Goal: Task Accomplishment & Management: Manage account settings

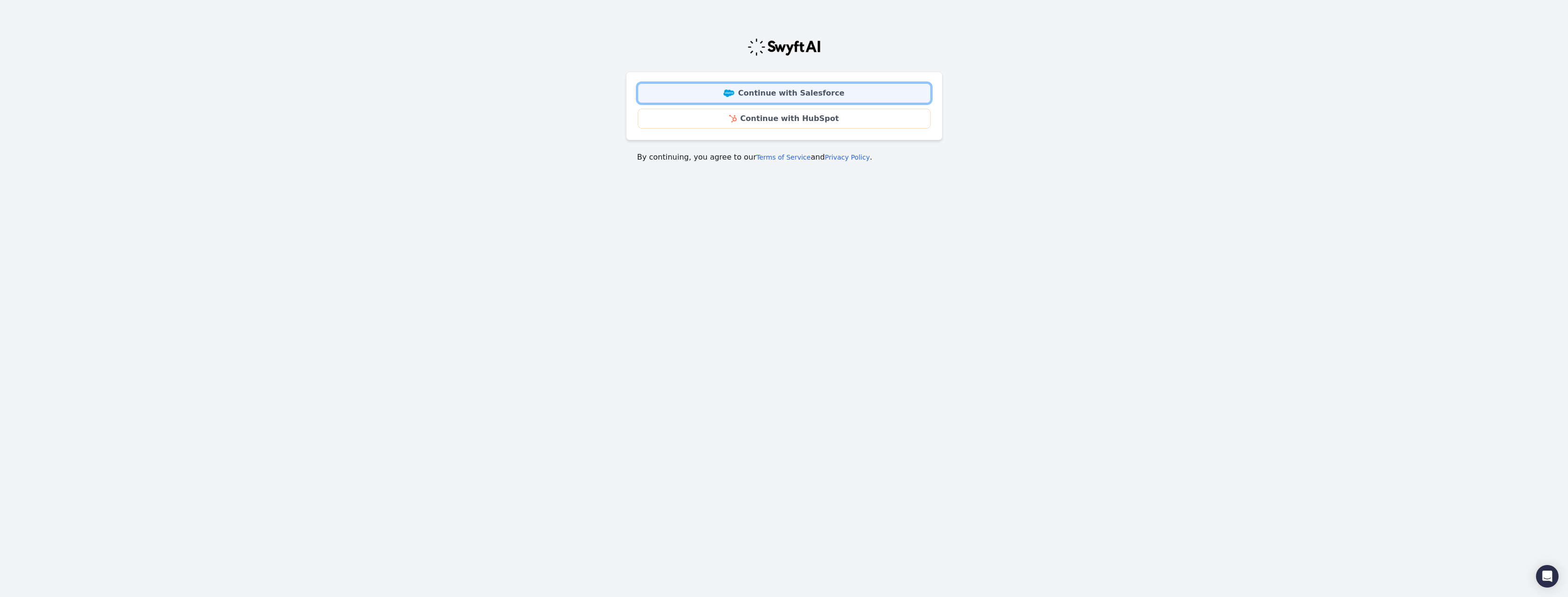
click at [739, 88] on link "Continue with Salesforce" at bounding box center [784, 93] width 293 height 19
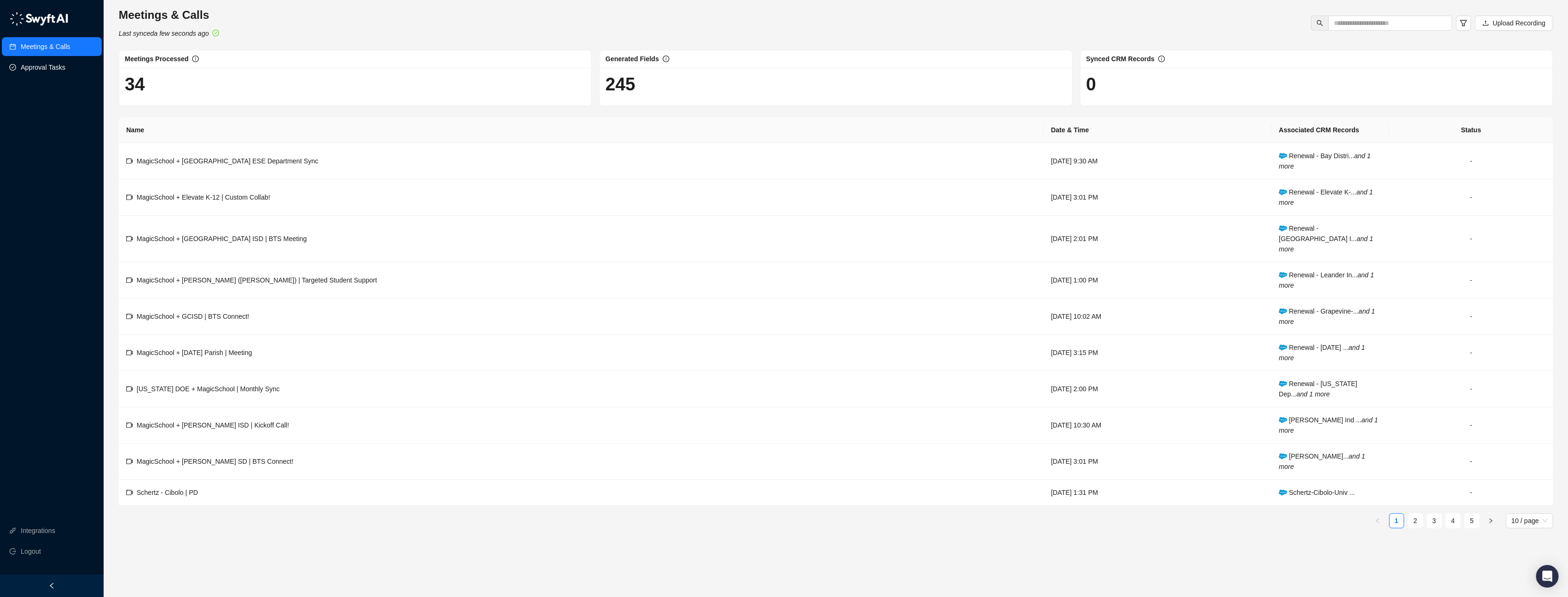
click at [55, 70] on link "Approval Tasks" at bounding box center [43, 67] width 44 height 19
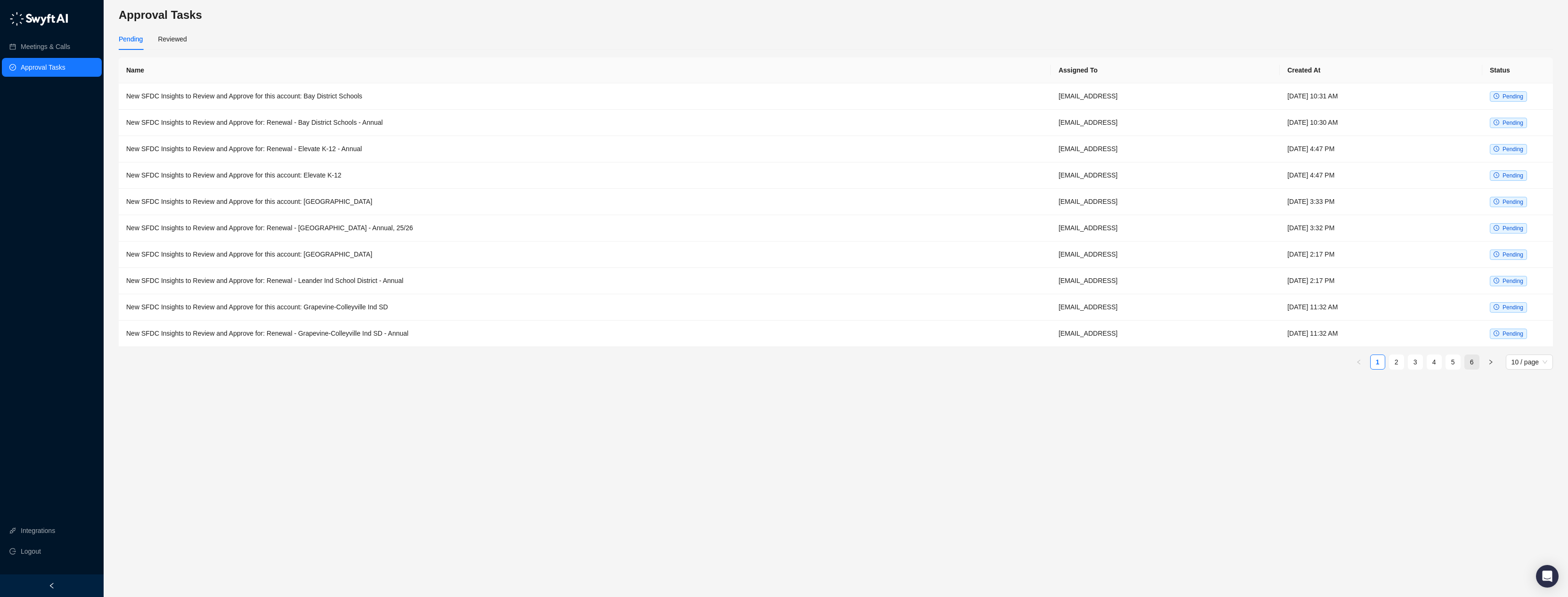
click at [1471, 362] on link "6" at bounding box center [1471, 362] width 14 height 14
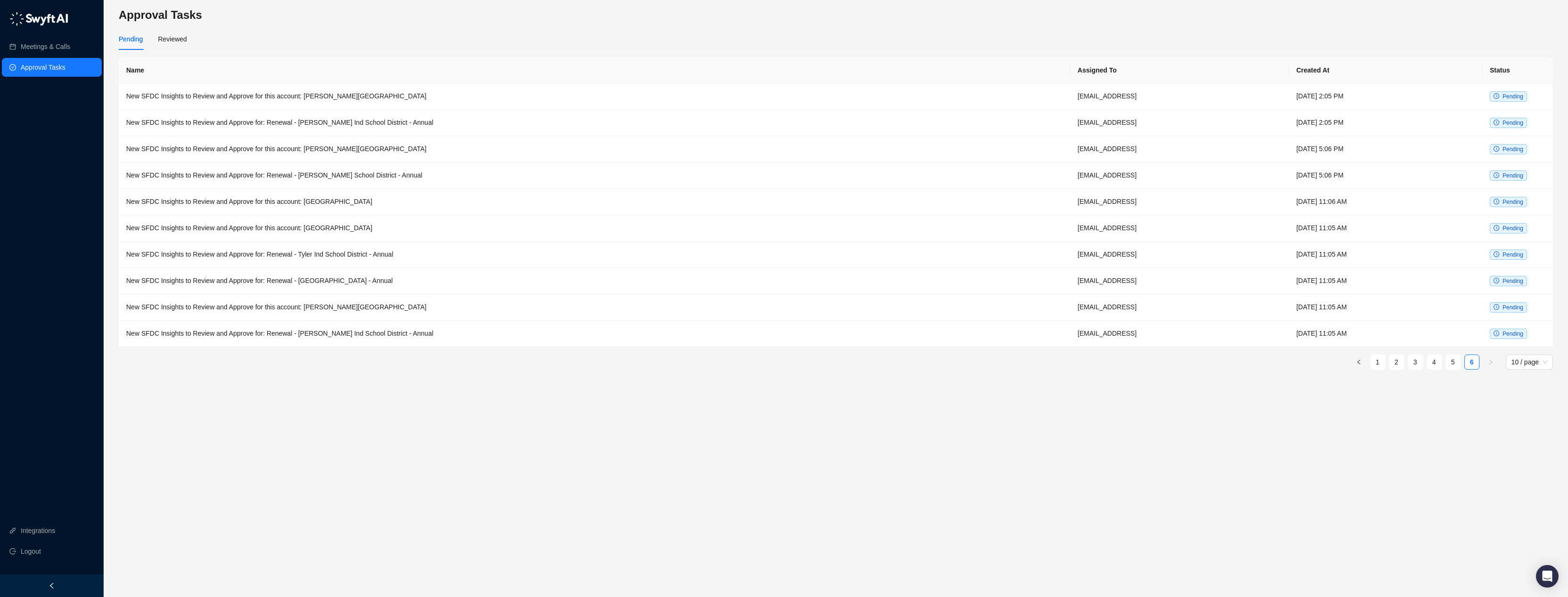
click at [1471, 362] on link "6" at bounding box center [1471, 362] width 14 height 14
click at [1432, 333] on td "[DATE] 11:05 AM" at bounding box center [1385, 334] width 194 height 26
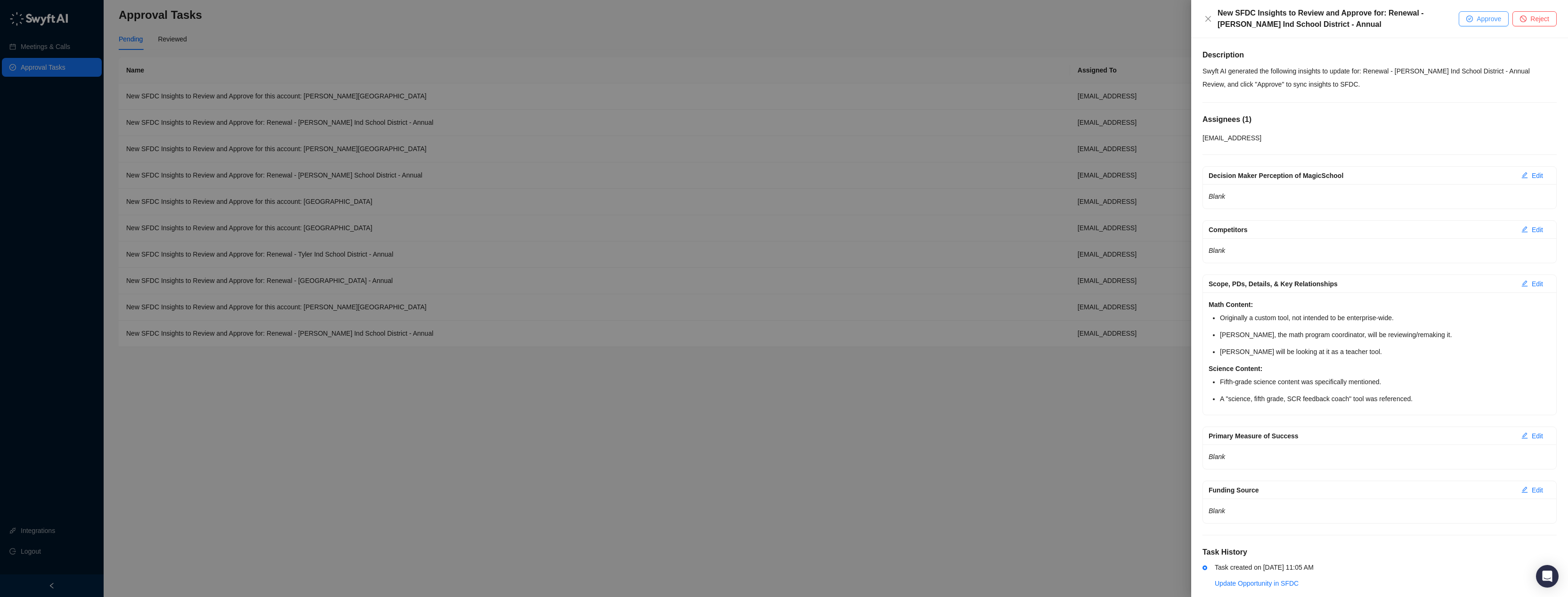
click at [1483, 19] on span "Approve" at bounding box center [1488, 19] width 24 height 10
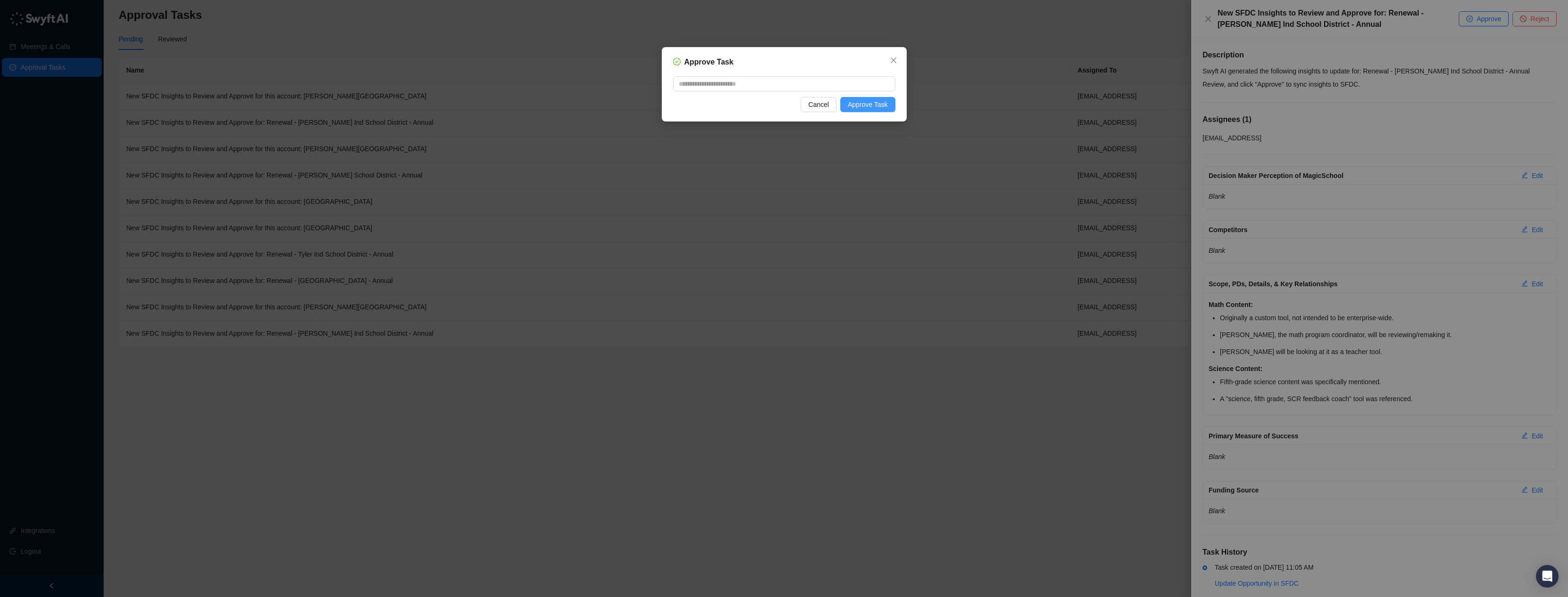
click at [876, 108] on span "Approve Task" at bounding box center [868, 104] width 40 height 10
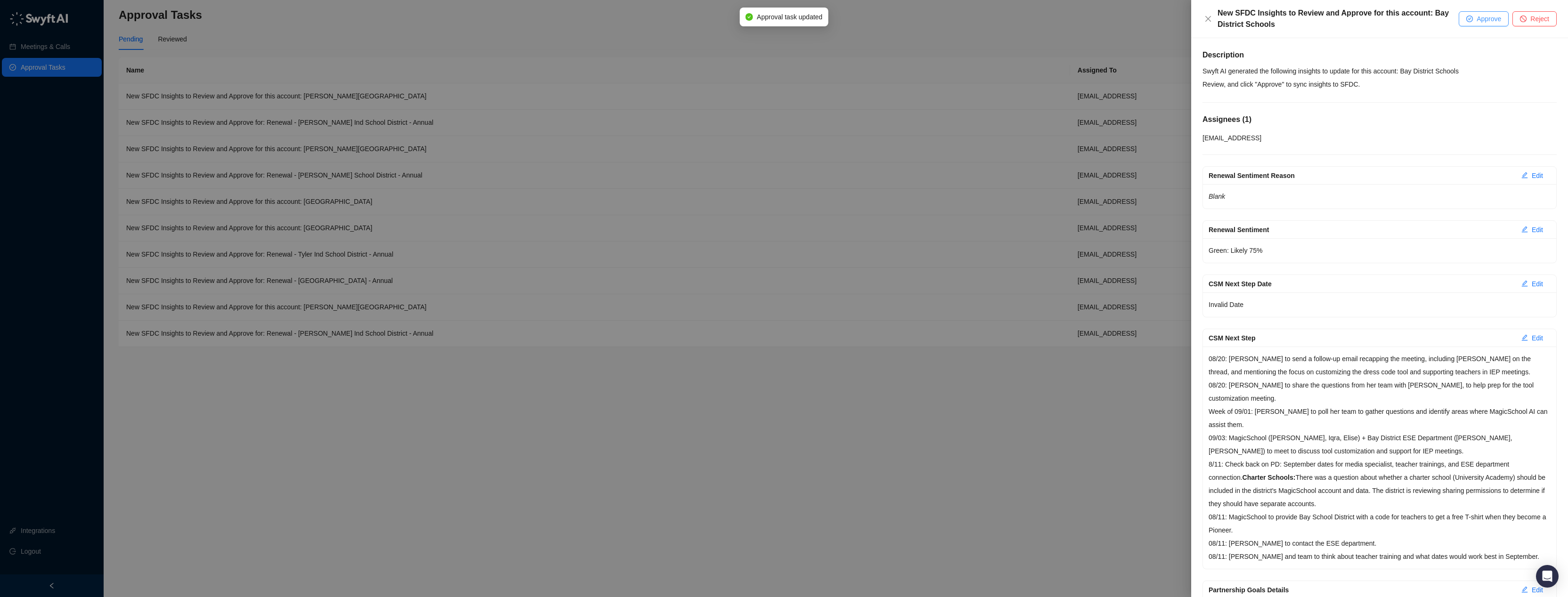
click at [1478, 19] on span "Approve" at bounding box center [1488, 19] width 24 height 10
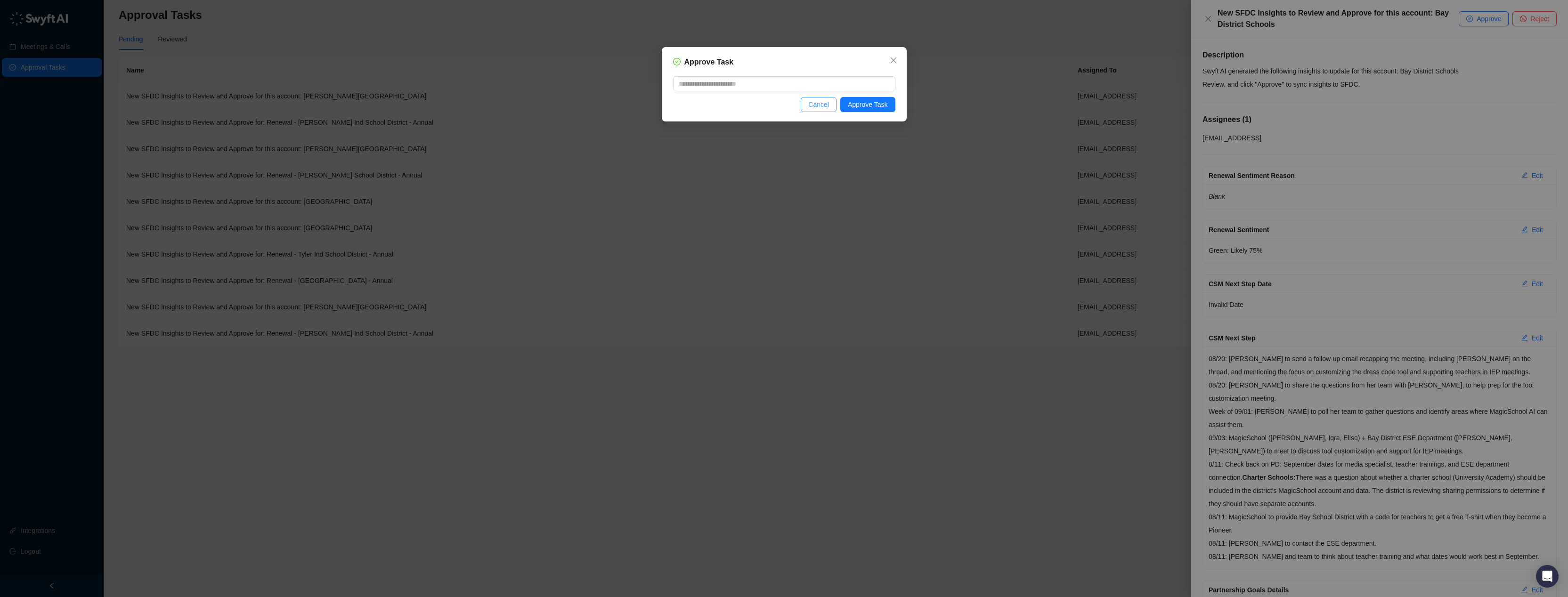
click at [826, 106] on span "Cancel" at bounding box center [819, 104] width 21 height 10
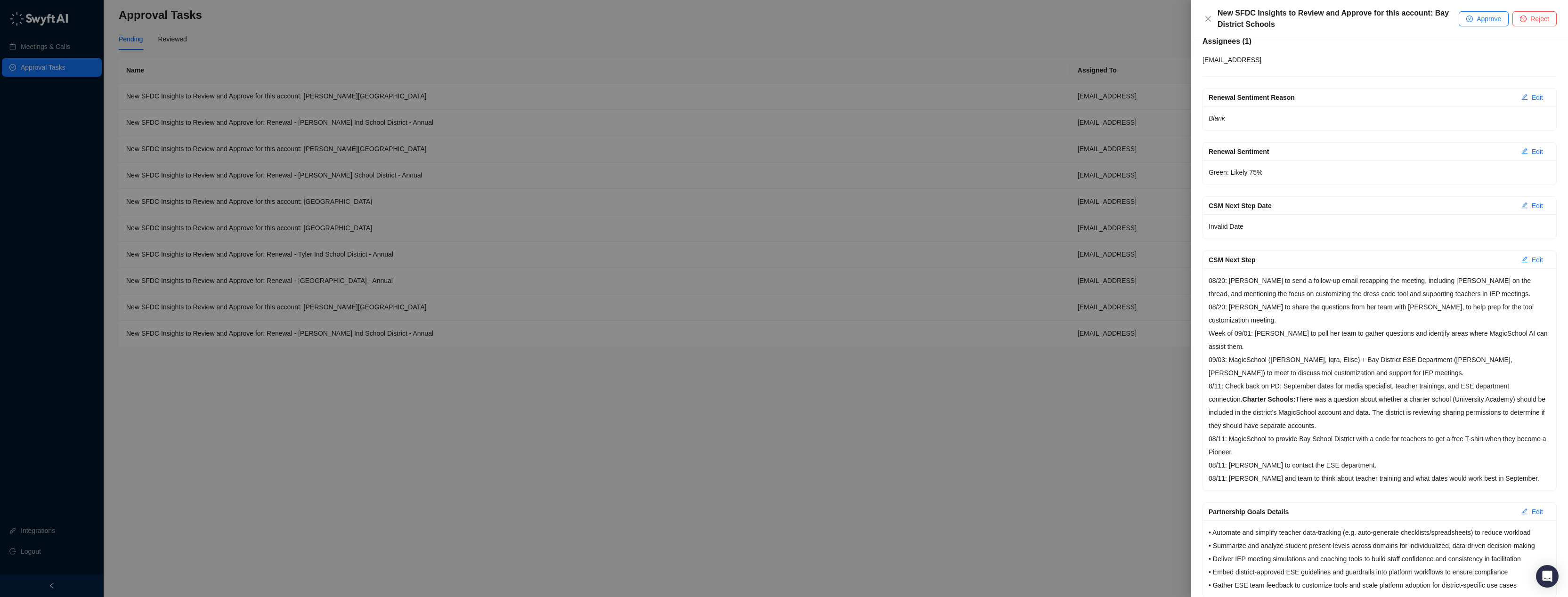
scroll to position [92, 0]
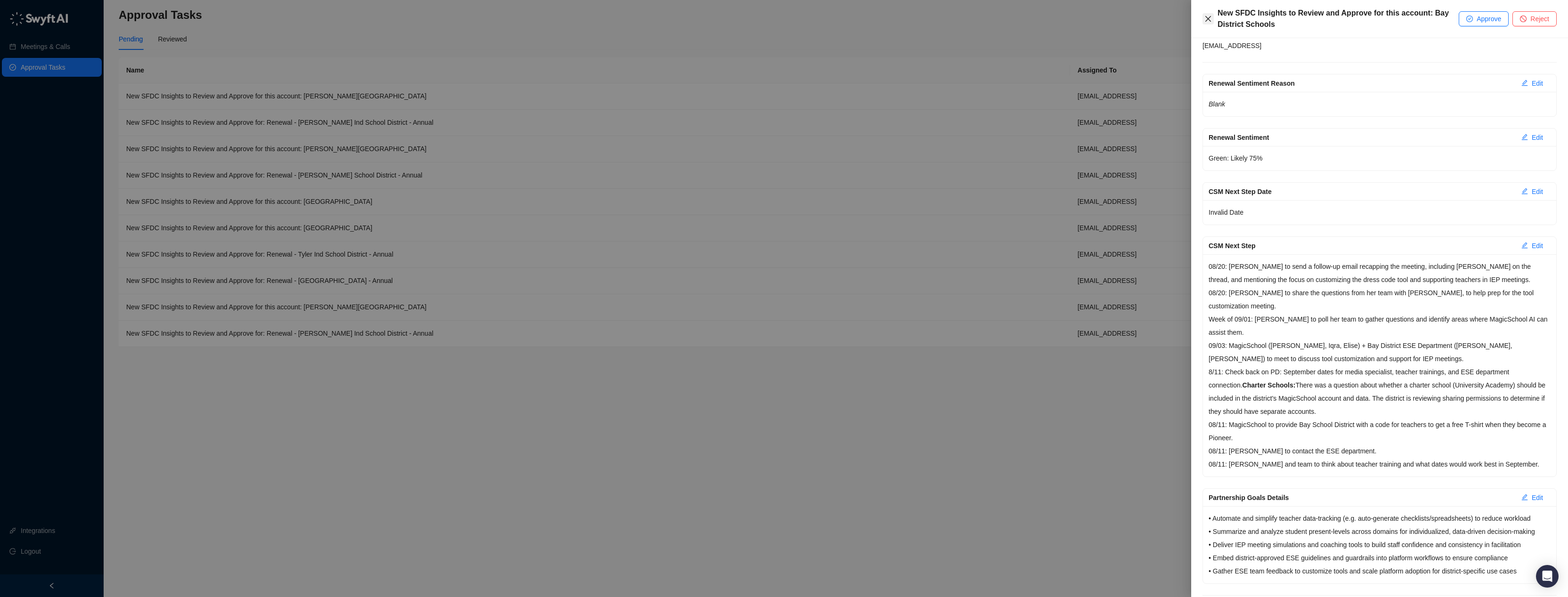
click at [1208, 17] on icon "close" at bounding box center [1208, 19] width 8 height 8
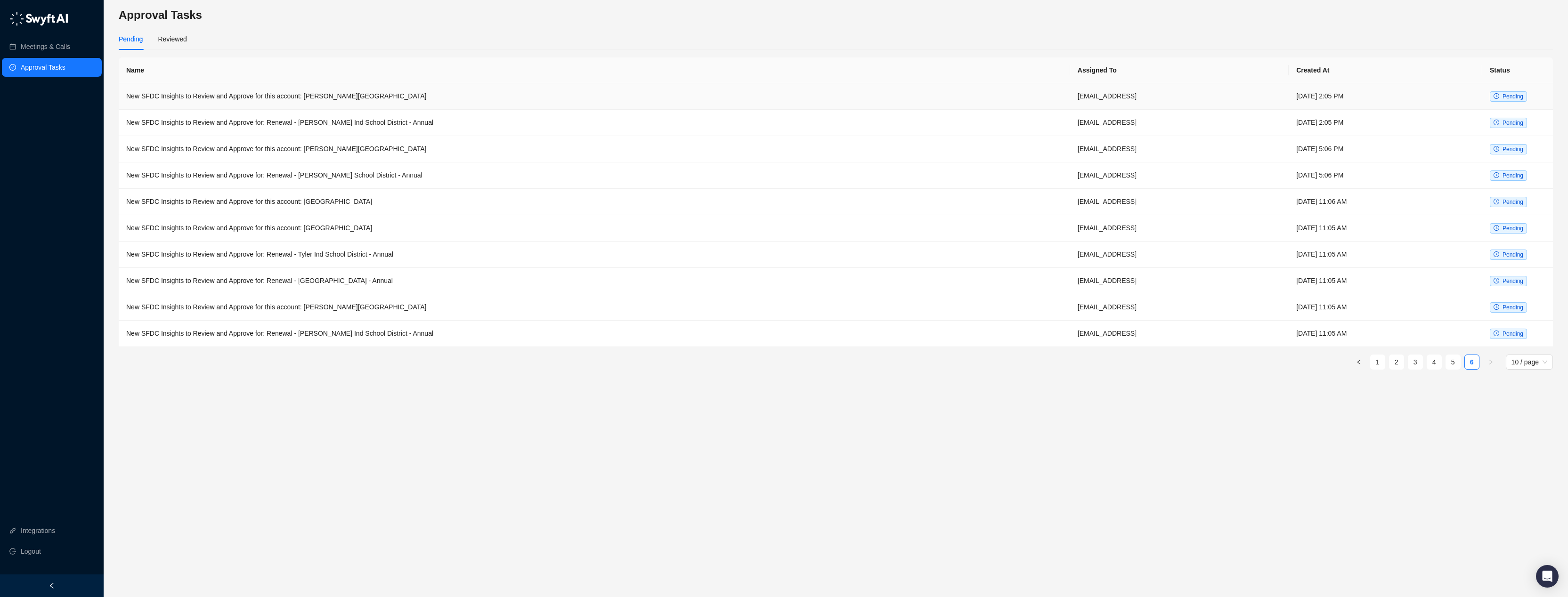
click at [710, 90] on td "New SFDC Insights to Review and Approve for this account: [PERSON_NAME][GEOGRAP…" at bounding box center [594, 96] width 951 height 26
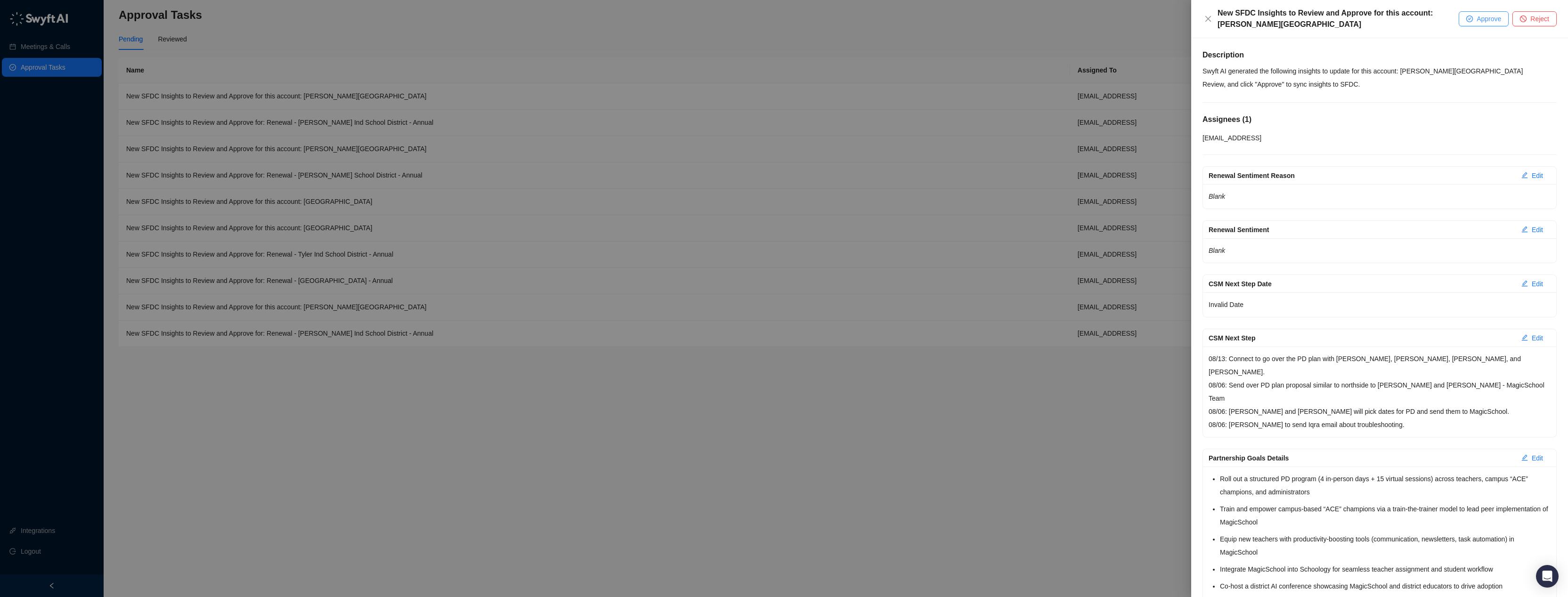
click at [1471, 25] on button "Approve" at bounding box center [1484, 19] width 50 height 15
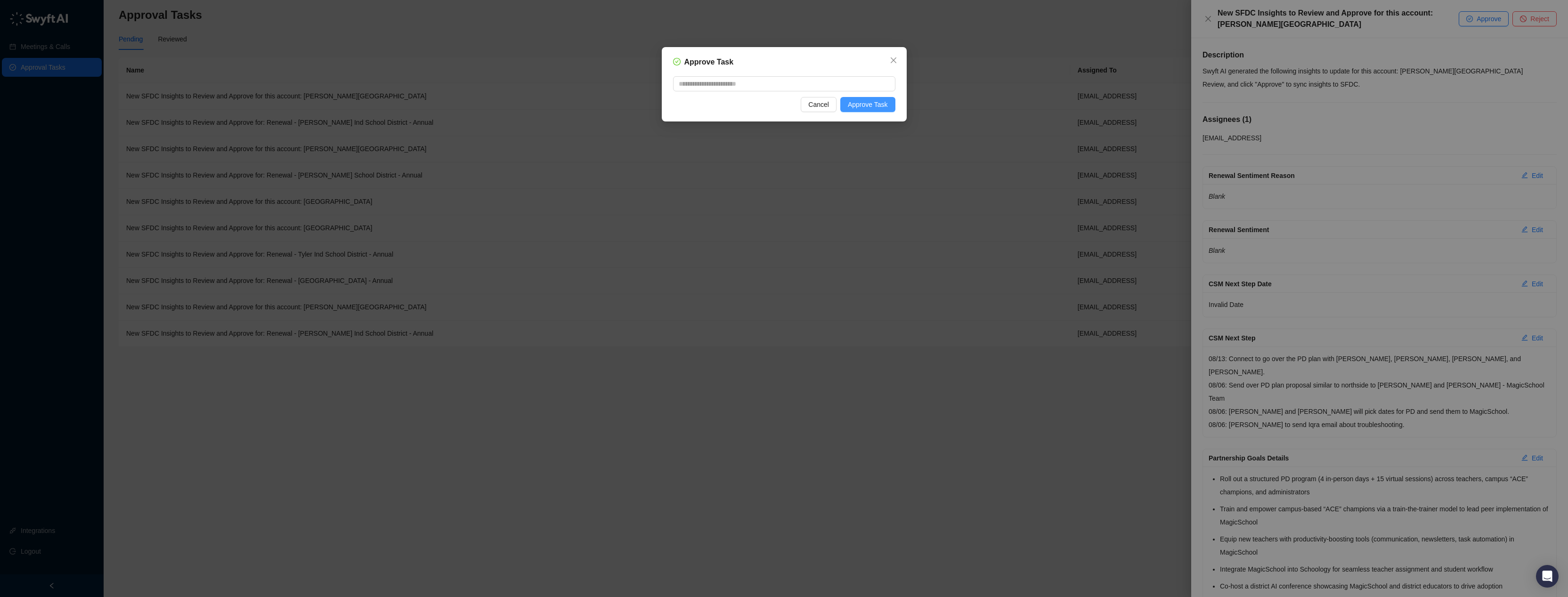
click at [878, 106] on span "Approve Task" at bounding box center [868, 104] width 40 height 10
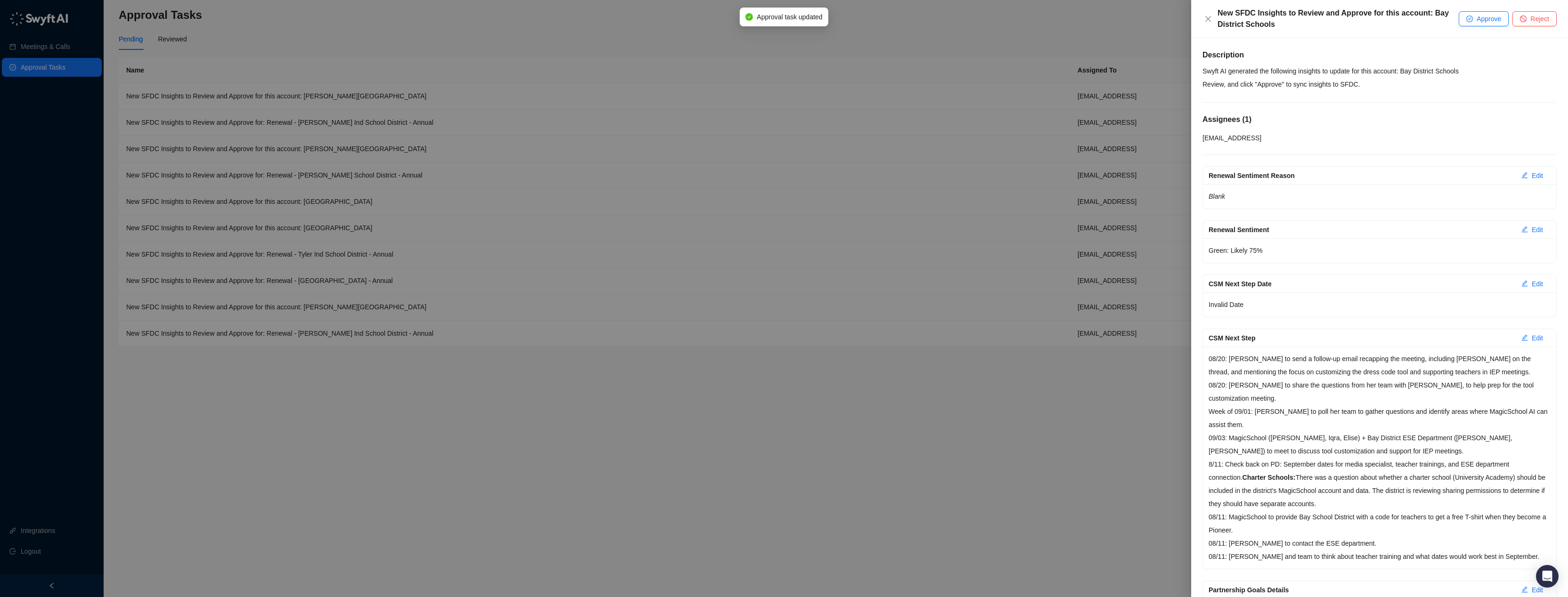
drag, startPoint x: 1466, startPoint y: 19, endPoint x: 1402, endPoint y: 42, distance: 68.0
click at [1467, 19] on icon "check-circle" at bounding box center [1469, 19] width 6 height 6
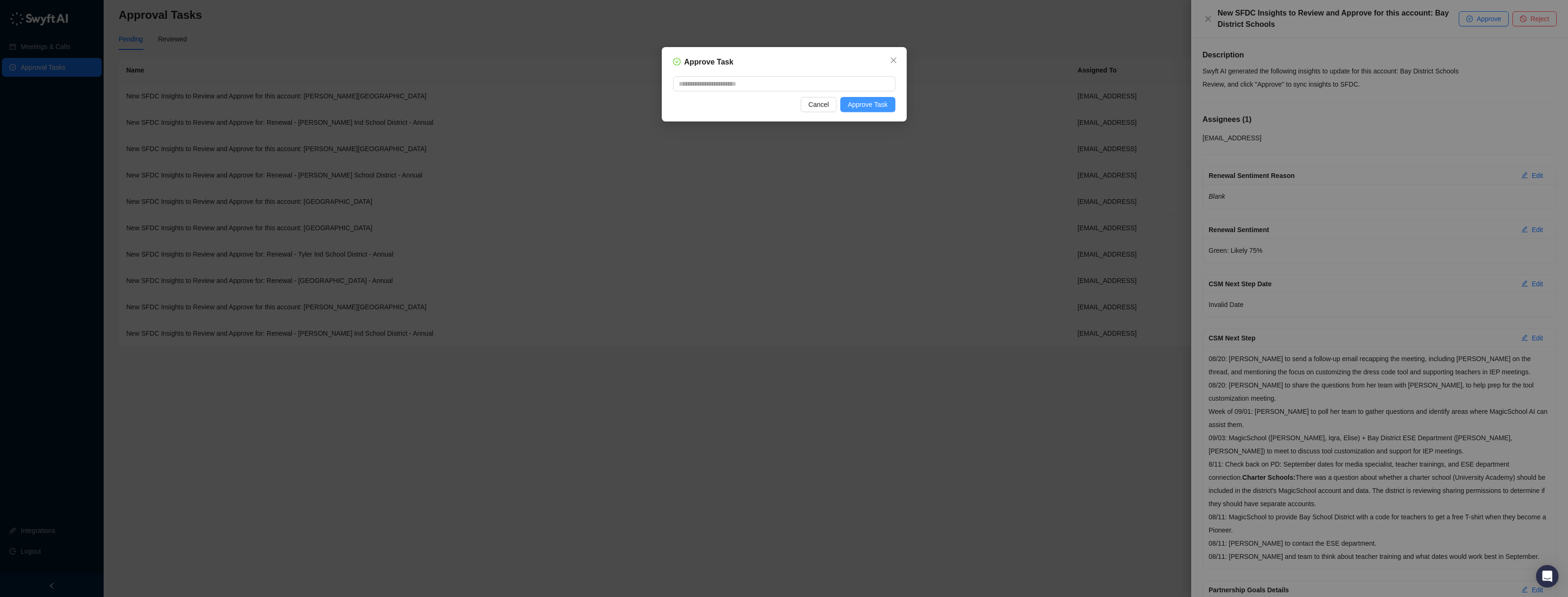
click at [866, 106] on span "Approve Task" at bounding box center [868, 104] width 40 height 10
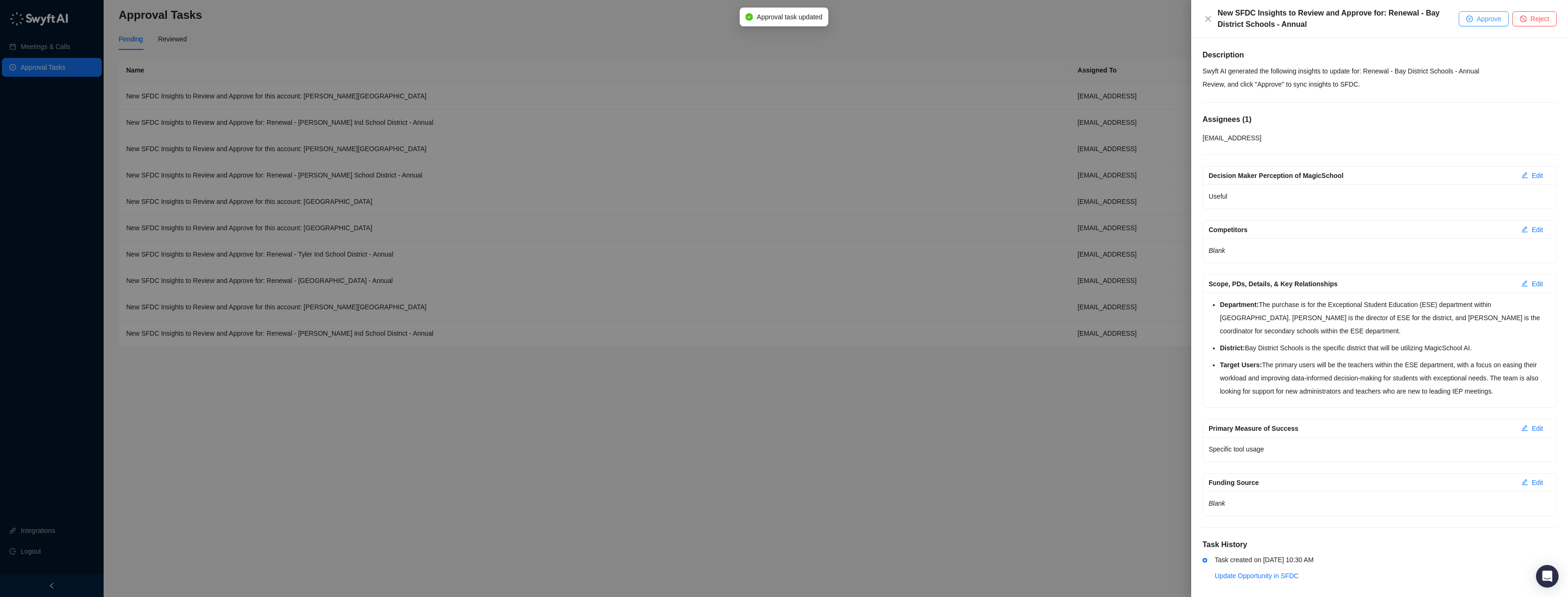
click at [1472, 23] on button "Approve" at bounding box center [1484, 19] width 50 height 15
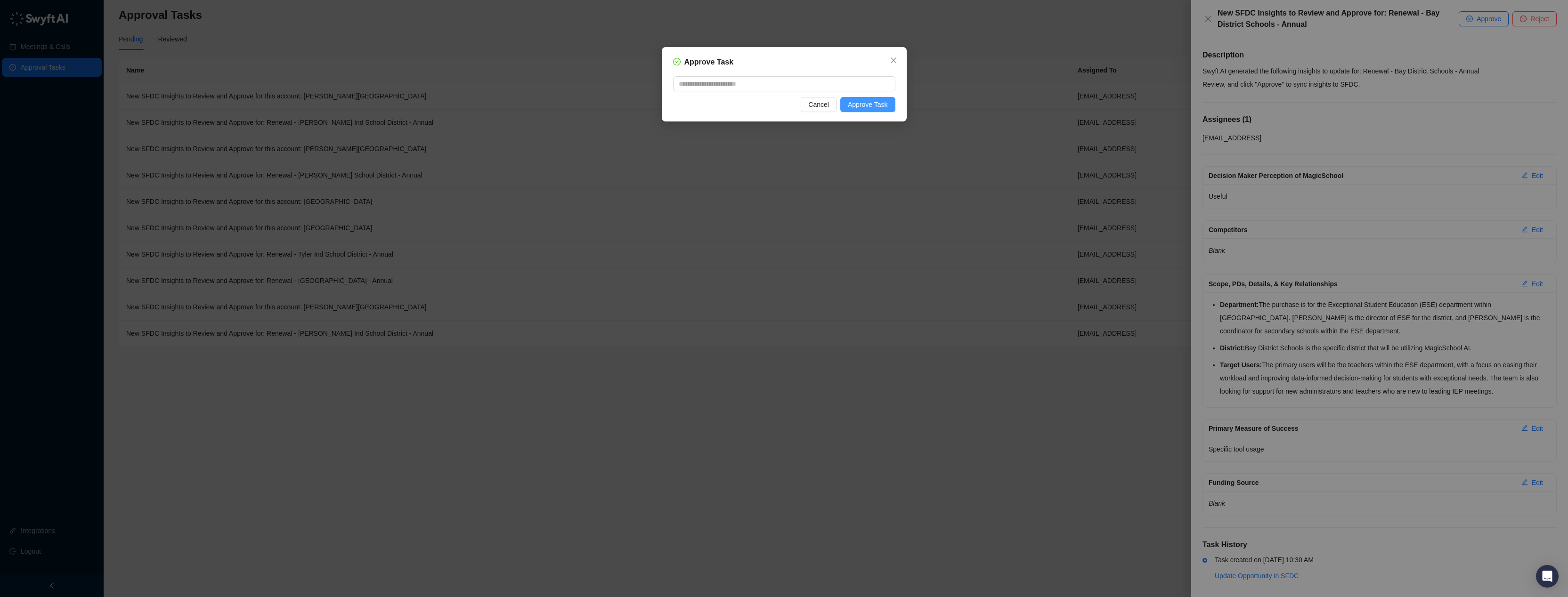
click at [881, 106] on span "Approve Task" at bounding box center [868, 104] width 40 height 10
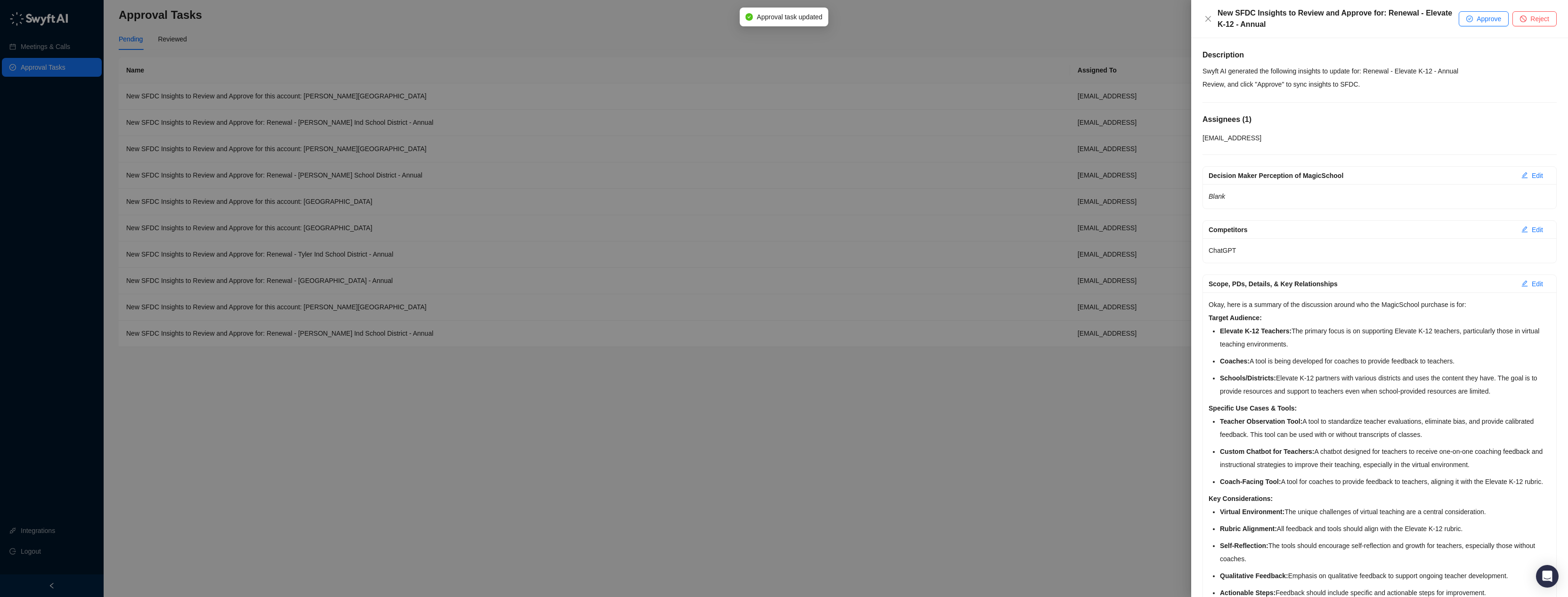
click at [1491, 26] on div "New SFDC Insights to Review and Approve for: Renewal - Elevate K-12 - Annual Ap…" at bounding box center [1379, 19] width 377 height 38
click at [1490, 21] on span "Approve" at bounding box center [1488, 19] width 24 height 10
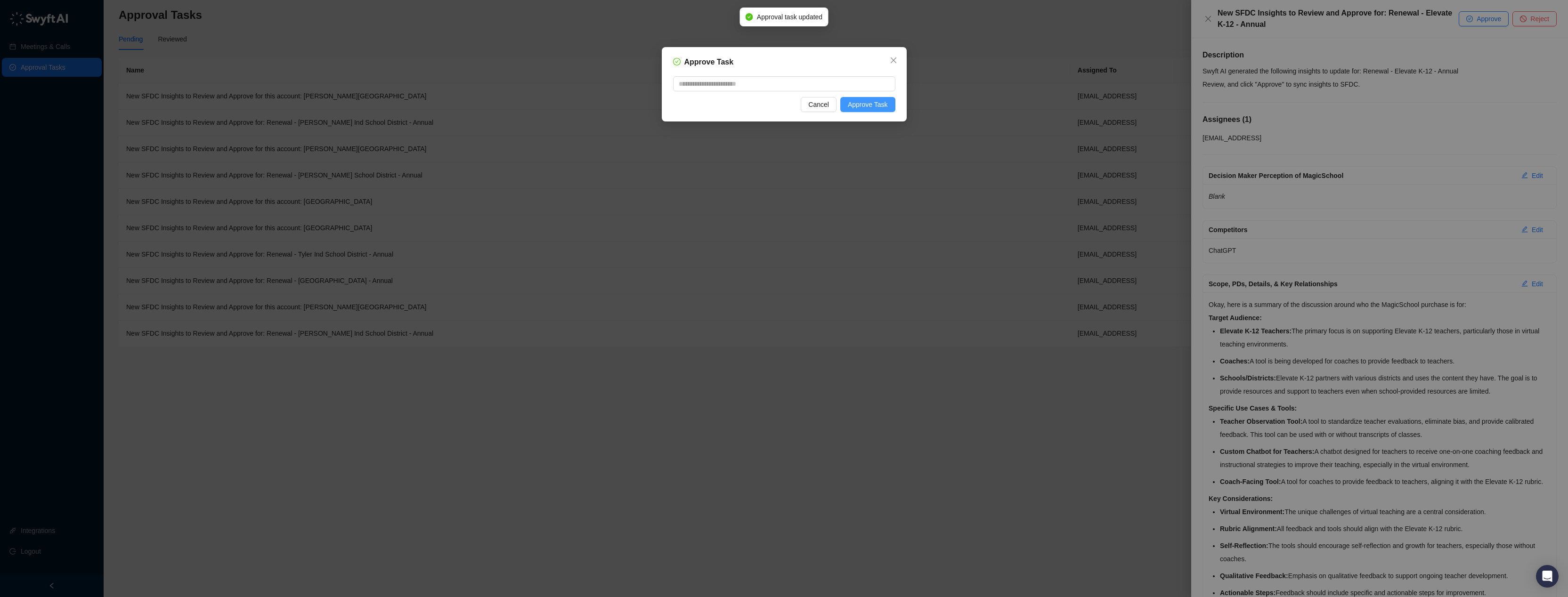
click at [864, 103] on span "Approve Task" at bounding box center [868, 104] width 40 height 10
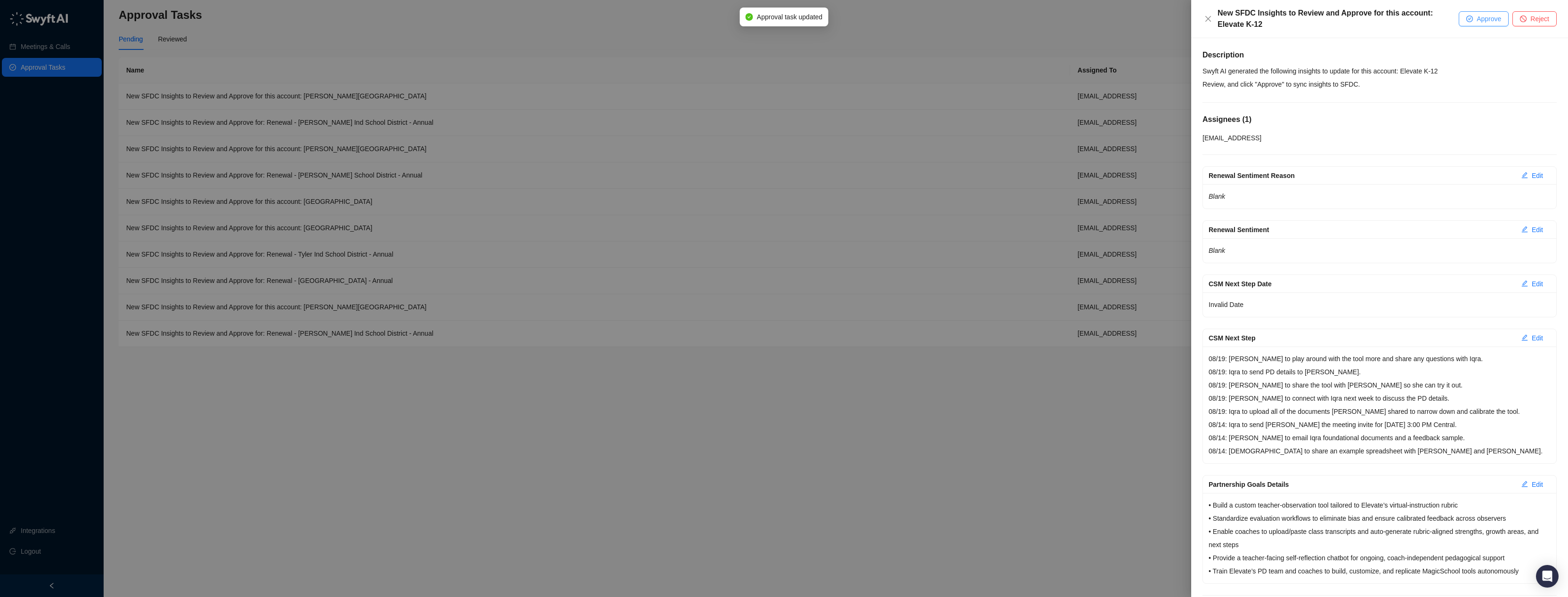
click at [1479, 18] on span "Approve" at bounding box center [1488, 19] width 24 height 10
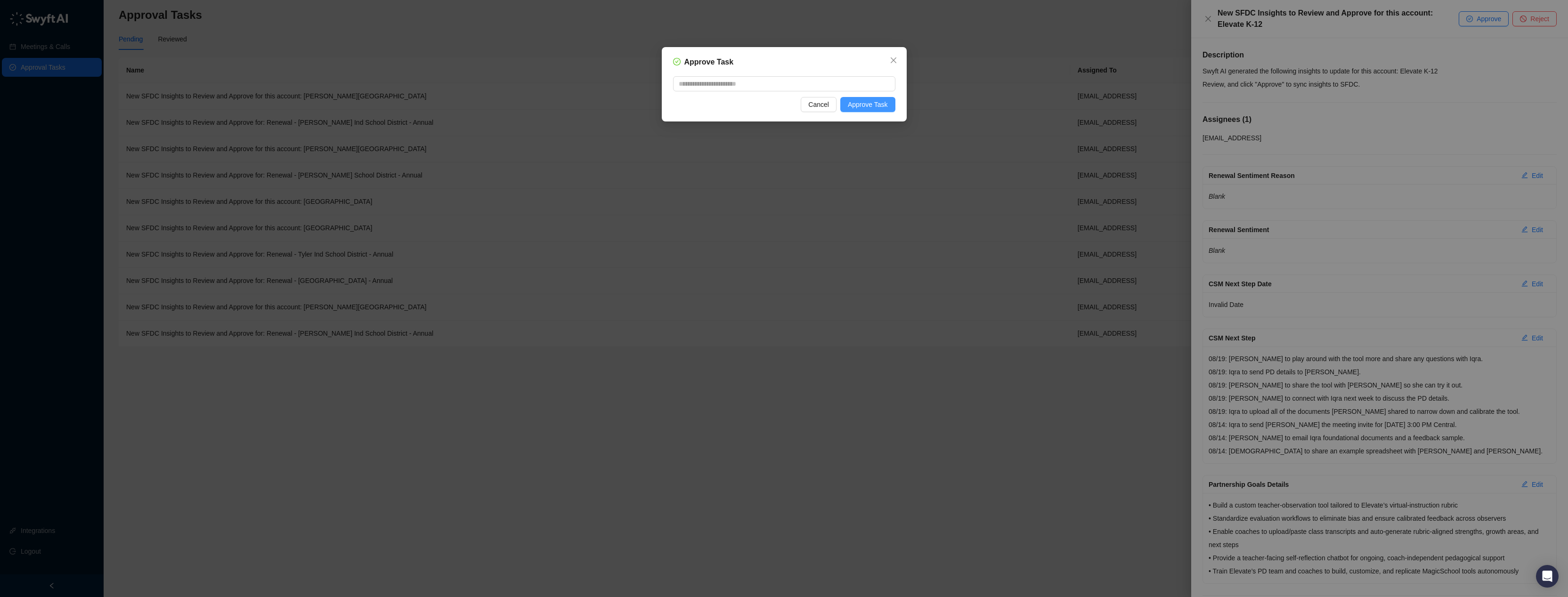
click at [885, 106] on span "Approve Task" at bounding box center [868, 104] width 40 height 10
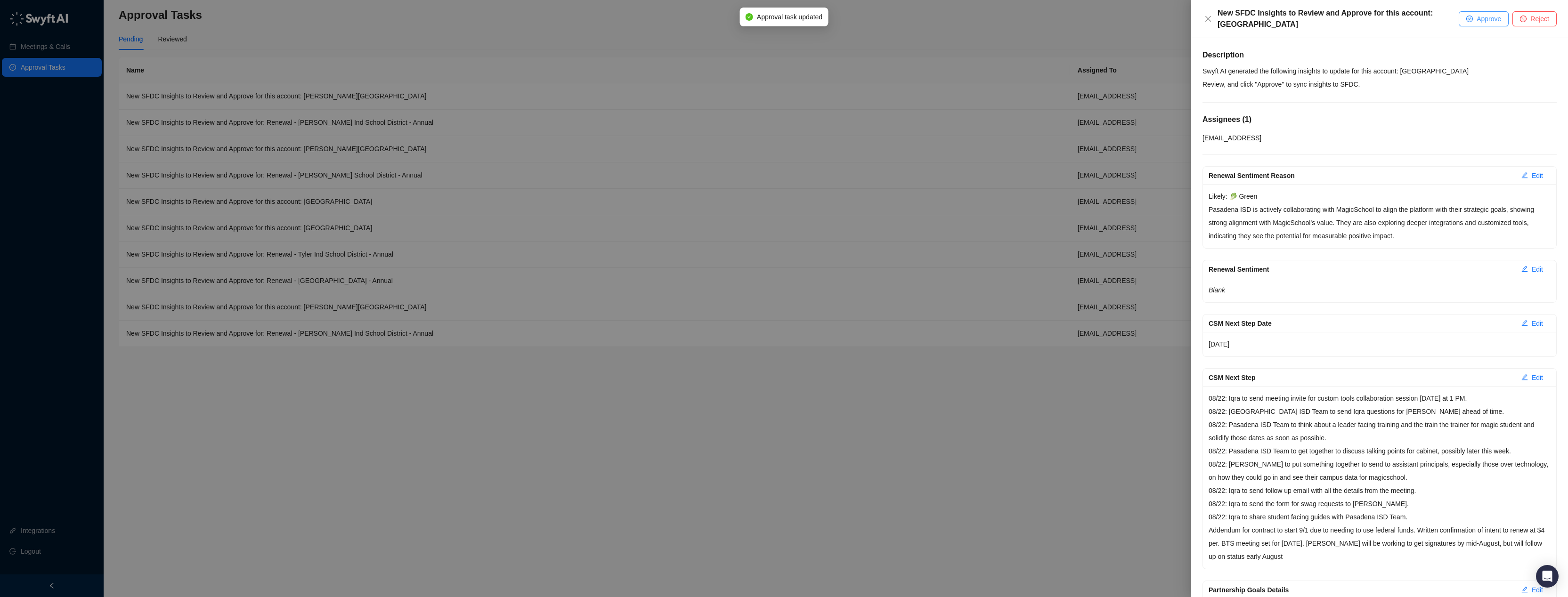
click at [1476, 17] on span "Approve" at bounding box center [1488, 19] width 24 height 10
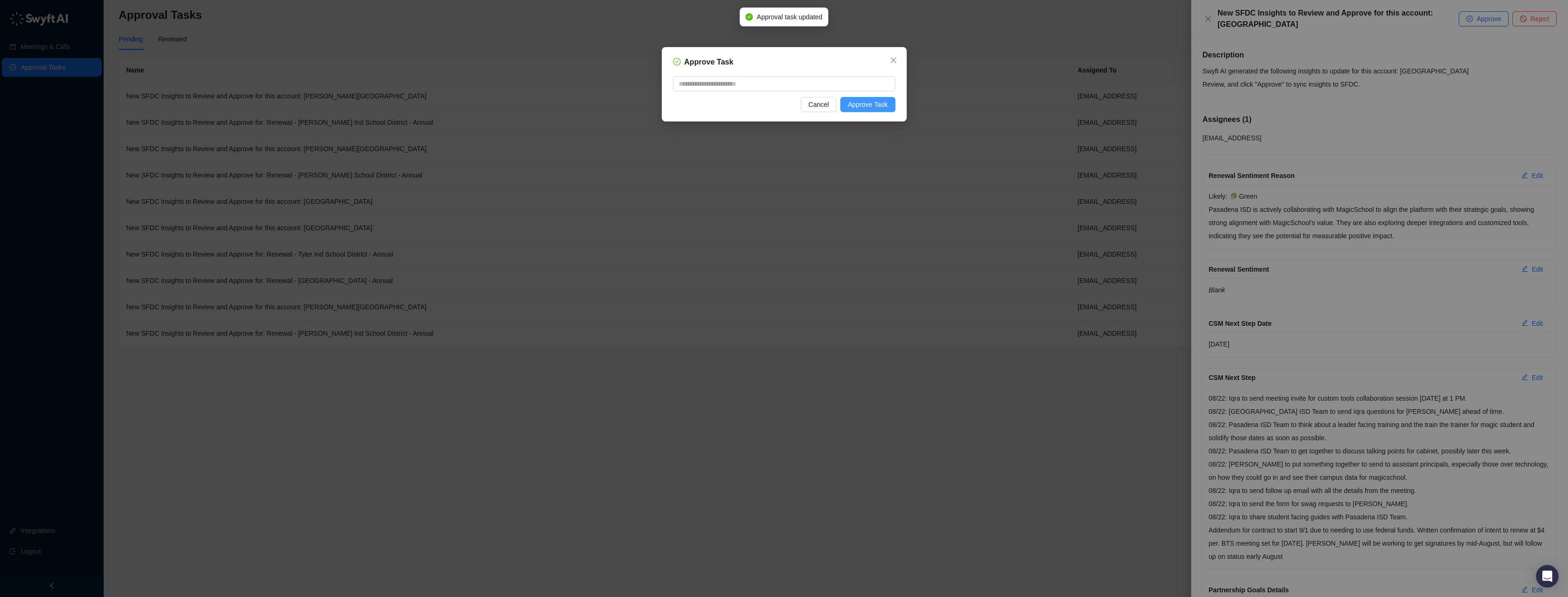
click at [886, 102] on span "Approve Task" at bounding box center [868, 104] width 40 height 10
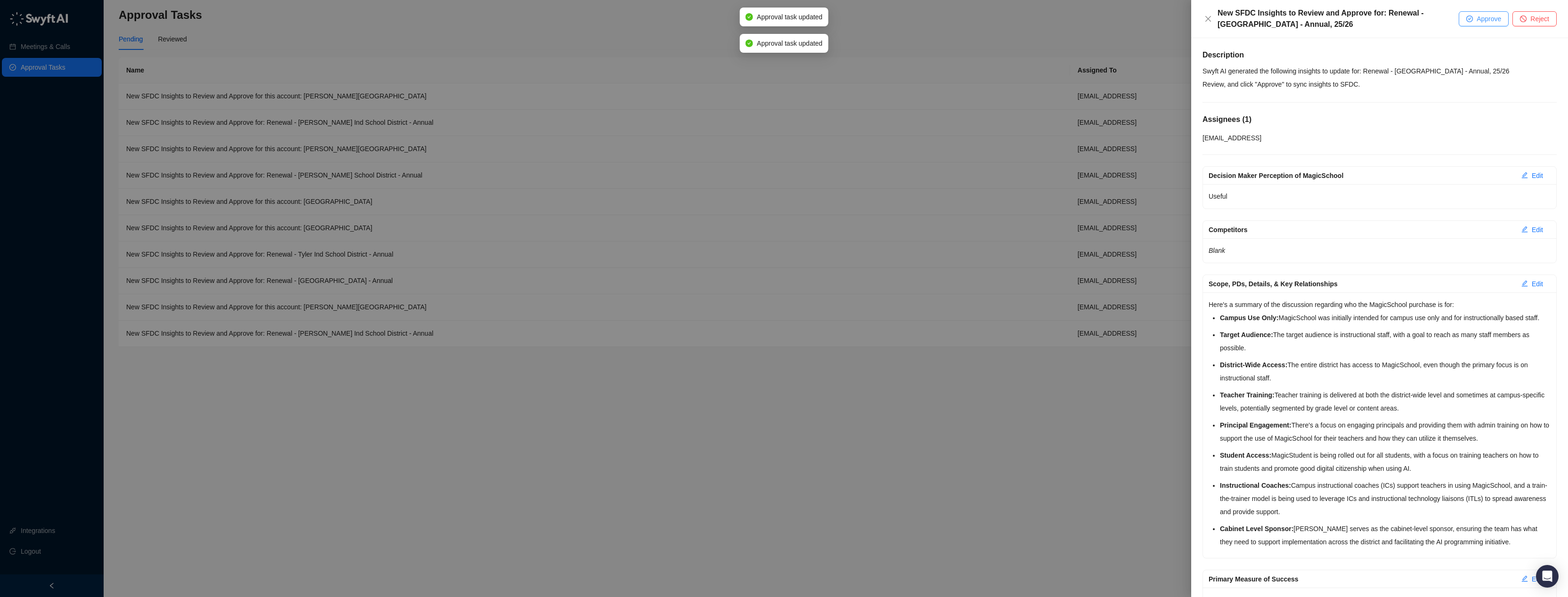
click at [1497, 17] on span "Approve" at bounding box center [1488, 19] width 24 height 10
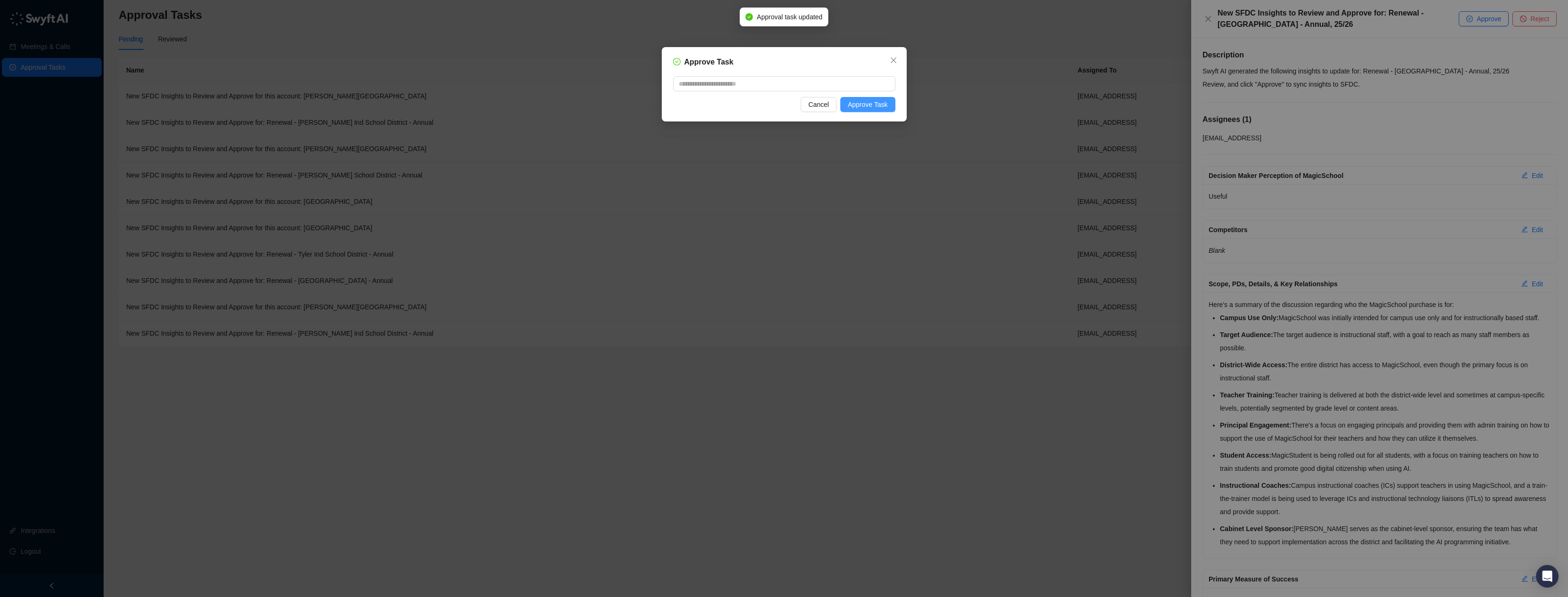
click at [860, 103] on span "Approve Task" at bounding box center [868, 104] width 40 height 10
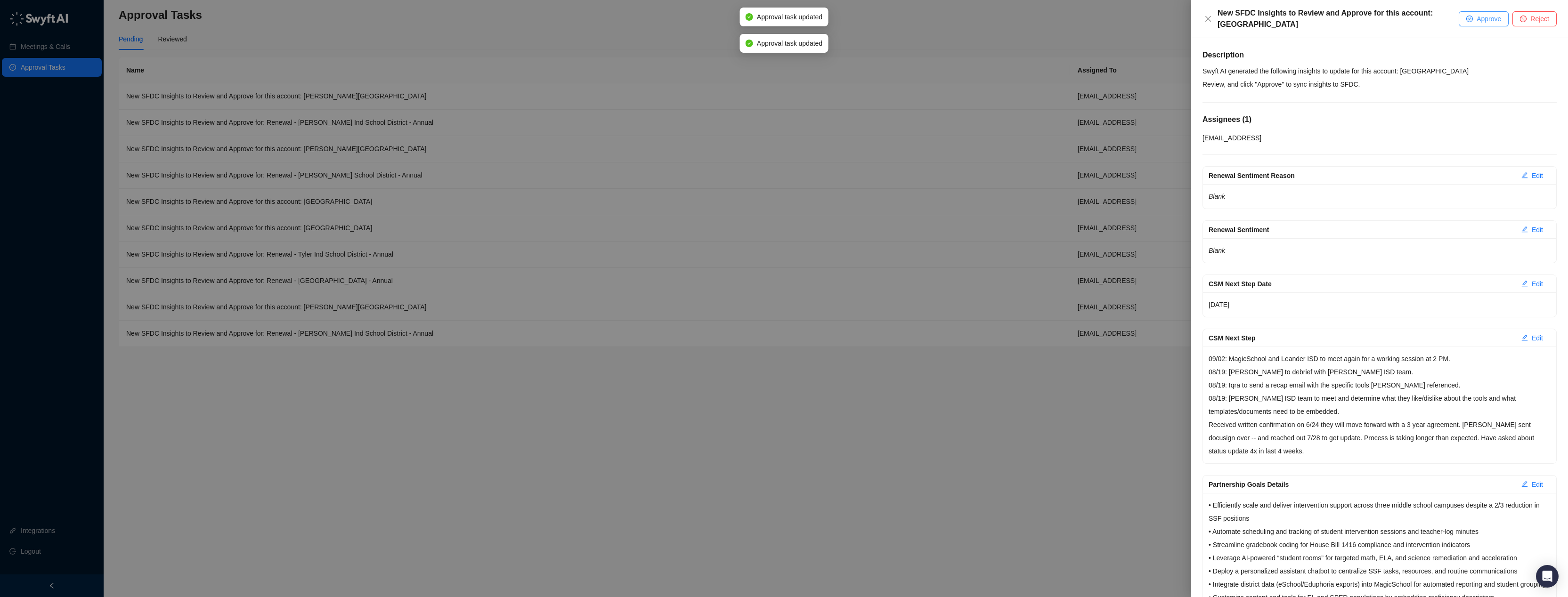
click at [1481, 18] on span "Approve" at bounding box center [1488, 19] width 24 height 10
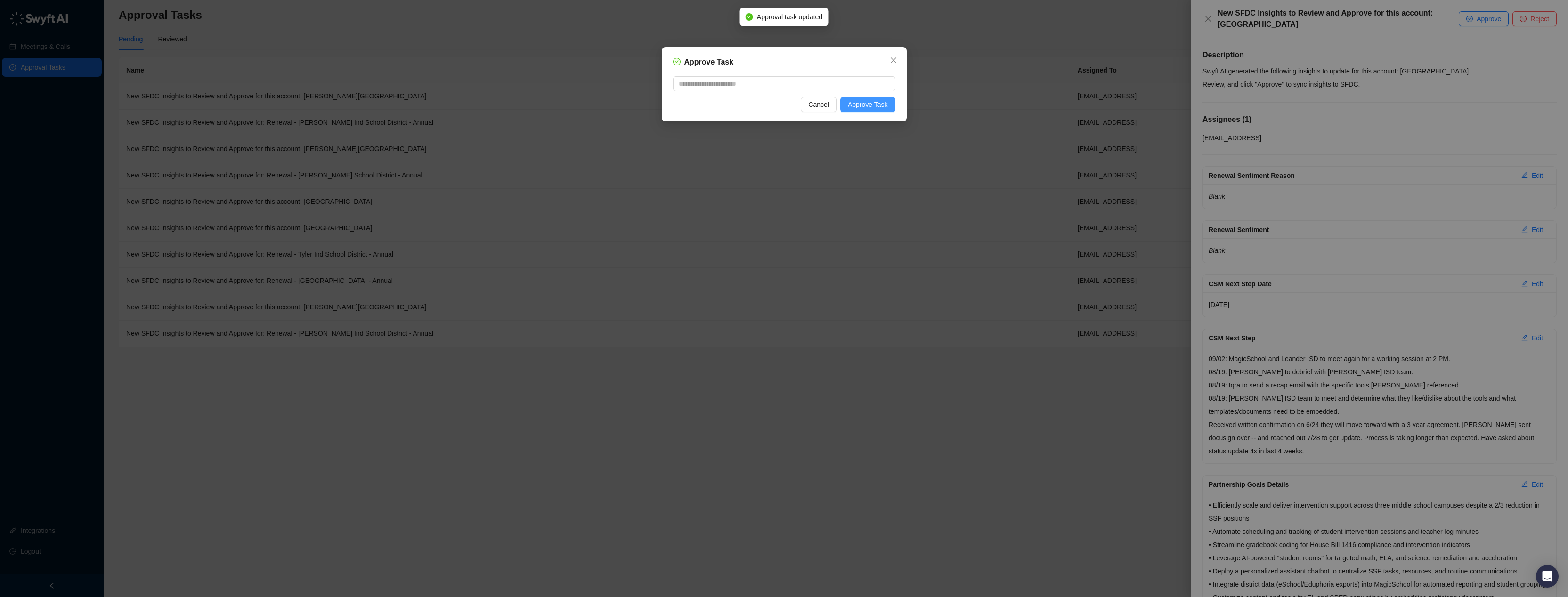
click at [889, 110] on button "Approve Task" at bounding box center [867, 105] width 55 height 15
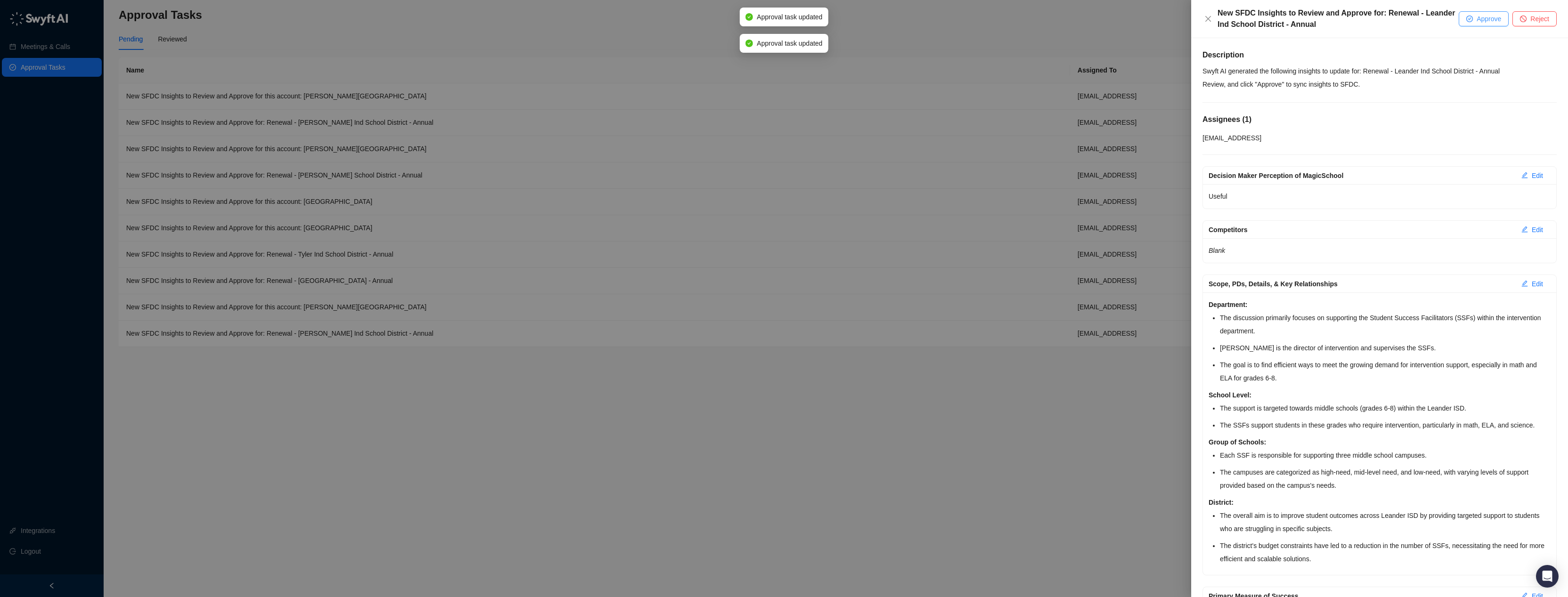
click at [1487, 20] on span "Approve" at bounding box center [1488, 19] width 24 height 10
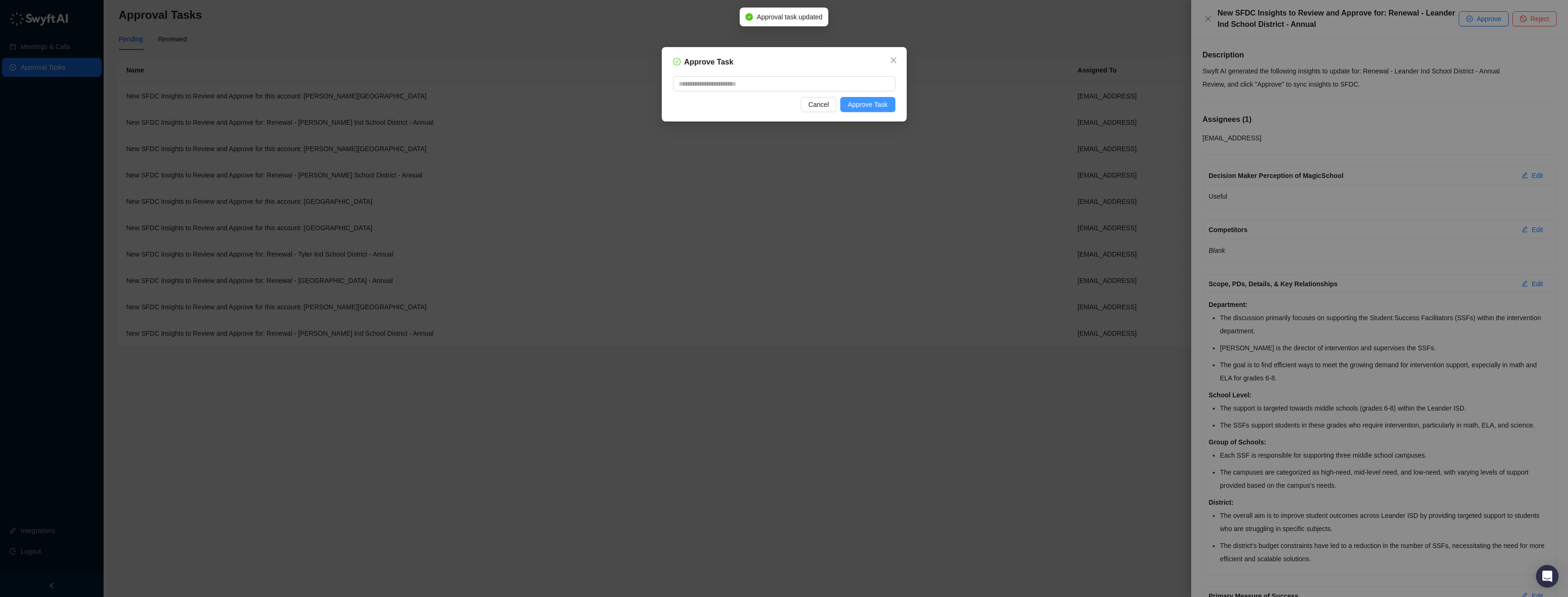
click at [869, 103] on span "Approve Task" at bounding box center [868, 104] width 40 height 10
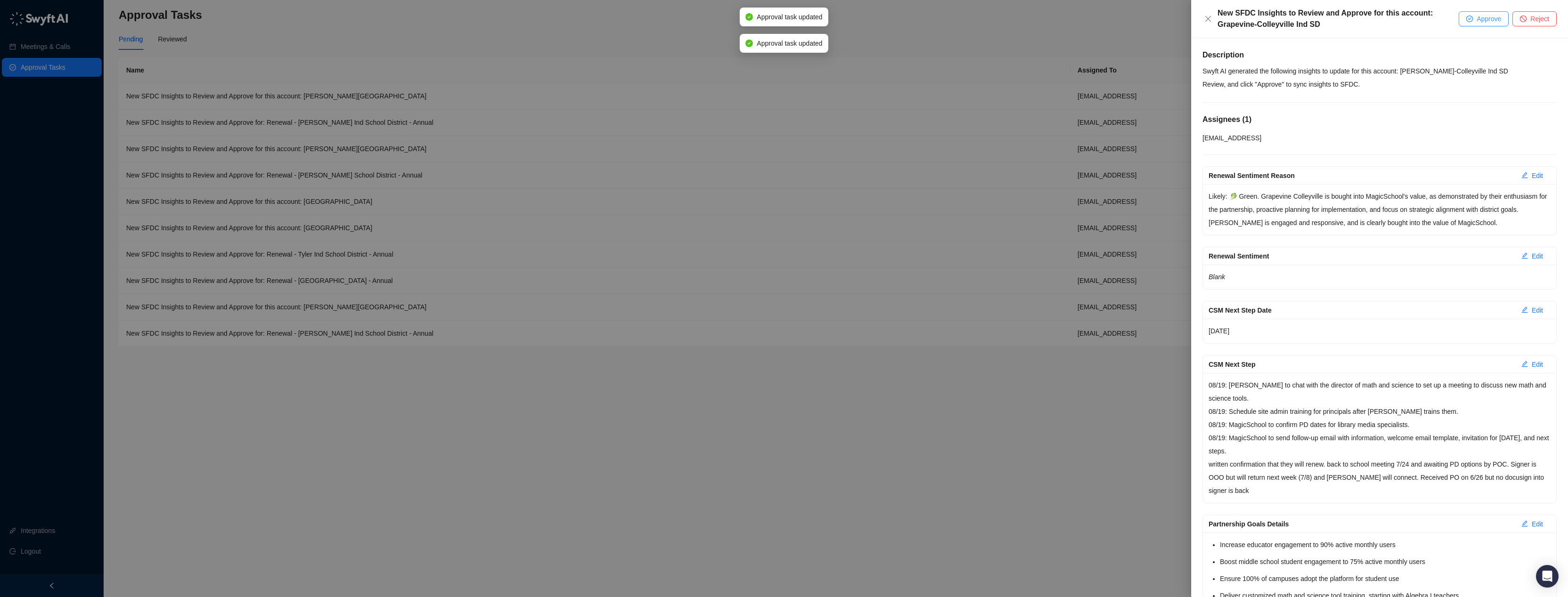
click at [1471, 17] on icon "check-circle" at bounding box center [1469, 18] width 6 height 6
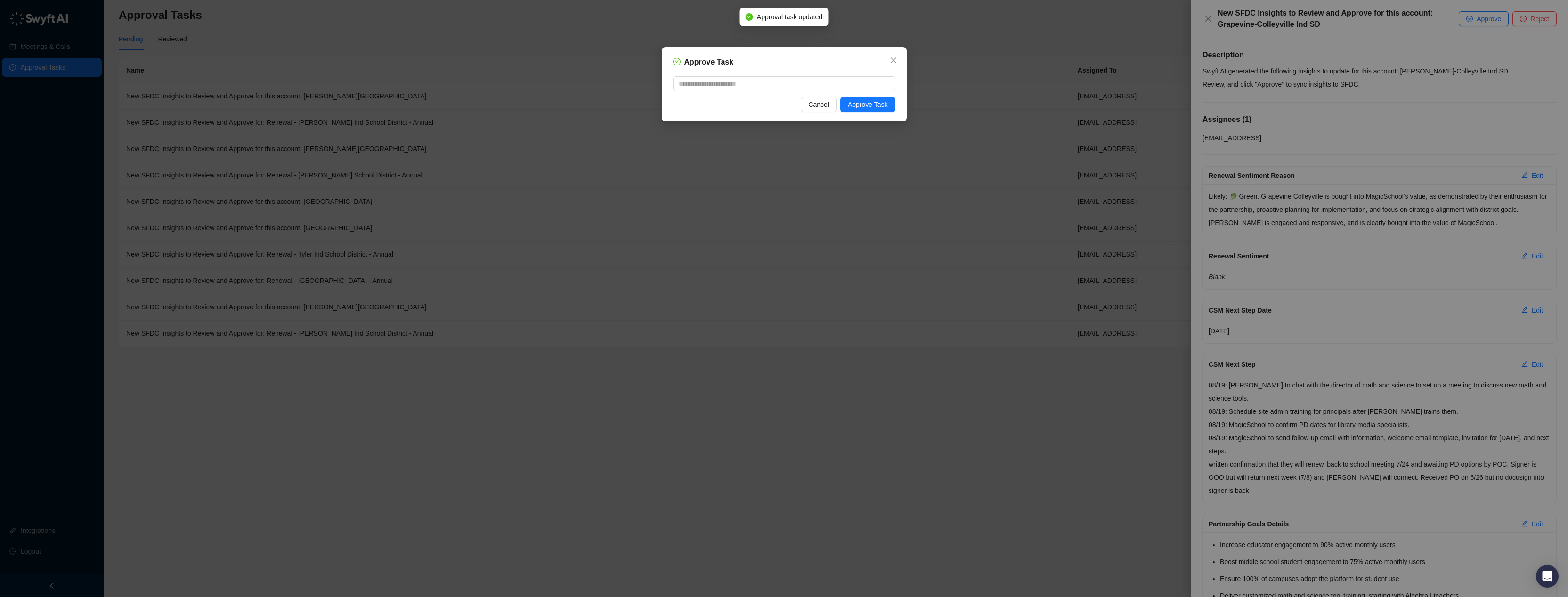
click at [876, 115] on div "Approve Task Cancel Approve Task" at bounding box center [784, 84] width 245 height 74
click at [881, 110] on button "Approve Task" at bounding box center [867, 105] width 55 height 15
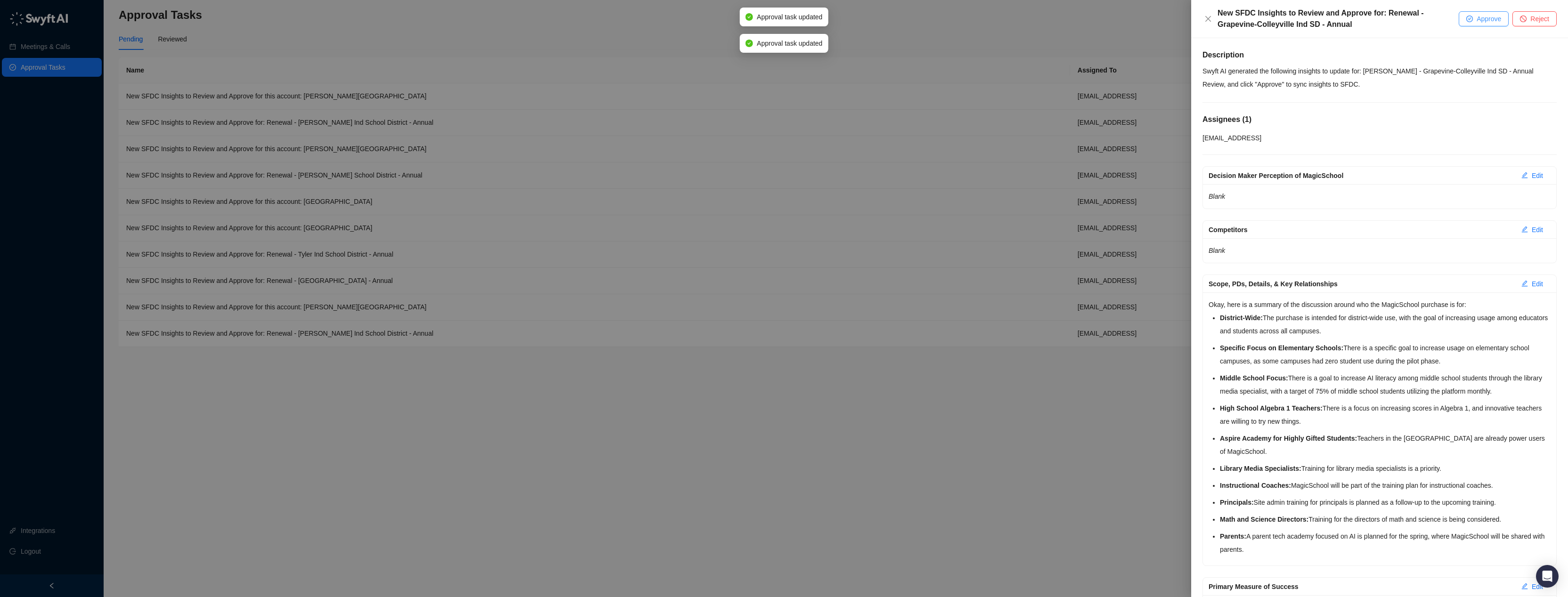
click at [1490, 23] on span "Approve" at bounding box center [1488, 19] width 24 height 10
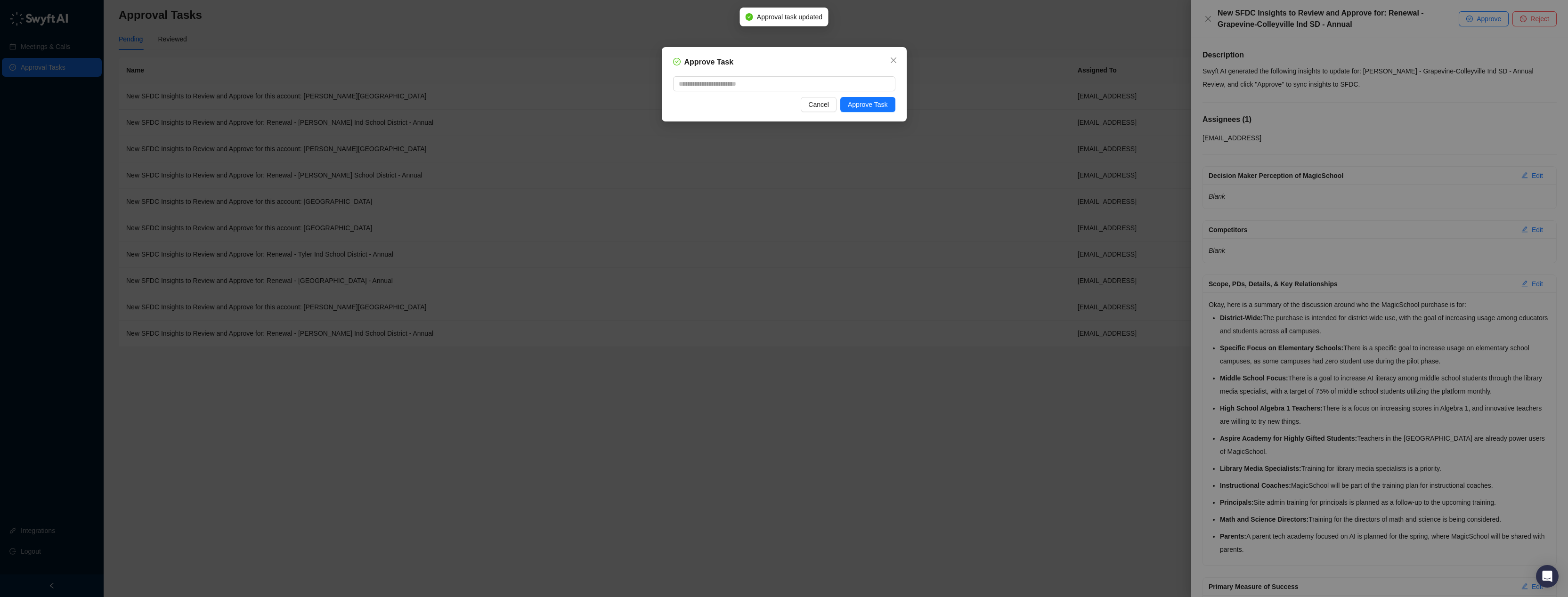
click at [896, 112] on div "Approve Task Cancel Approve Task" at bounding box center [784, 84] width 245 height 74
click at [896, 111] on div "Approve Task Cancel Approve Task" at bounding box center [784, 84] width 245 height 74
click at [893, 109] on button "Approve Task" at bounding box center [867, 105] width 55 height 15
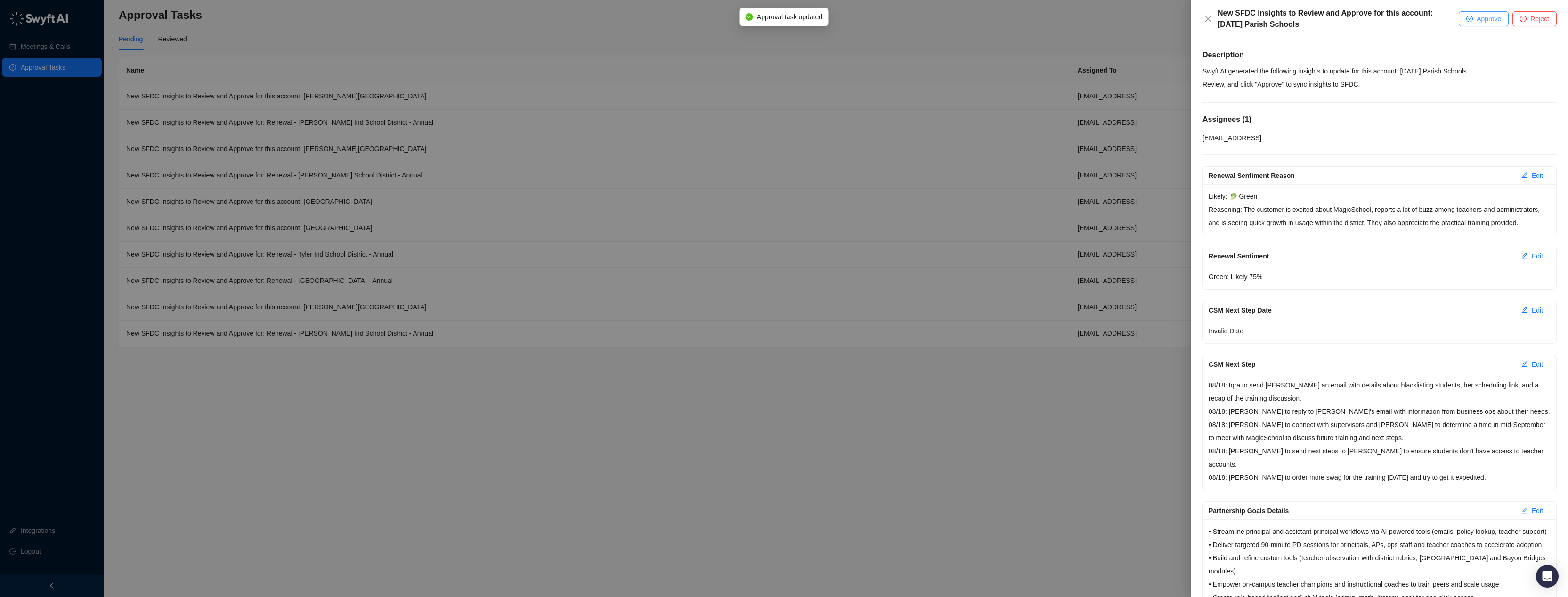
click at [1469, 20] on icon "check-circle" at bounding box center [1469, 19] width 6 height 6
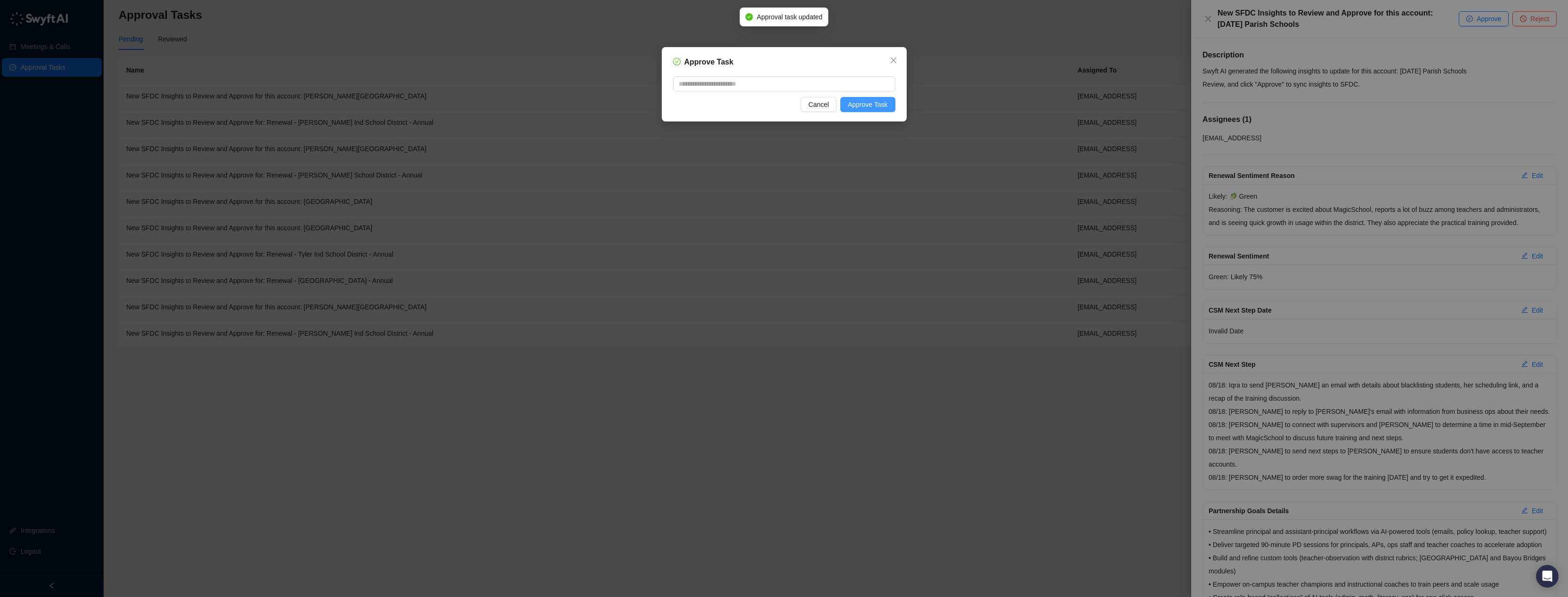
click at [857, 103] on span "Approve Task" at bounding box center [868, 104] width 40 height 10
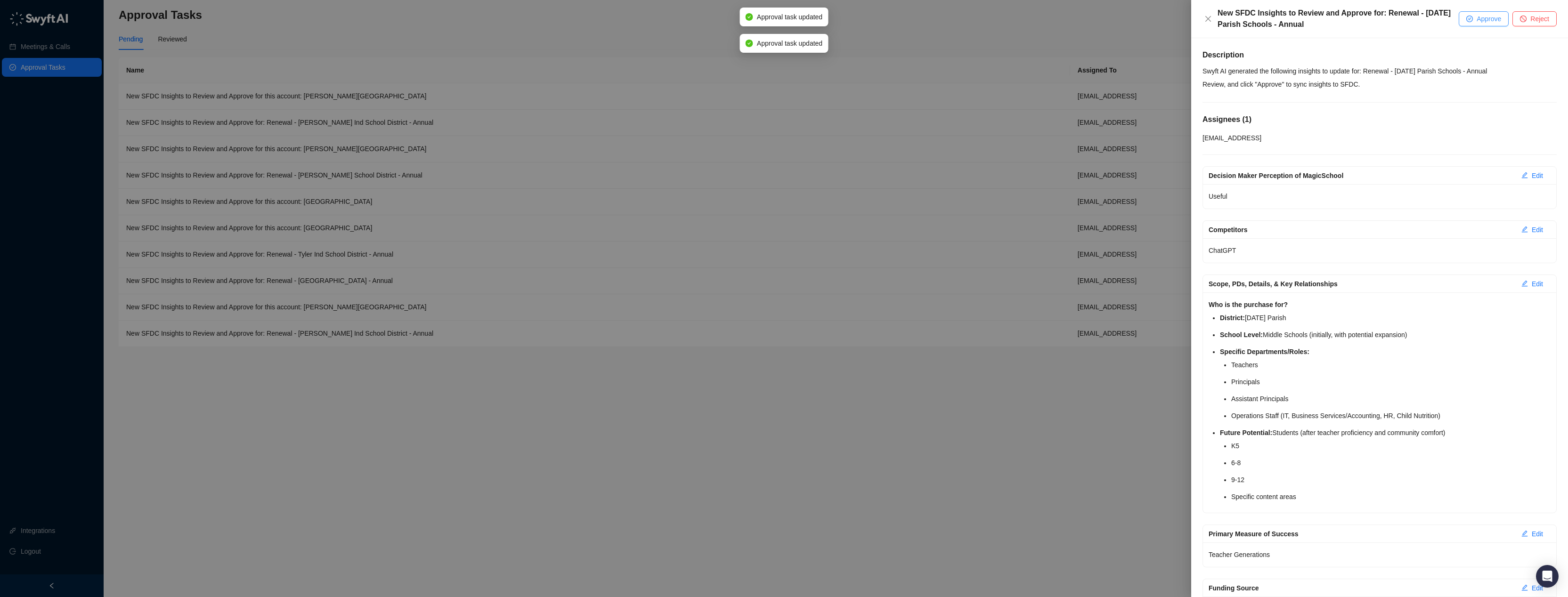
click at [1479, 18] on span "Approve" at bounding box center [1488, 19] width 24 height 10
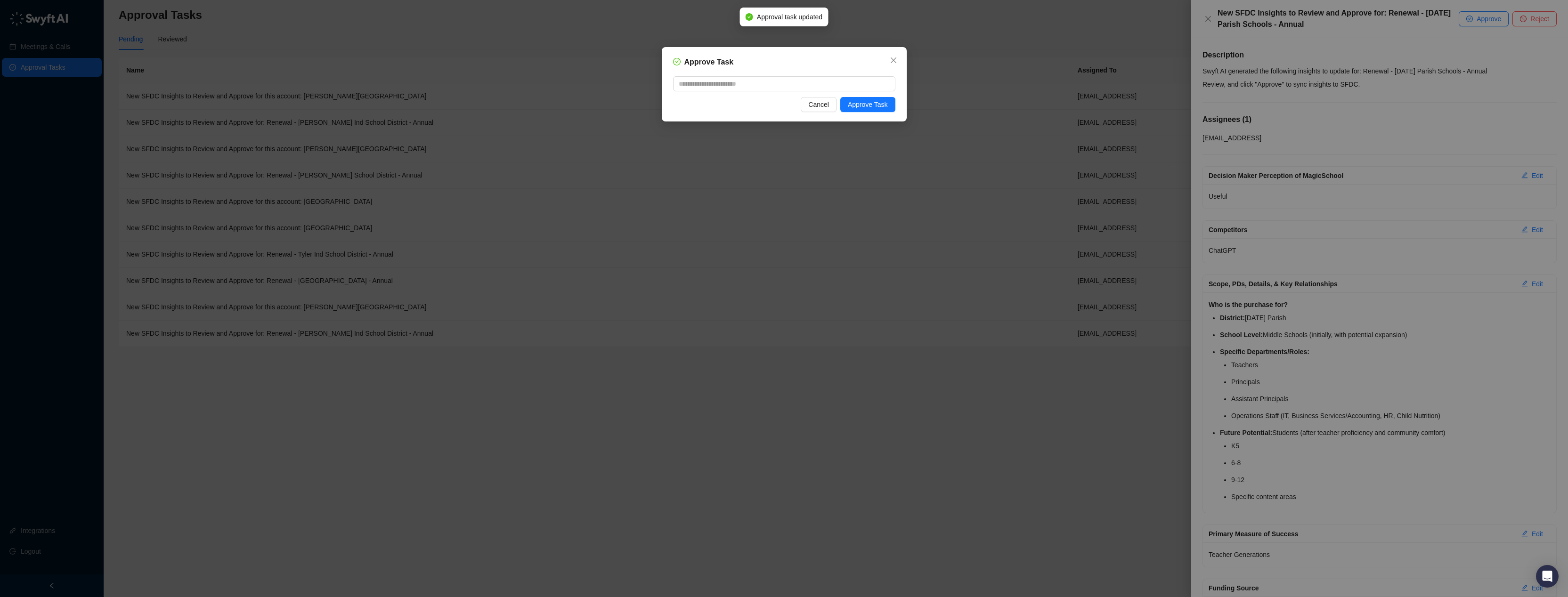
click at [863, 116] on div "Approve Task Cancel Approve Task" at bounding box center [784, 84] width 245 height 74
click at [867, 111] on button "Approve Task" at bounding box center [867, 105] width 55 height 15
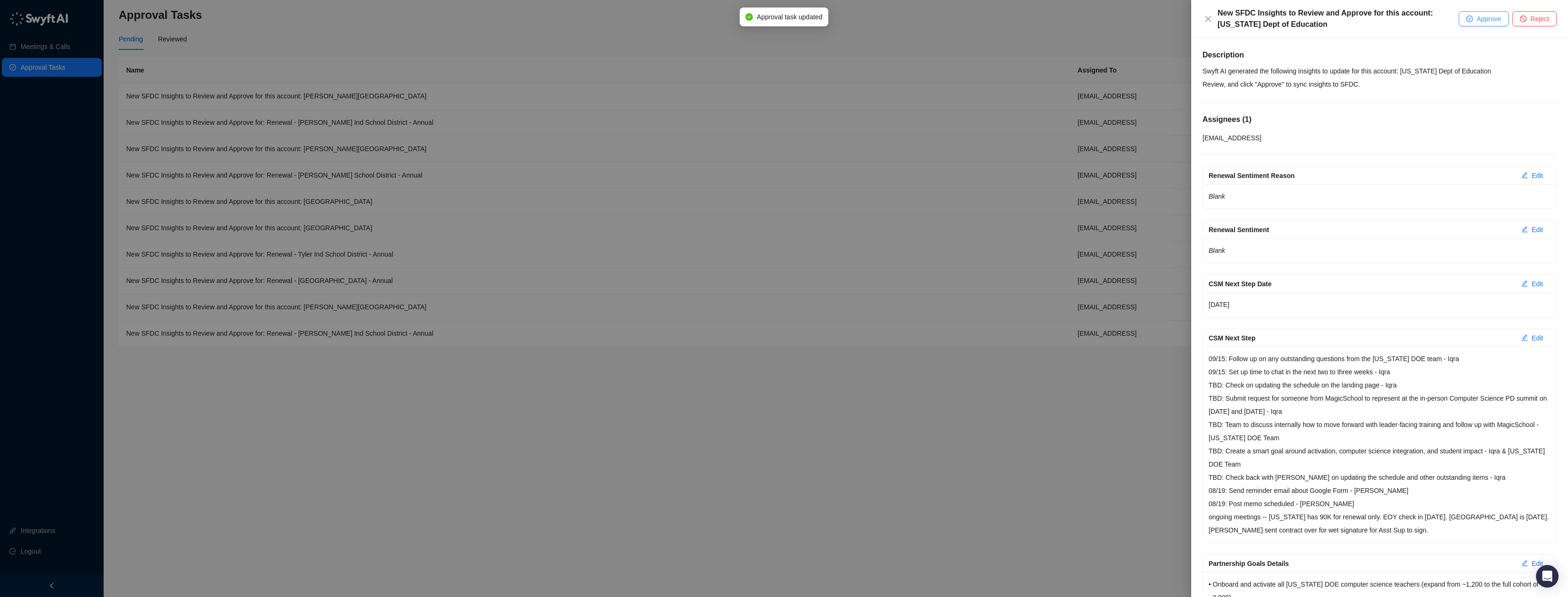
click at [1484, 17] on span "Approve" at bounding box center [1488, 19] width 24 height 10
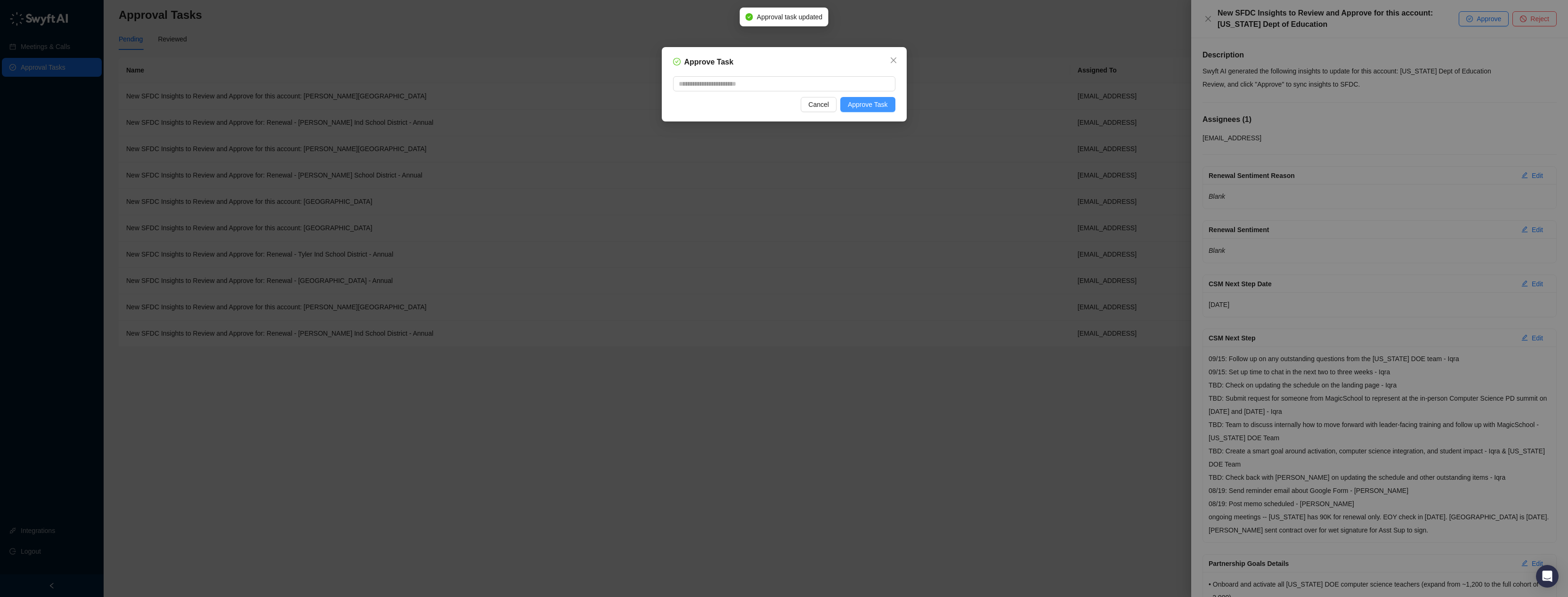
click at [878, 103] on span "Approve Task" at bounding box center [868, 104] width 40 height 10
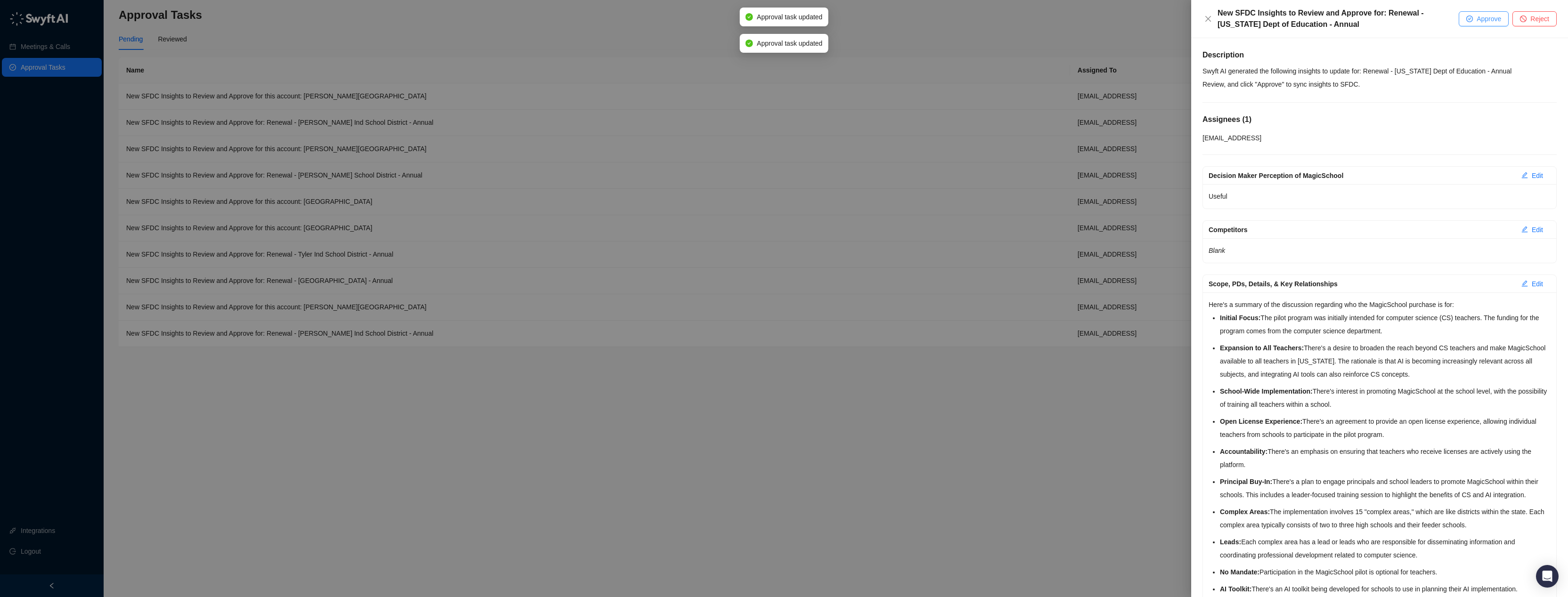
click at [1485, 21] on span "Approve" at bounding box center [1488, 19] width 24 height 10
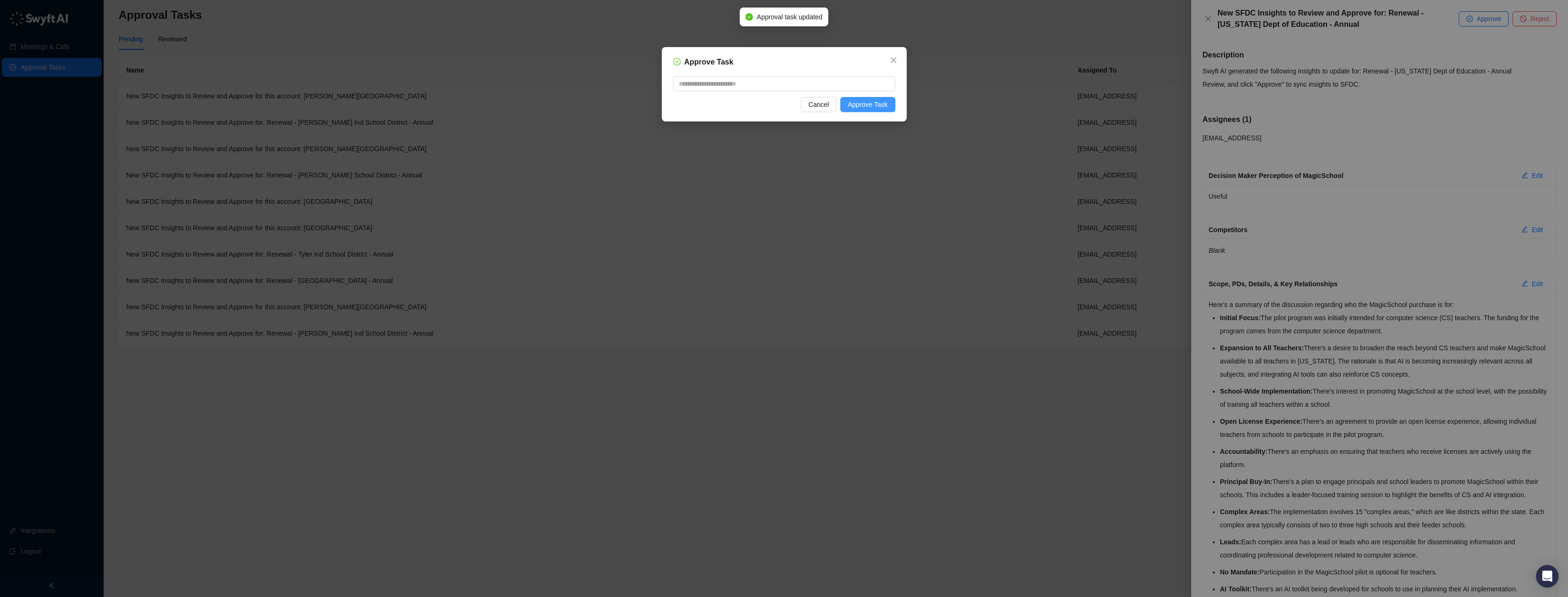
click at [876, 103] on span "Approve Task" at bounding box center [868, 104] width 40 height 10
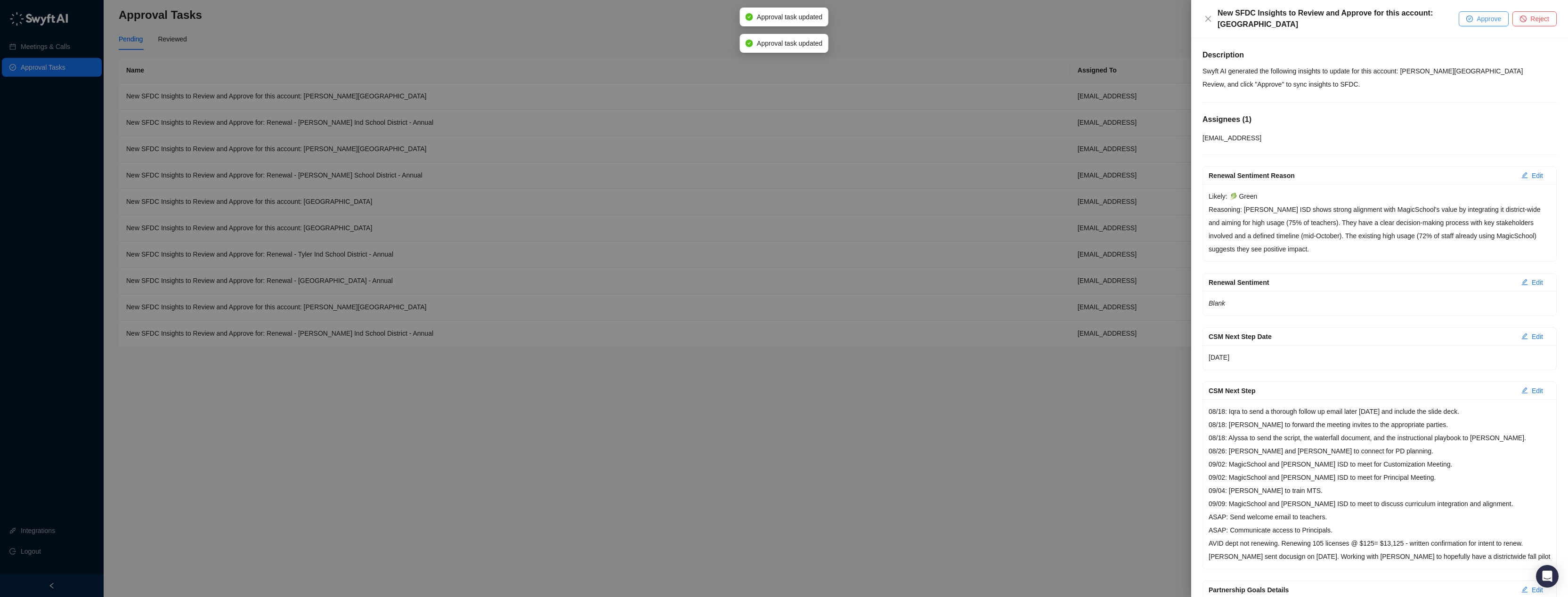
click at [1479, 21] on span "Approve" at bounding box center [1488, 19] width 24 height 10
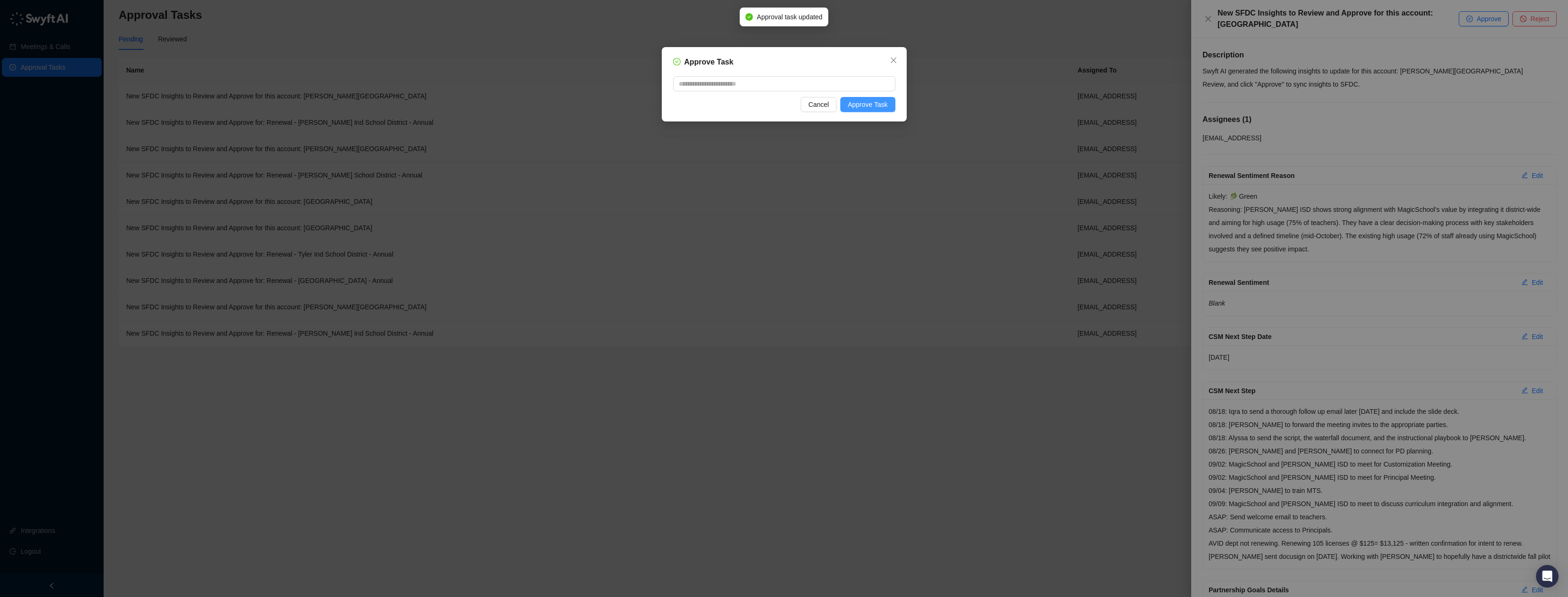
click at [849, 111] on button "Approve Task" at bounding box center [867, 105] width 55 height 15
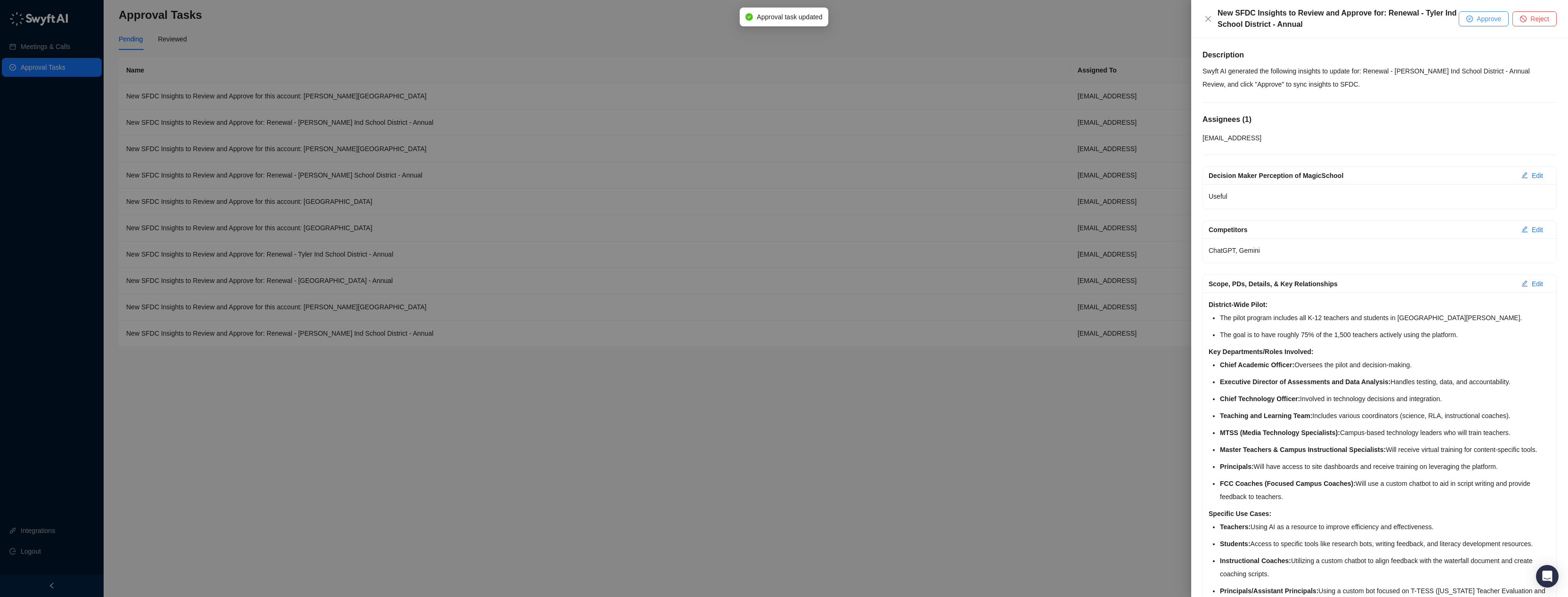
click at [1476, 22] on span "Approve" at bounding box center [1488, 19] width 24 height 10
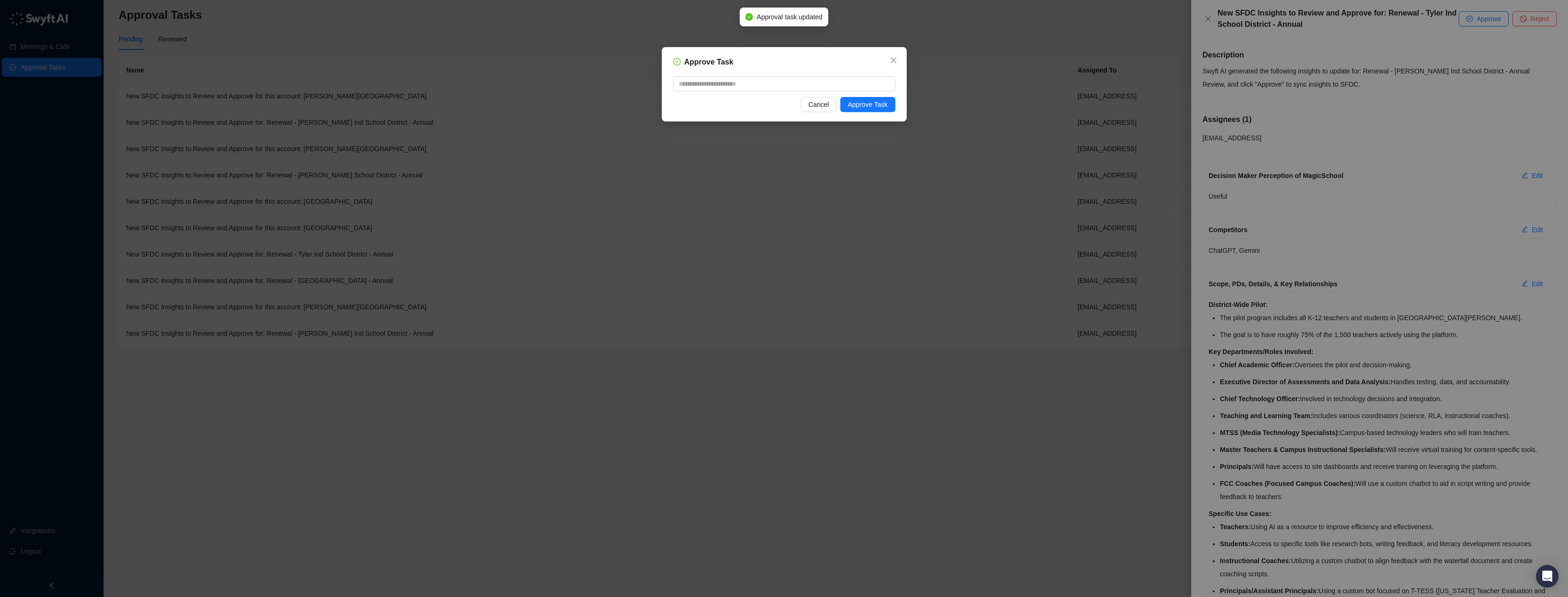
click at [857, 114] on div "Approve Task Cancel Approve Task" at bounding box center [784, 84] width 245 height 74
click at [867, 109] on span "Approve Task" at bounding box center [868, 104] width 40 height 10
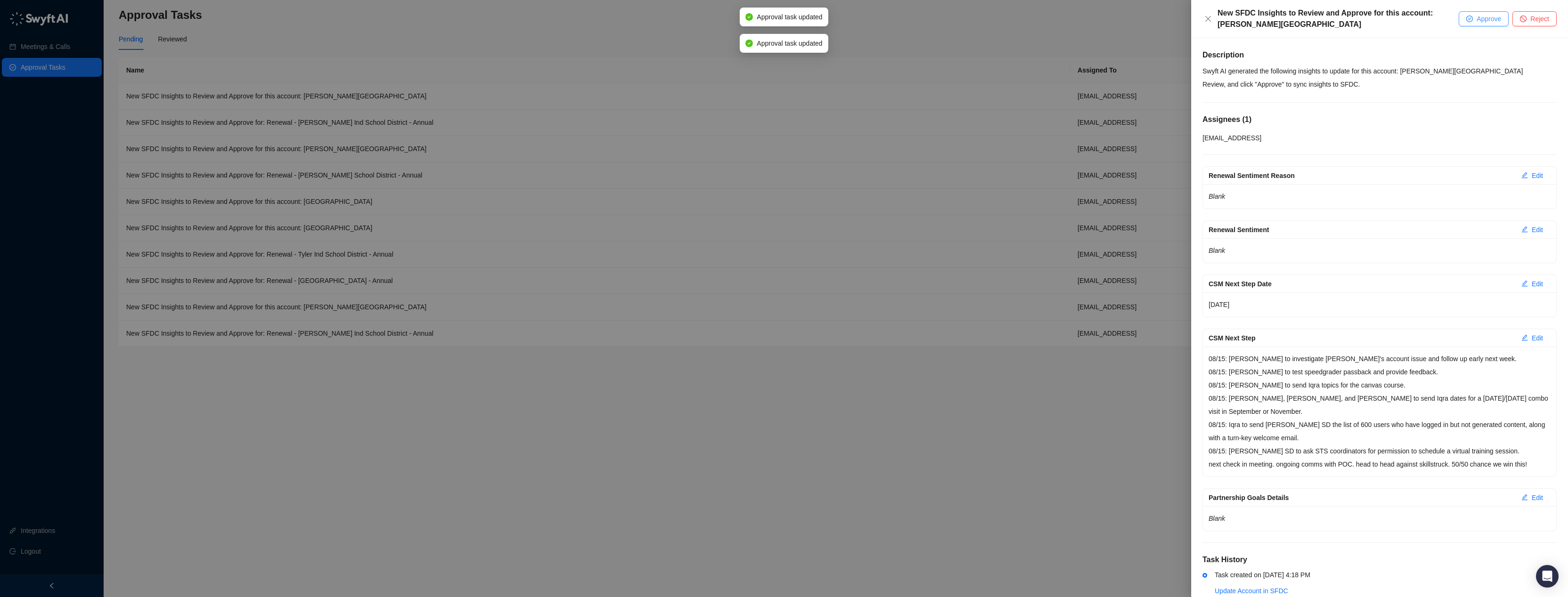
click at [1489, 23] on span "Approve" at bounding box center [1488, 19] width 24 height 10
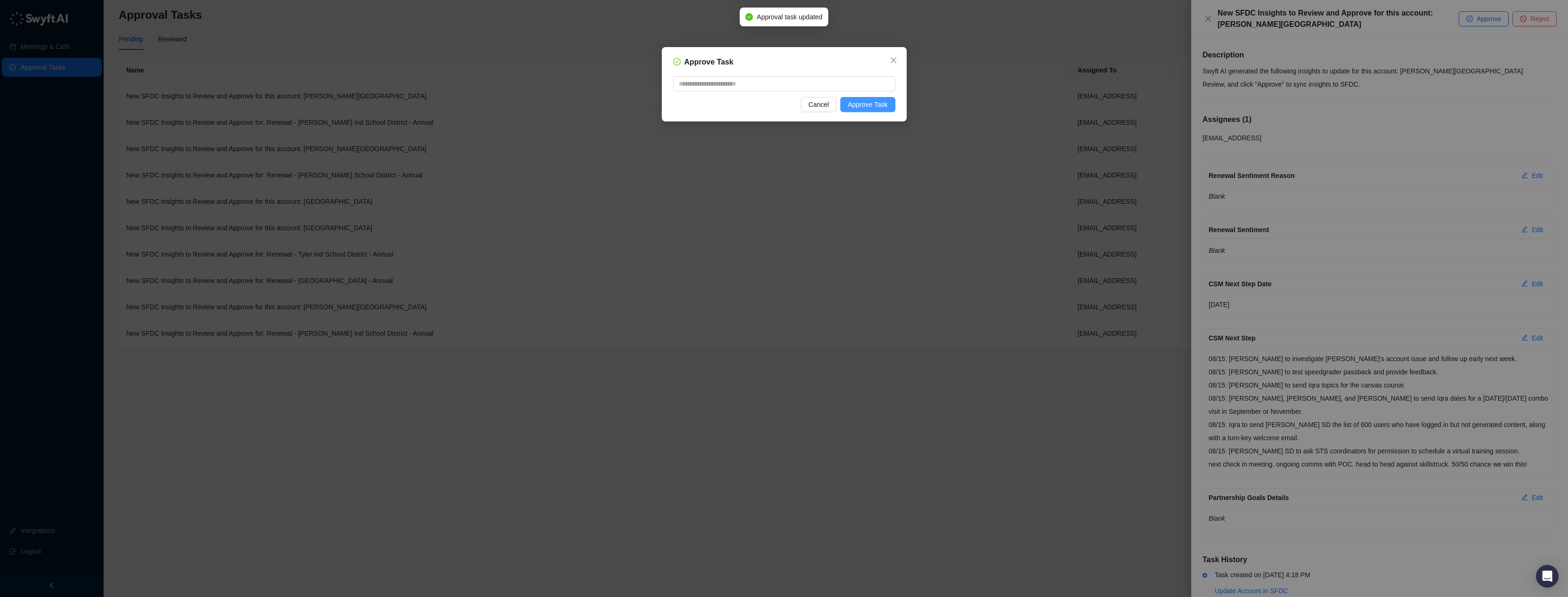
click at [880, 108] on span "Approve Task" at bounding box center [868, 104] width 40 height 10
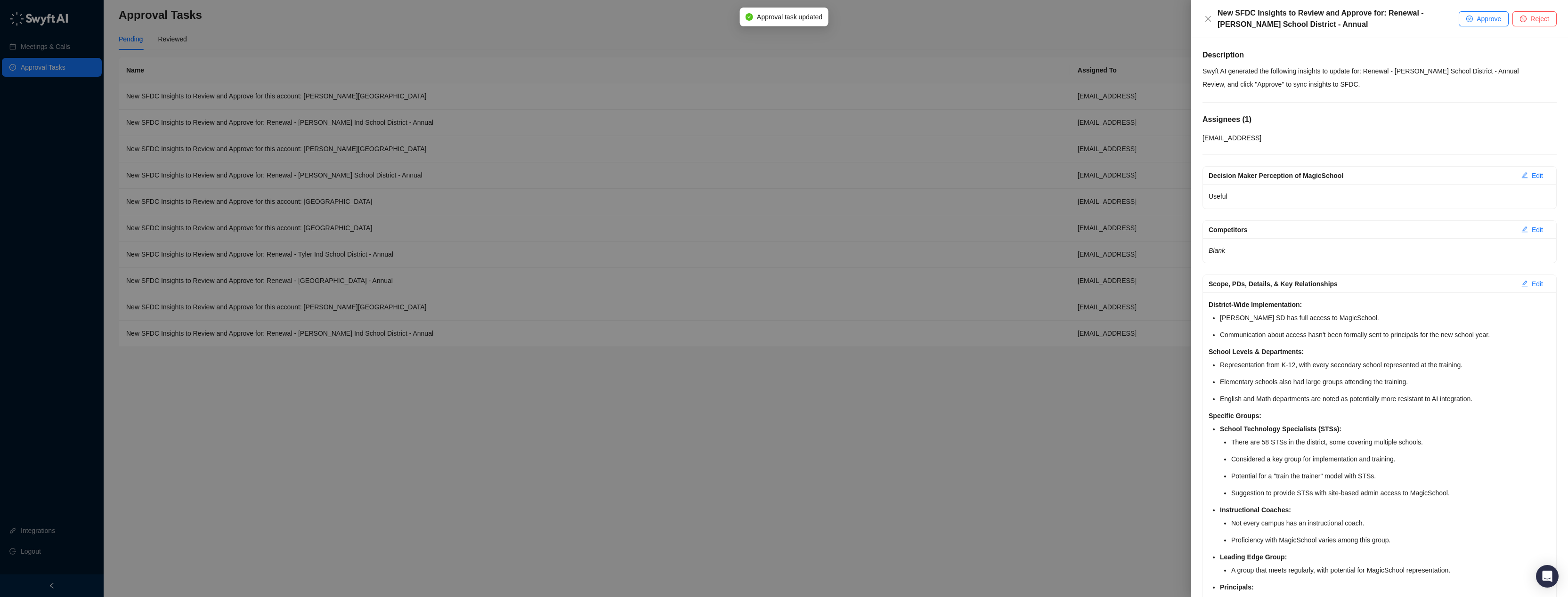
click at [1481, 19] on span "Approve" at bounding box center [1488, 19] width 24 height 10
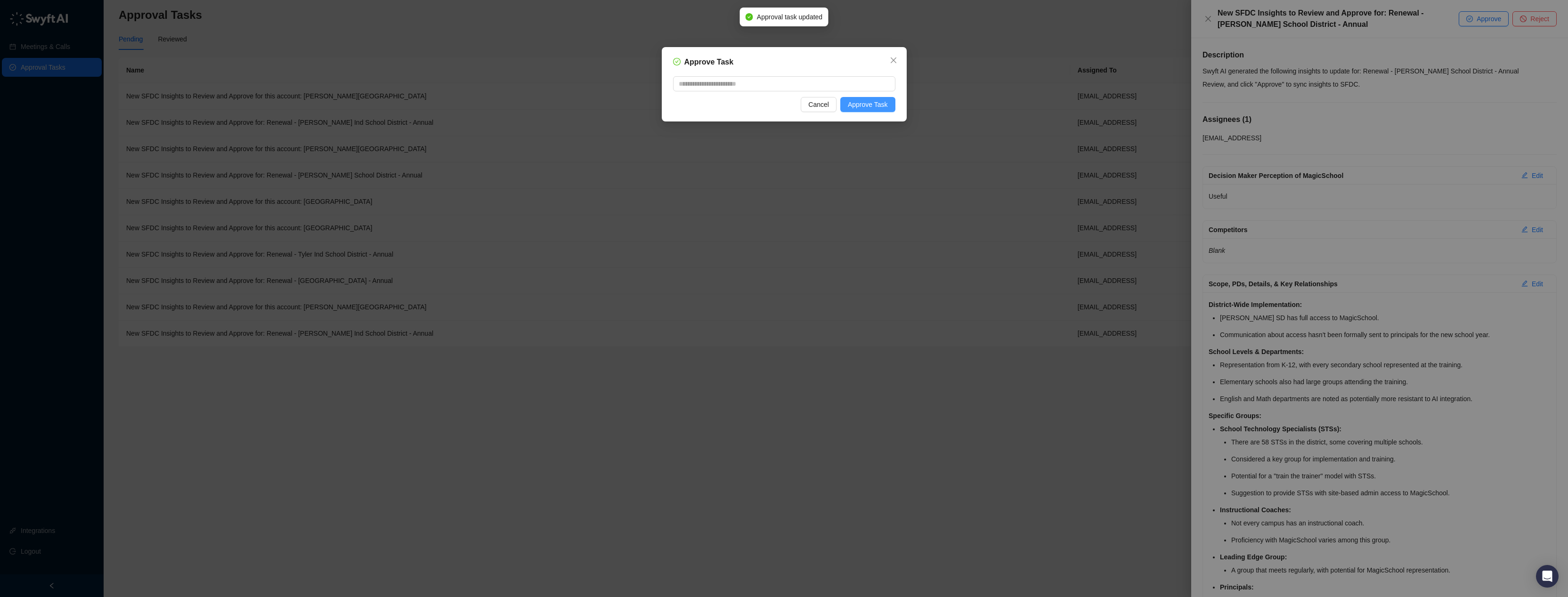
click at [891, 110] on button "Approve Task" at bounding box center [867, 105] width 55 height 15
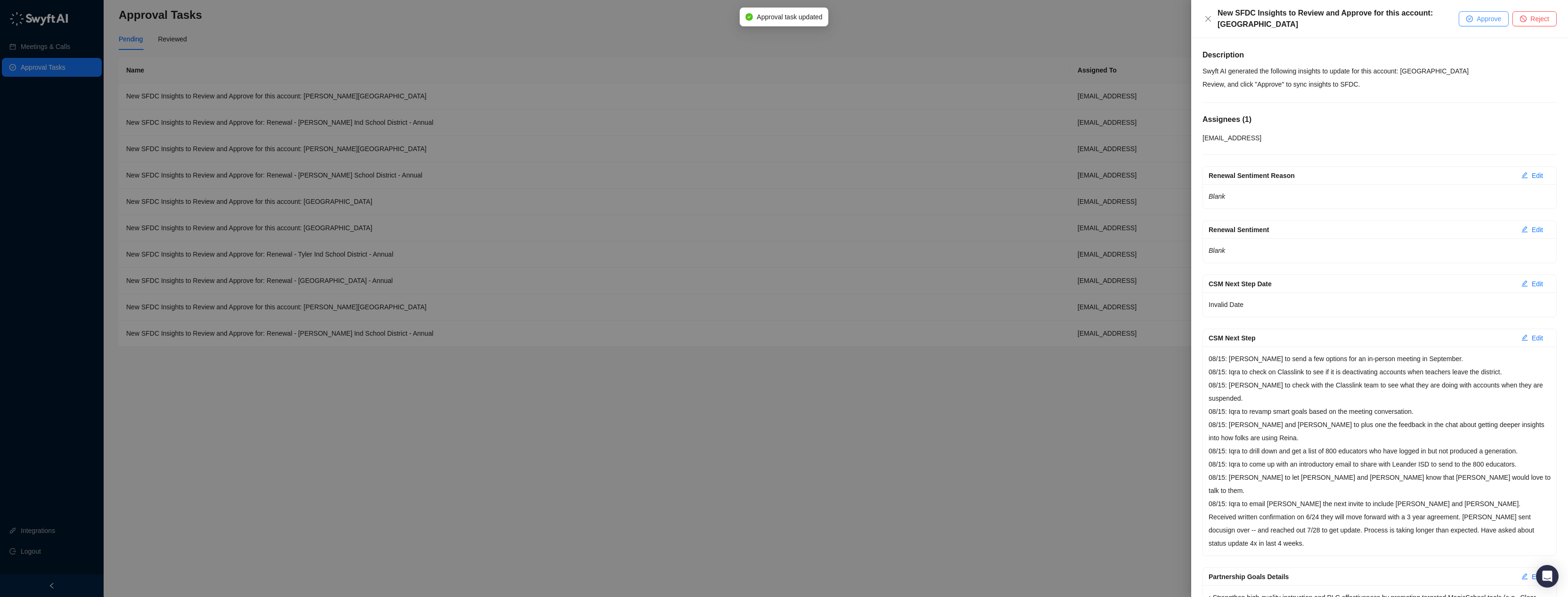
click at [1499, 22] on span "Approve" at bounding box center [1488, 19] width 24 height 10
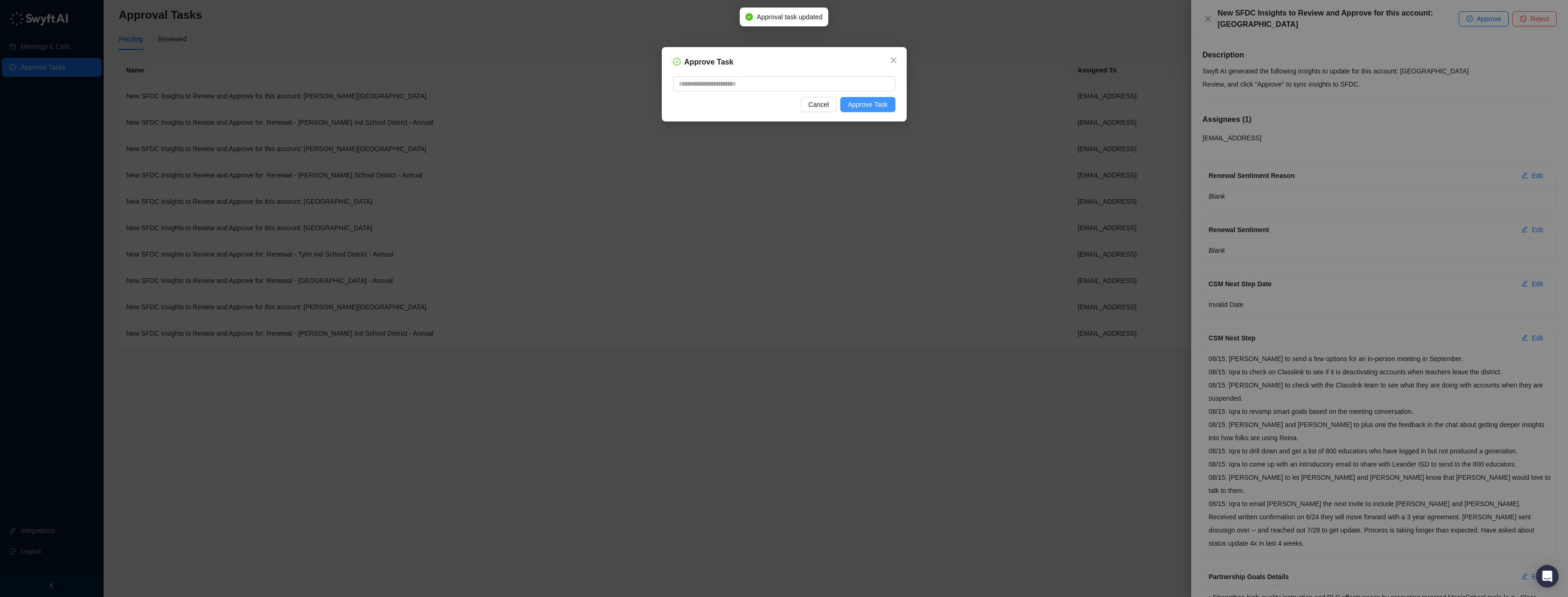
click at [874, 105] on span "Approve Task" at bounding box center [868, 104] width 40 height 10
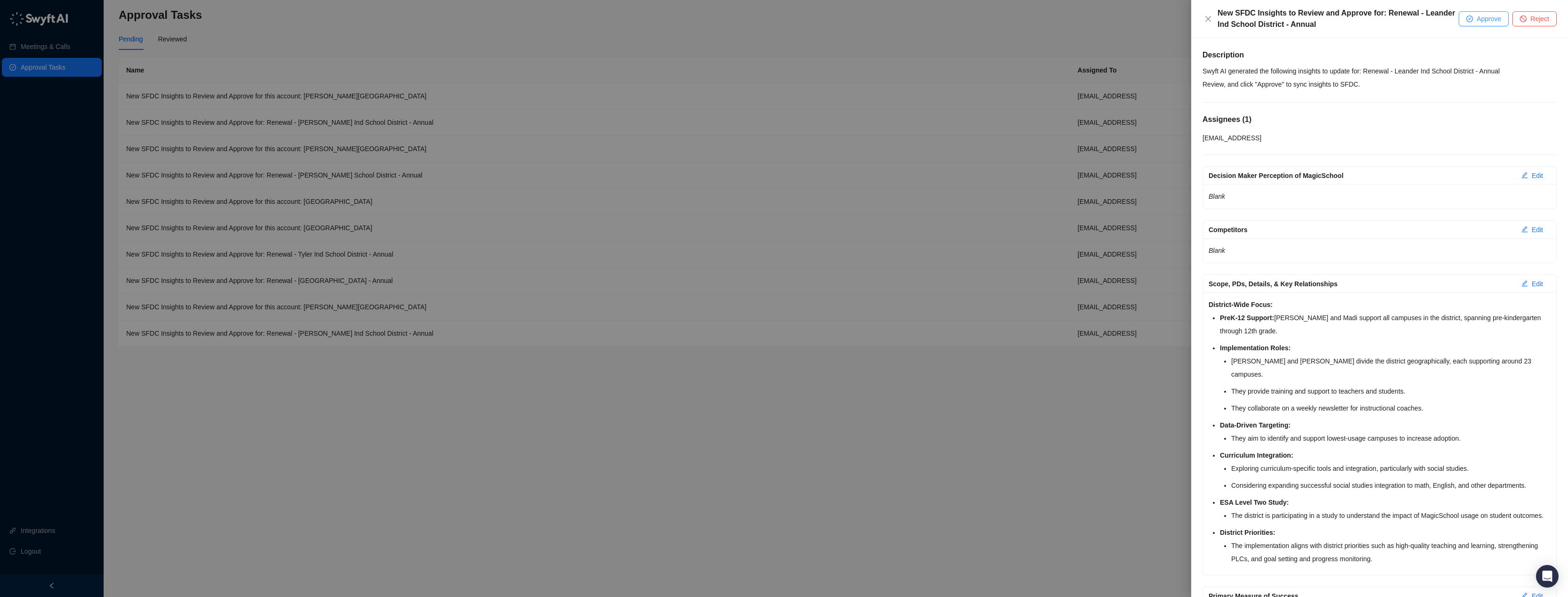
click at [1482, 20] on span "Approve" at bounding box center [1488, 19] width 24 height 10
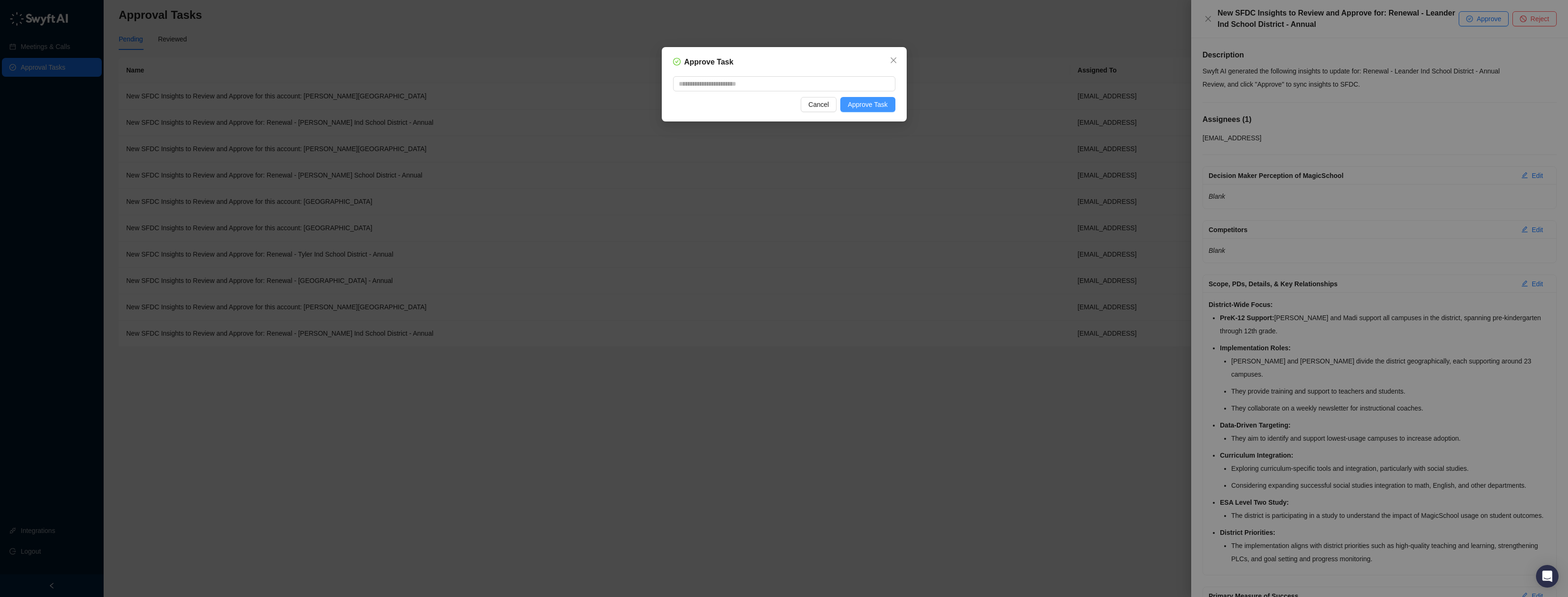
click at [848, 104] on span "Approve Task" at bounding box center [868, 104] width 40 height 10
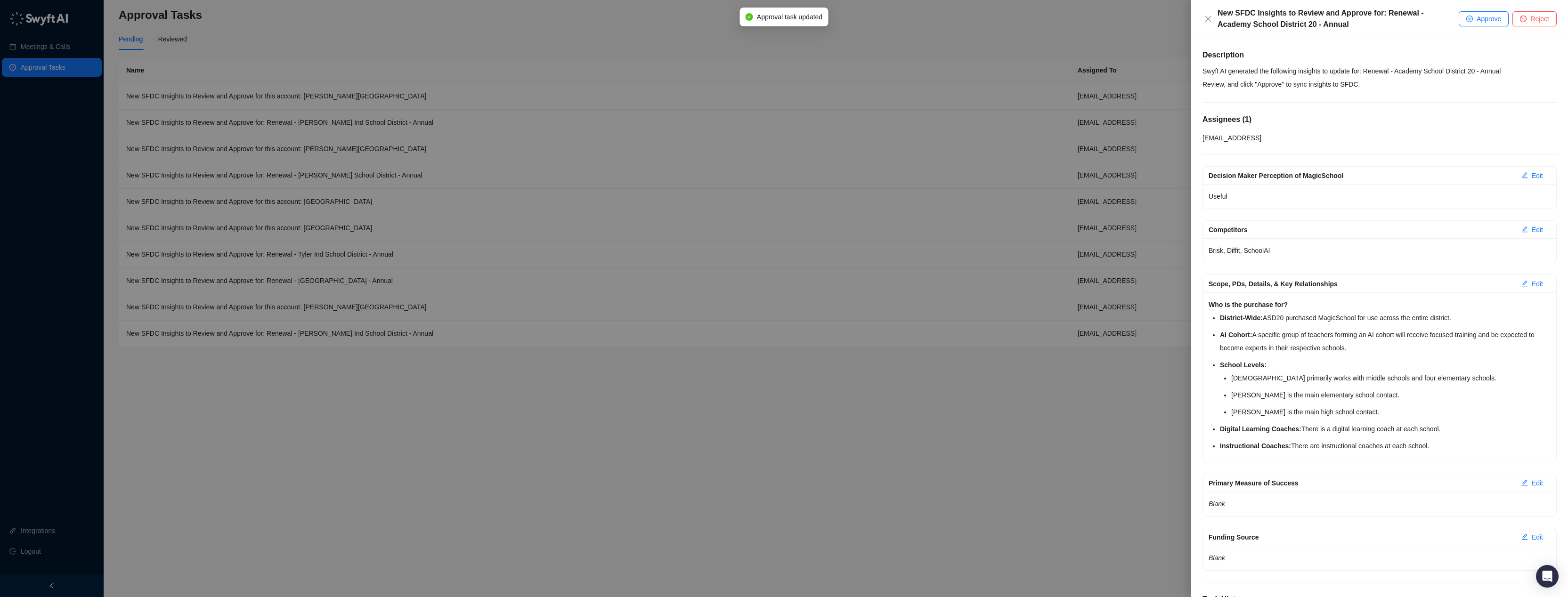
click at [1494, 27] on div "New SFDC Insights to Review and Approve for: Renewal - Academy School District …" at bounding box center [1379, 19] width 377 height 38
click at [1493, 23] on span "Approve" at bounding box center [1488, 19] width 24 height 10
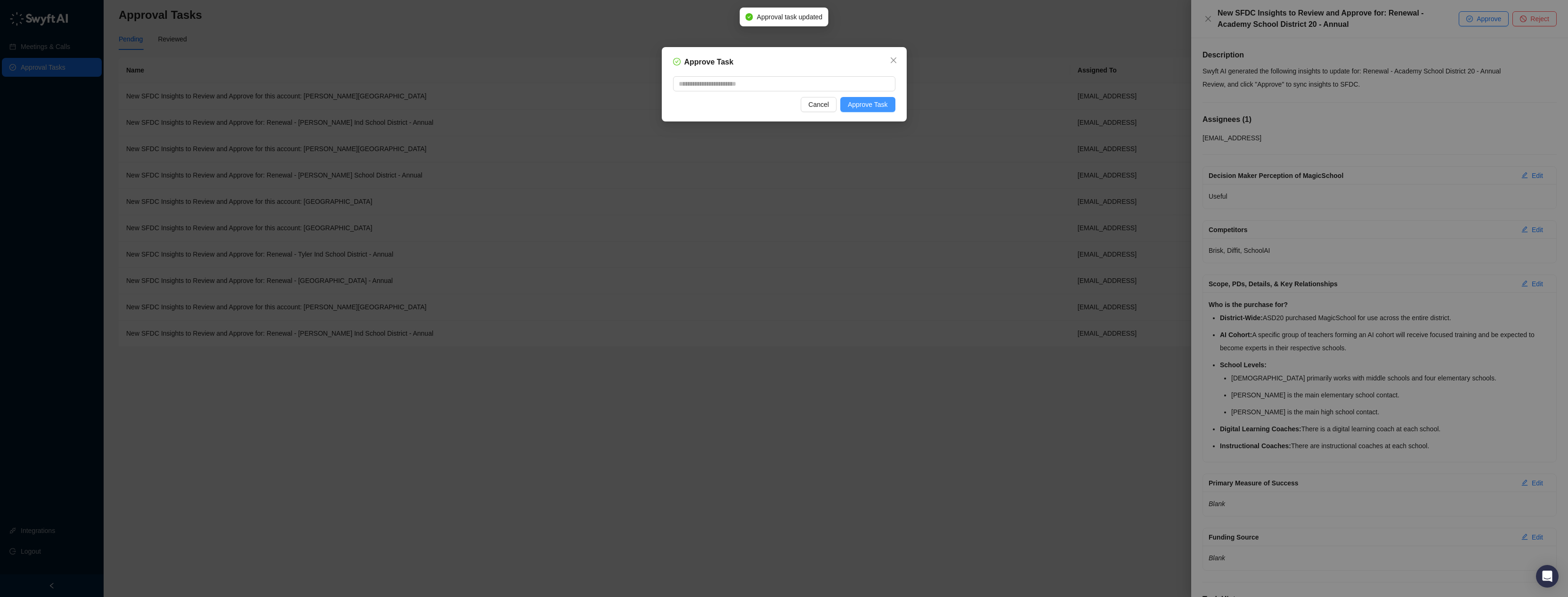
click at [876, 99] on span "Approve Task" at bounding box center [868, 104] width 40 height 10
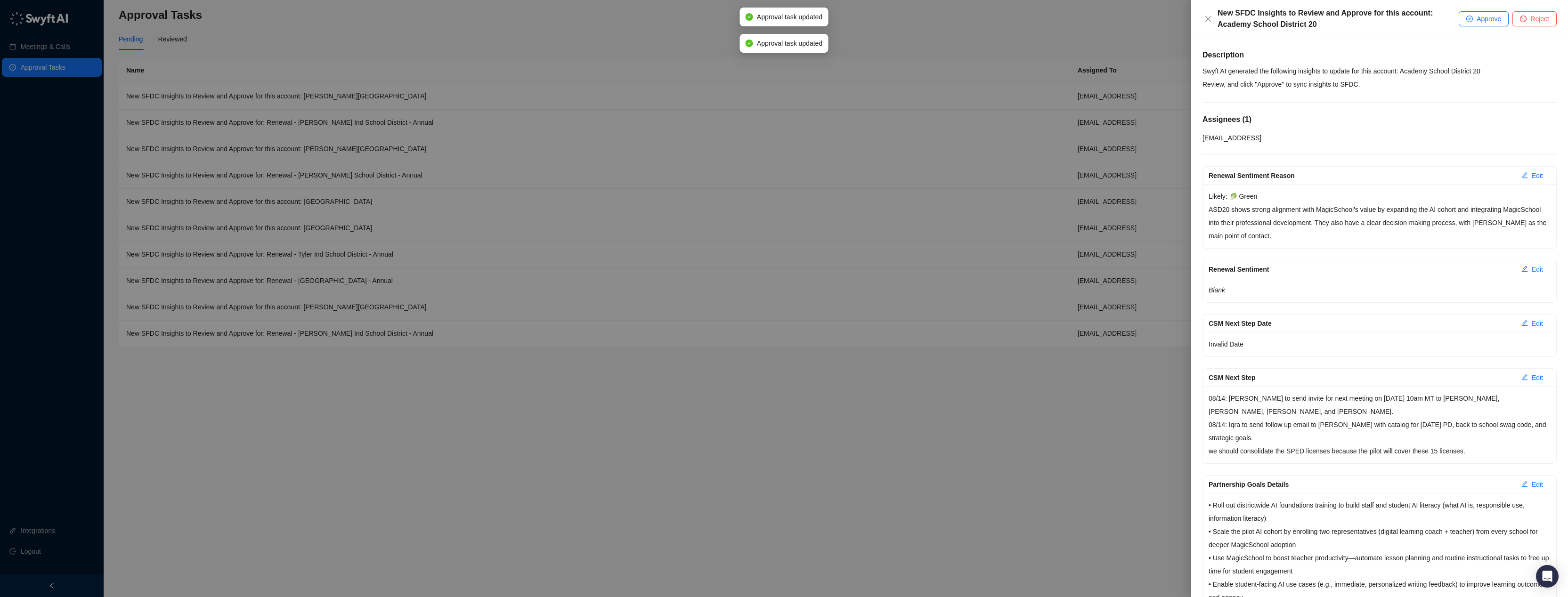
click at [1474, 21] on button "Approve" at bounding box center [1484, 19] width 50 height 15
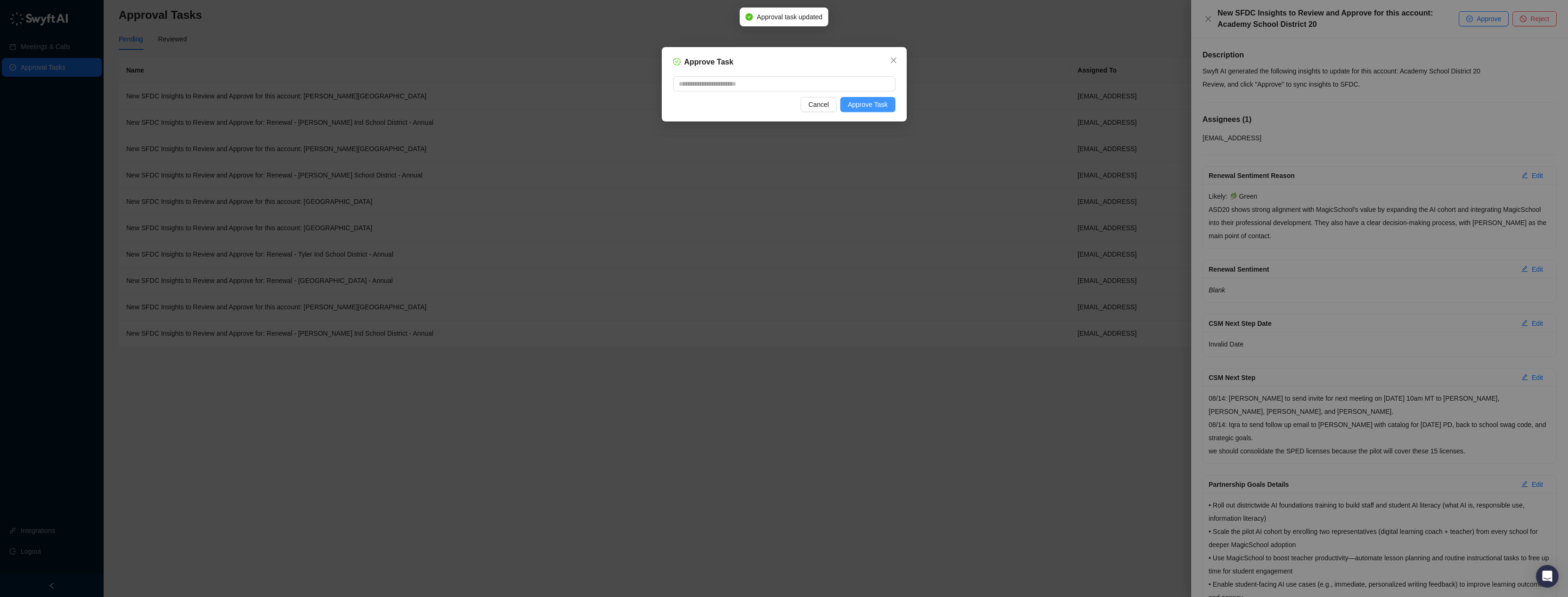
click at [876, 103] on span "Approve Task" at bounding box center [868, 104] width 40 height 10
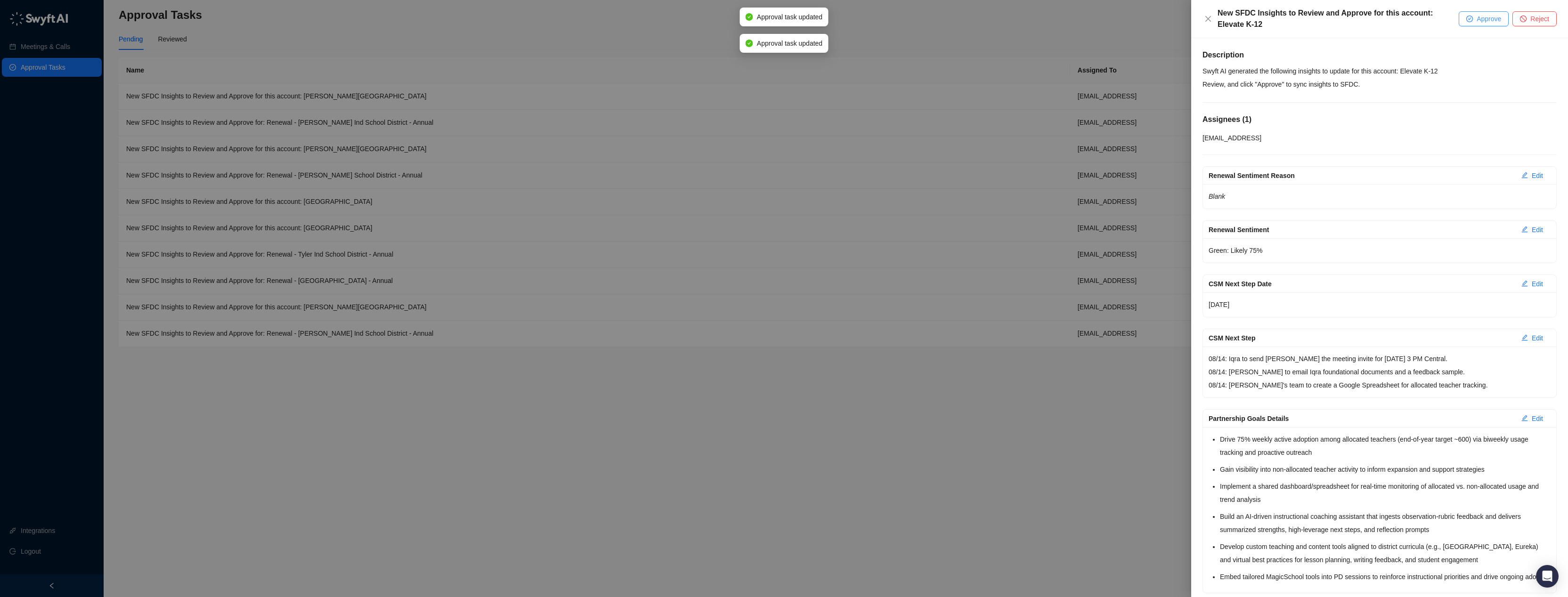
click at [1469, 22] on span "button" at bounding box center [1469, 18] width 6 height 6
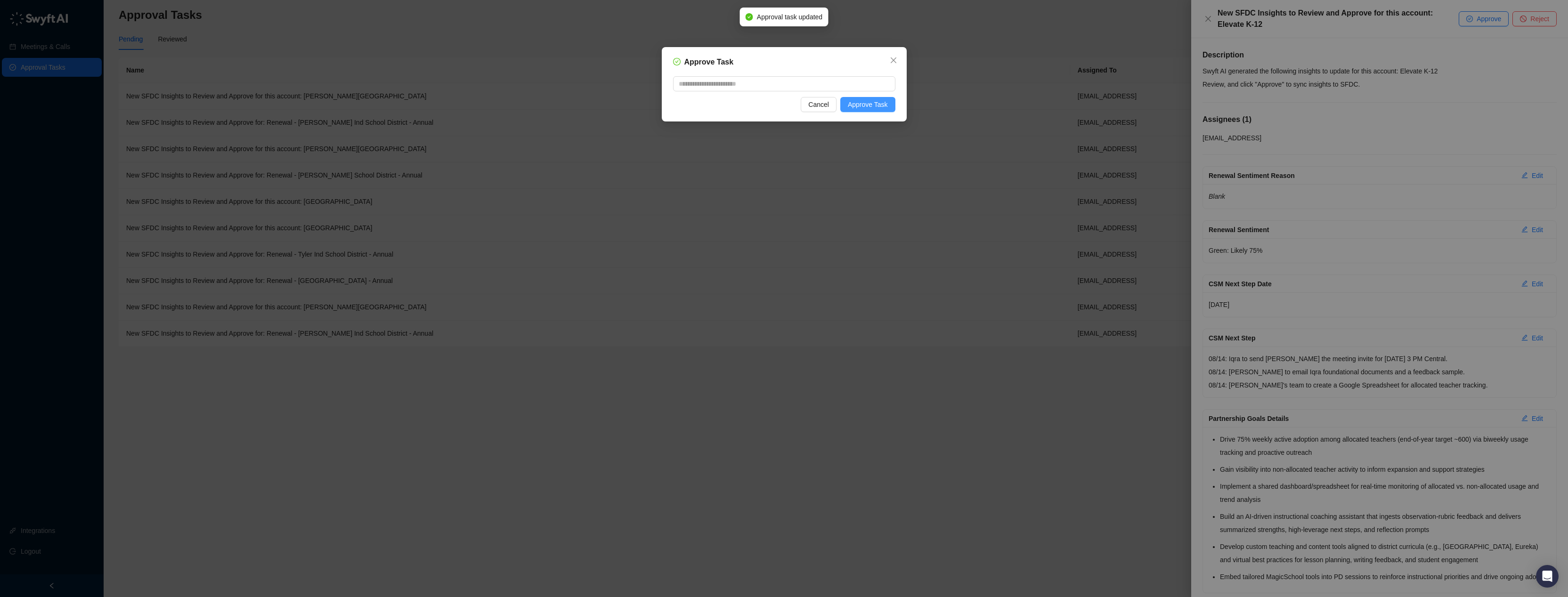
click at [865, 110] on button "Approve Task" at bounding box center [867, 105] width 55 height 15
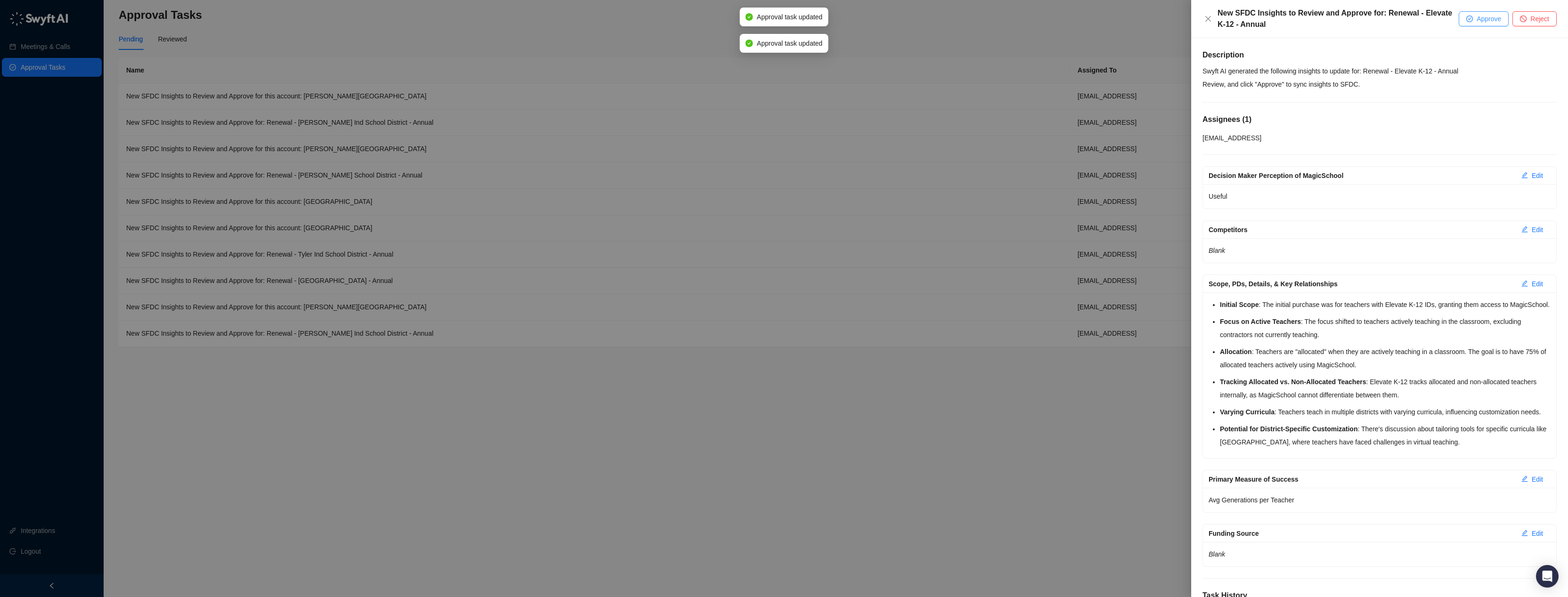
click at [1464, 21] on button "Approve" at bounding box center [1484, 19] width 50 height 15
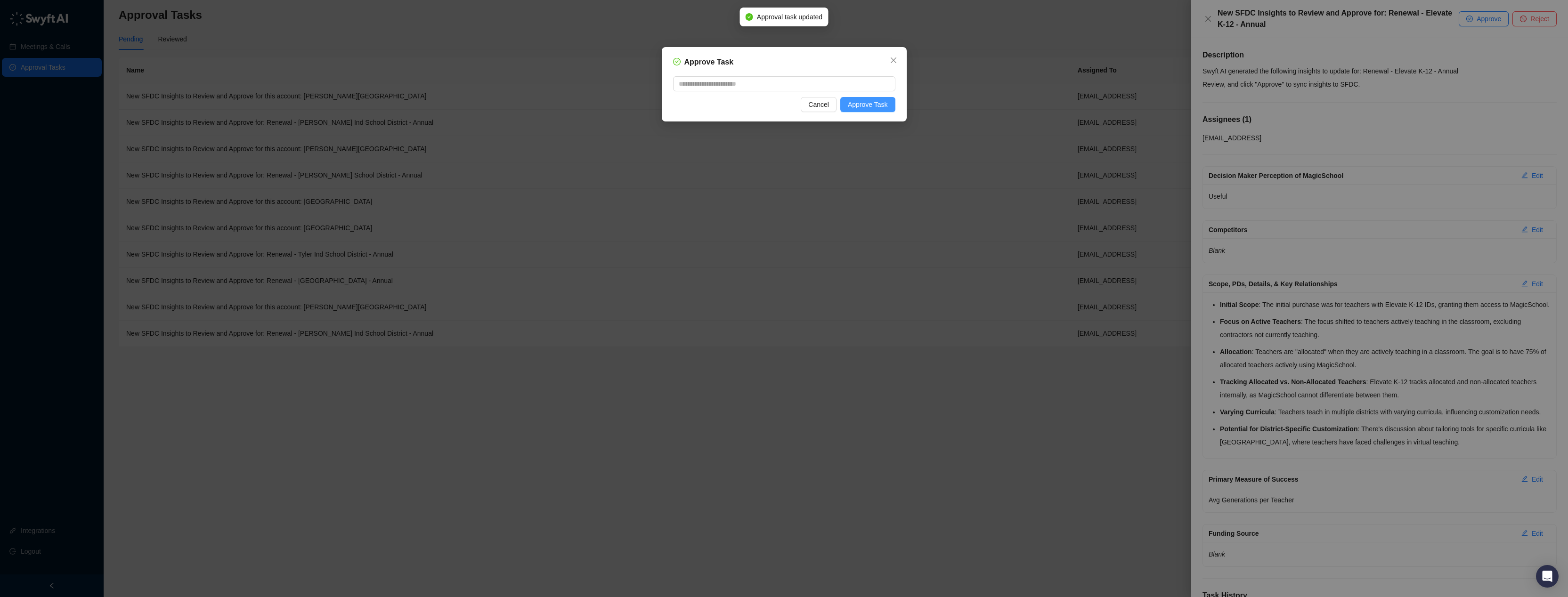
click at [878, 103] on span "Approve Task" at bounding box center [868, 104] width 40 height 10
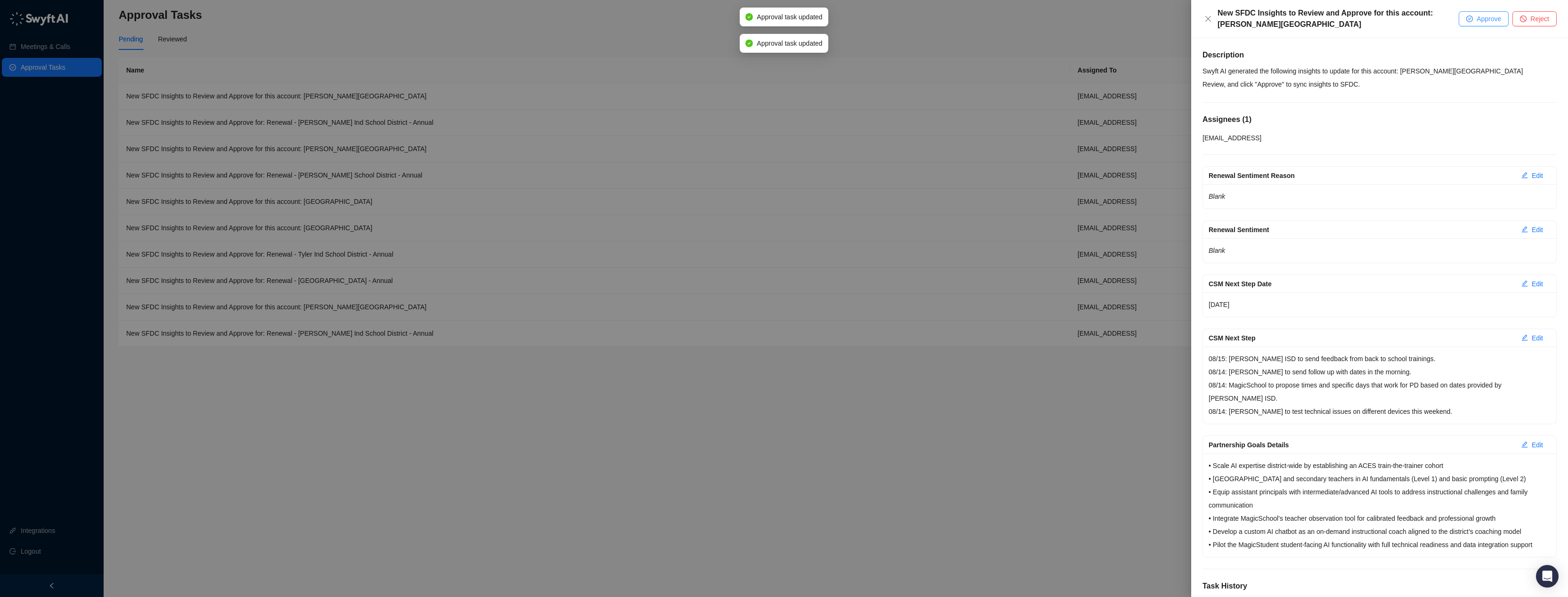
click at [1485, 14] on span "Approve" at bounding box center [1488, 19] width 24 height 10
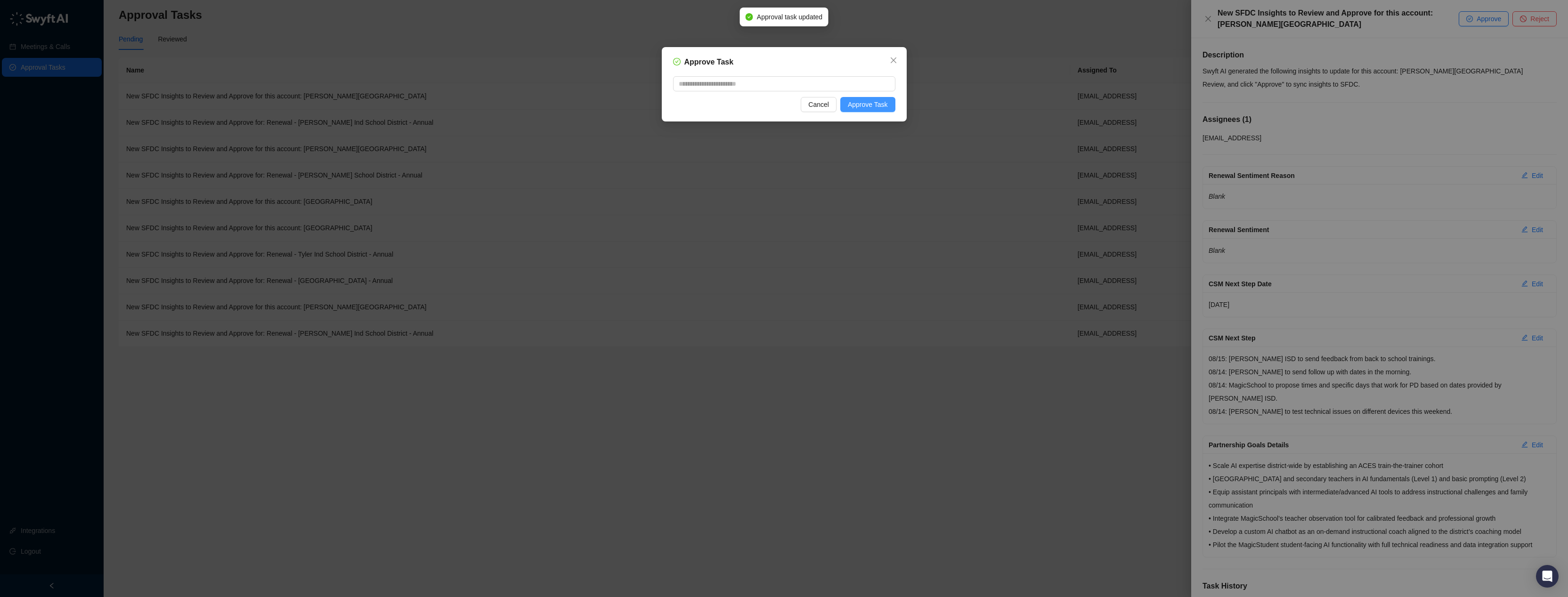
click at [890, 107] on button "Approve Task" at bounding box center [867, 105] width 55 height 15
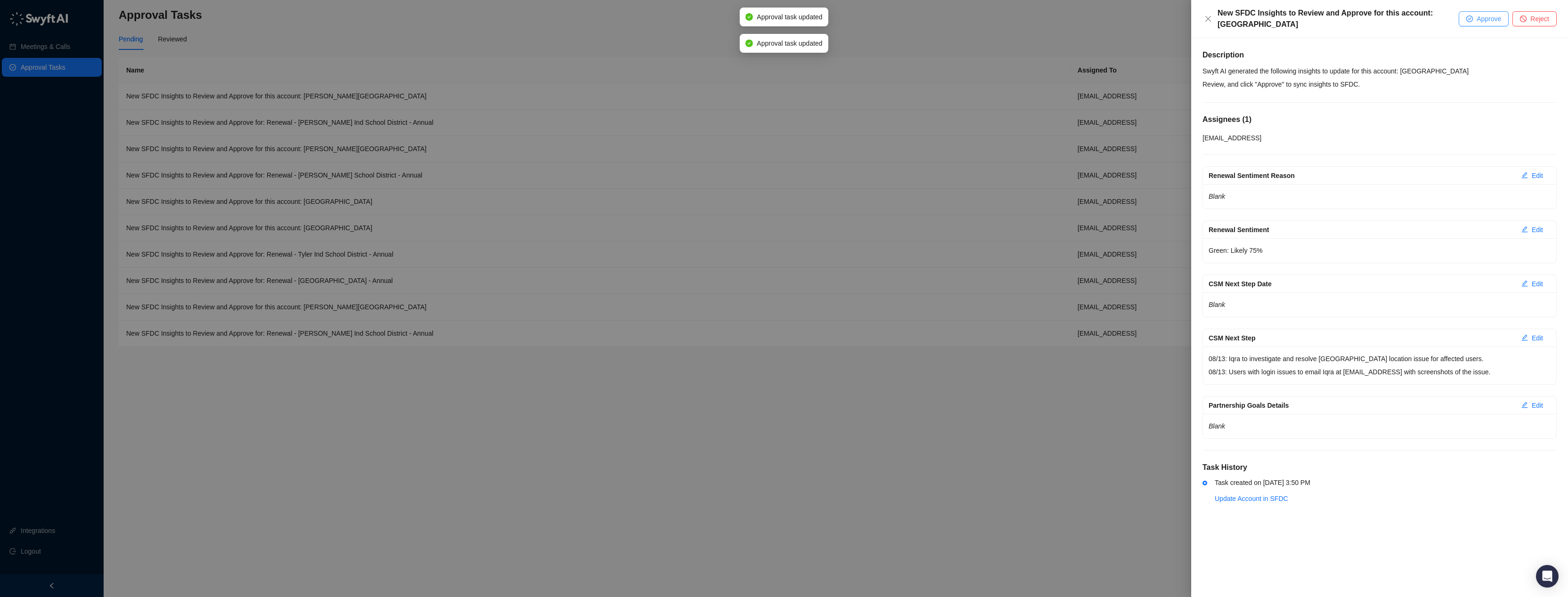
click at [1474, 16] on button "Approve" at bounding box center [1484, 19] width 50 height 15
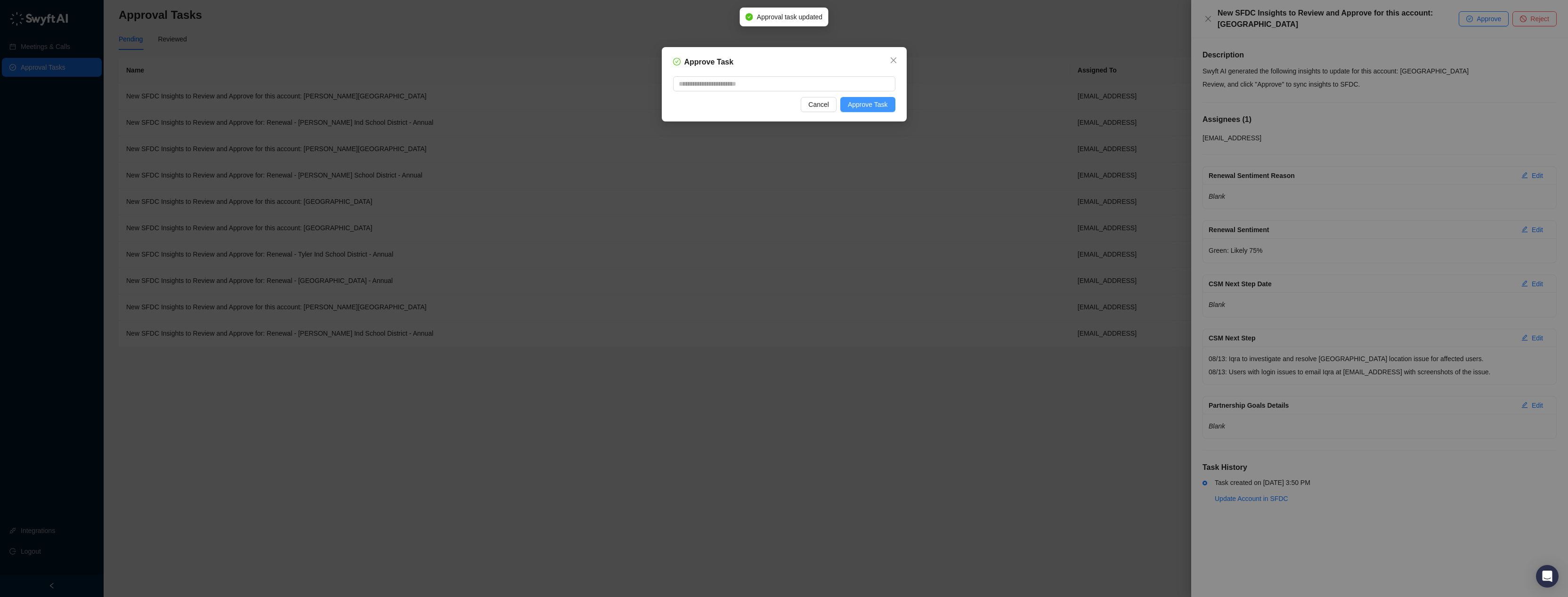
click at [887, 110] on button "Approve Task" at bounding box center [867, 105] width 55 height 15
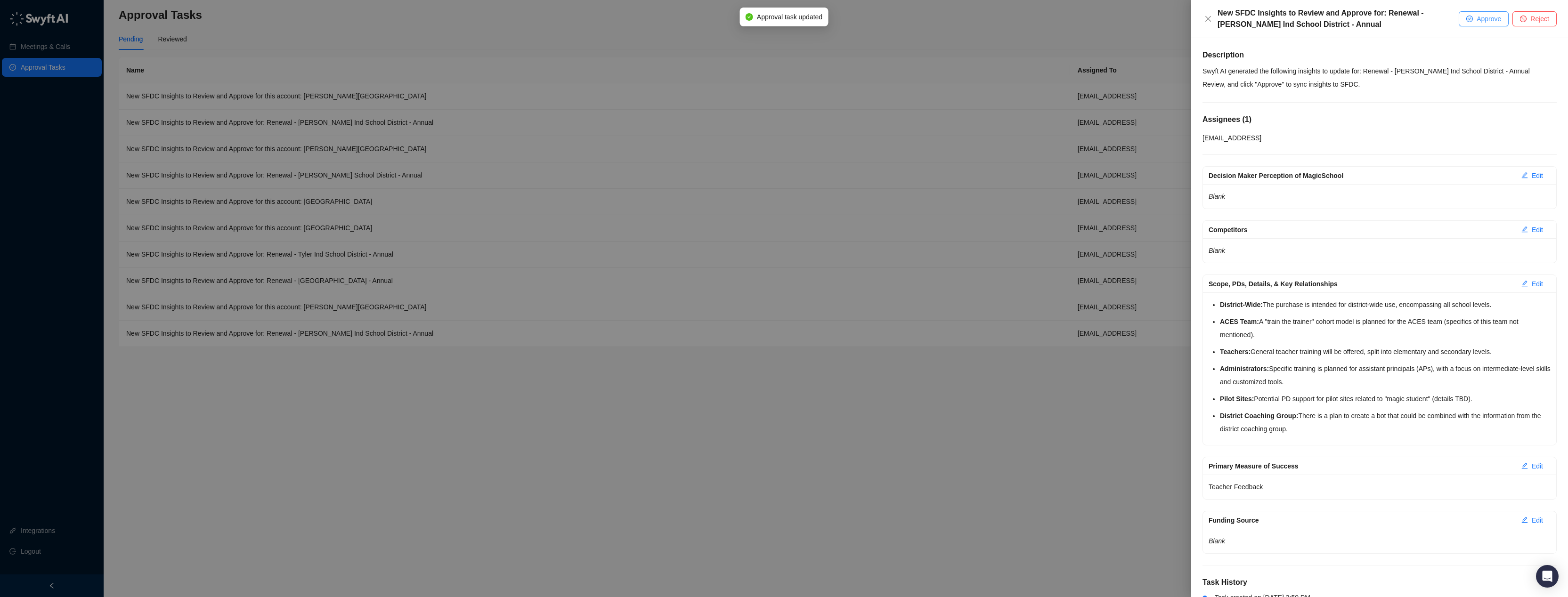
click at [1494, 25] on button "Approve" at bounding box center [1484, 19] width 50 height 15
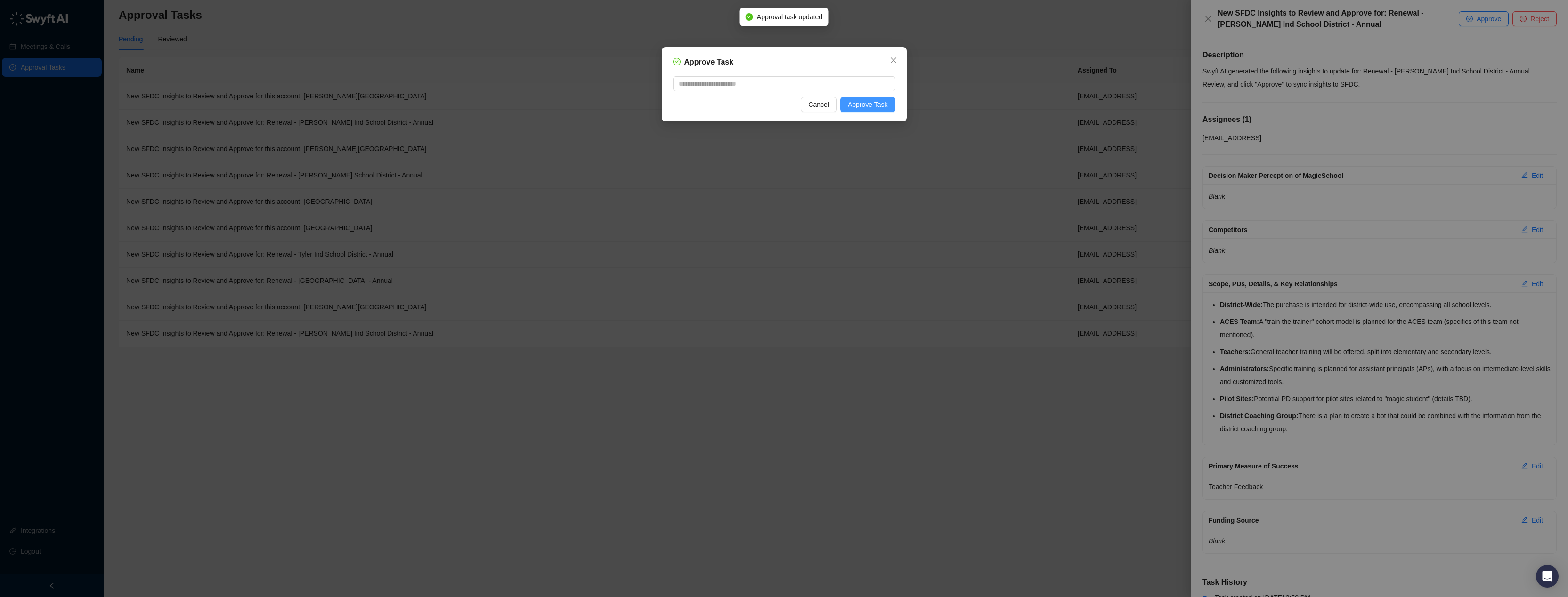
click at [875, 108] on span "Approve Task" at bounding box center [868, 104] width 40 height 10
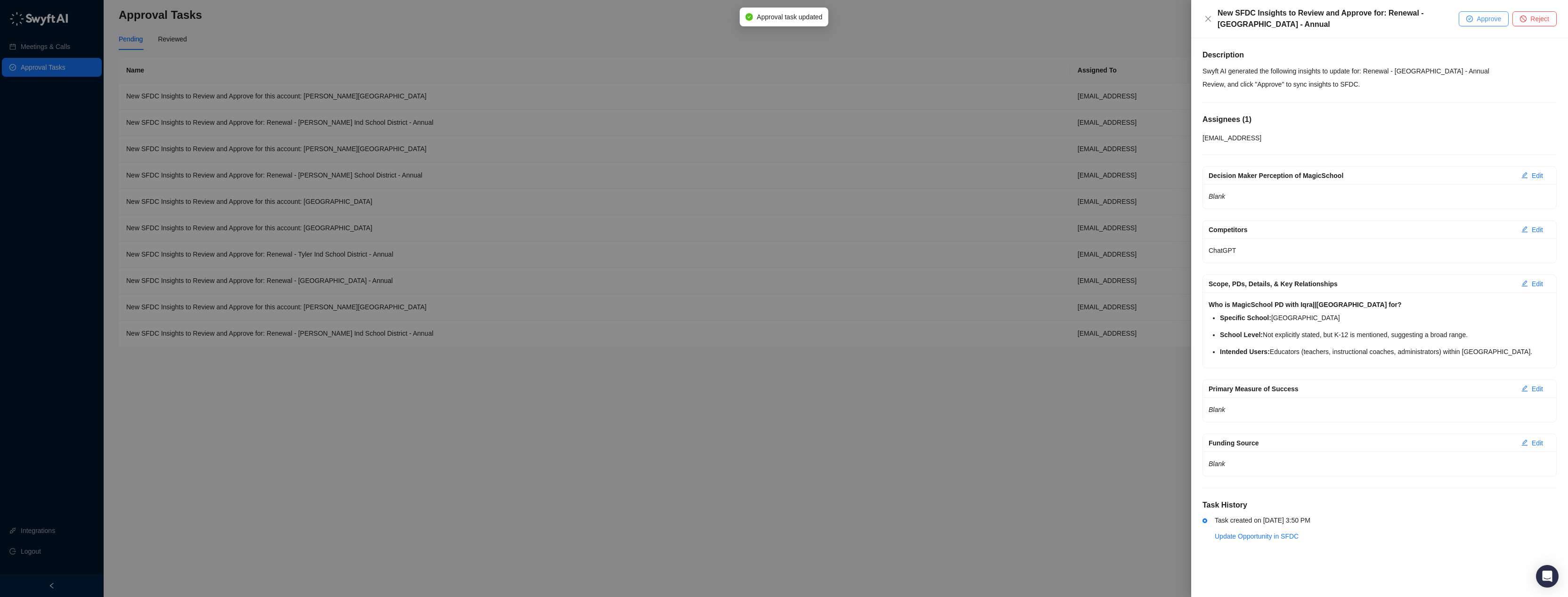
click at [1490, 16] on span "Approve" at bounding box center [1488, 19] width 24 height 10
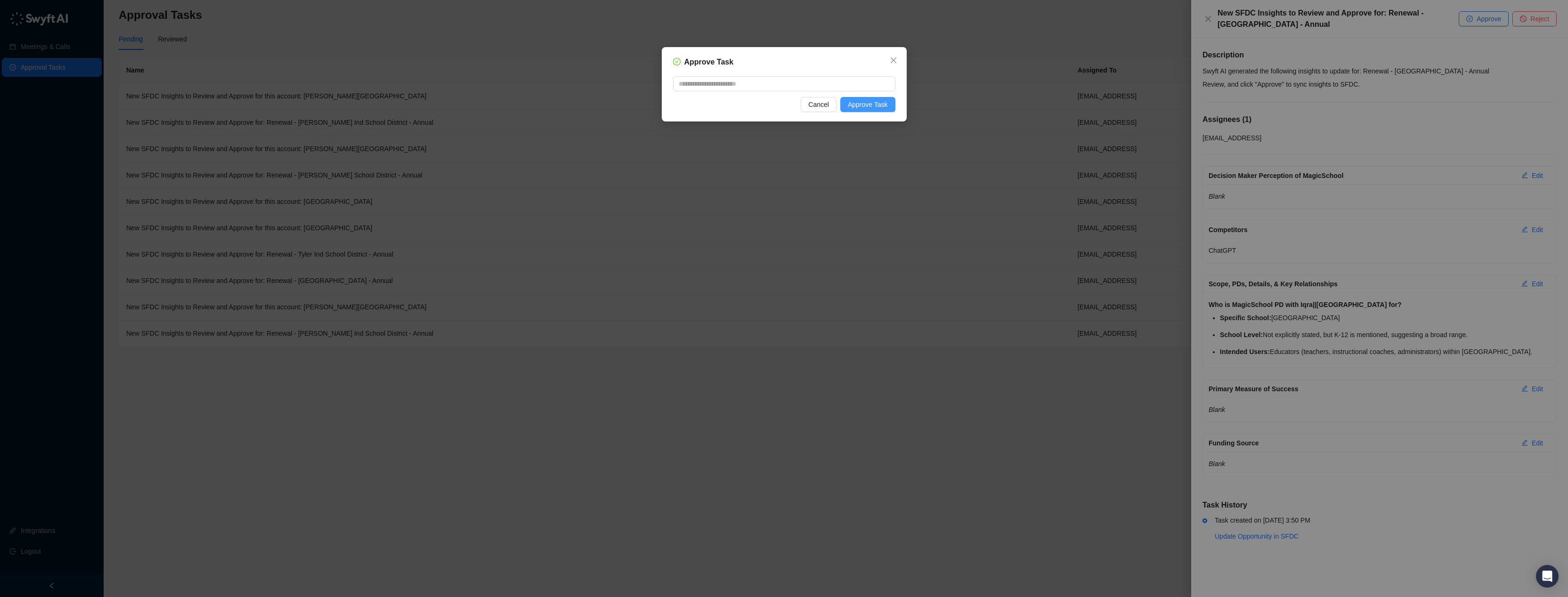
click at [887, 110] on button "Approve Task" at bounding box center [867, 105] width 55 height 15
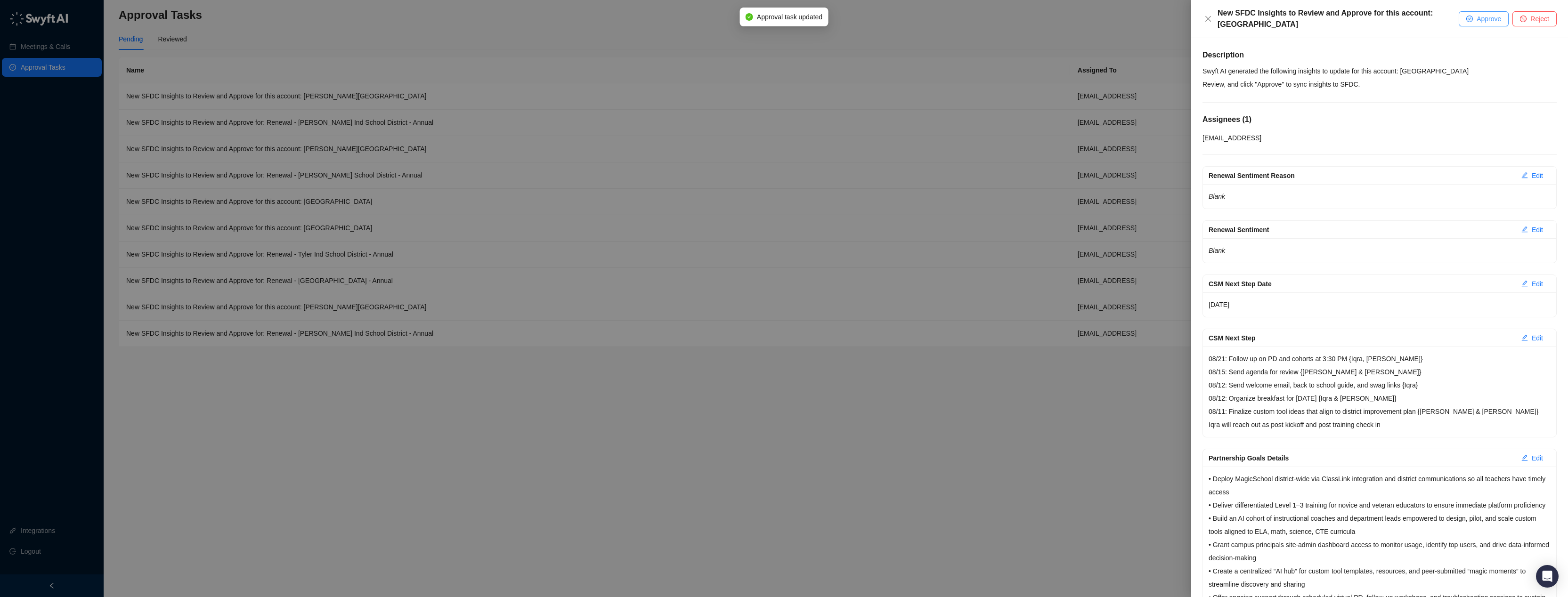
click at [1491, 23] on span "Approve" at bounding box center [1488, 19] width 24 height 10
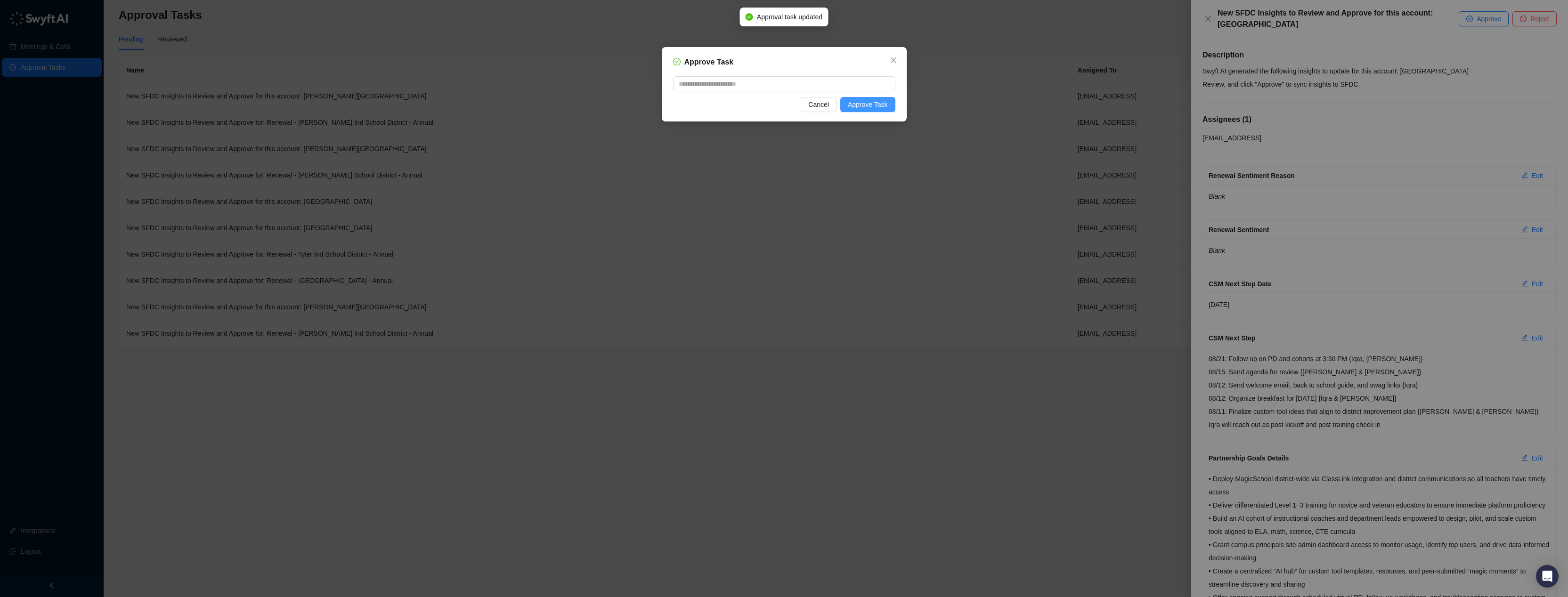
click at [854, 109] on span "Approve Task" at bounding box center [868, 104] width 40 height 10
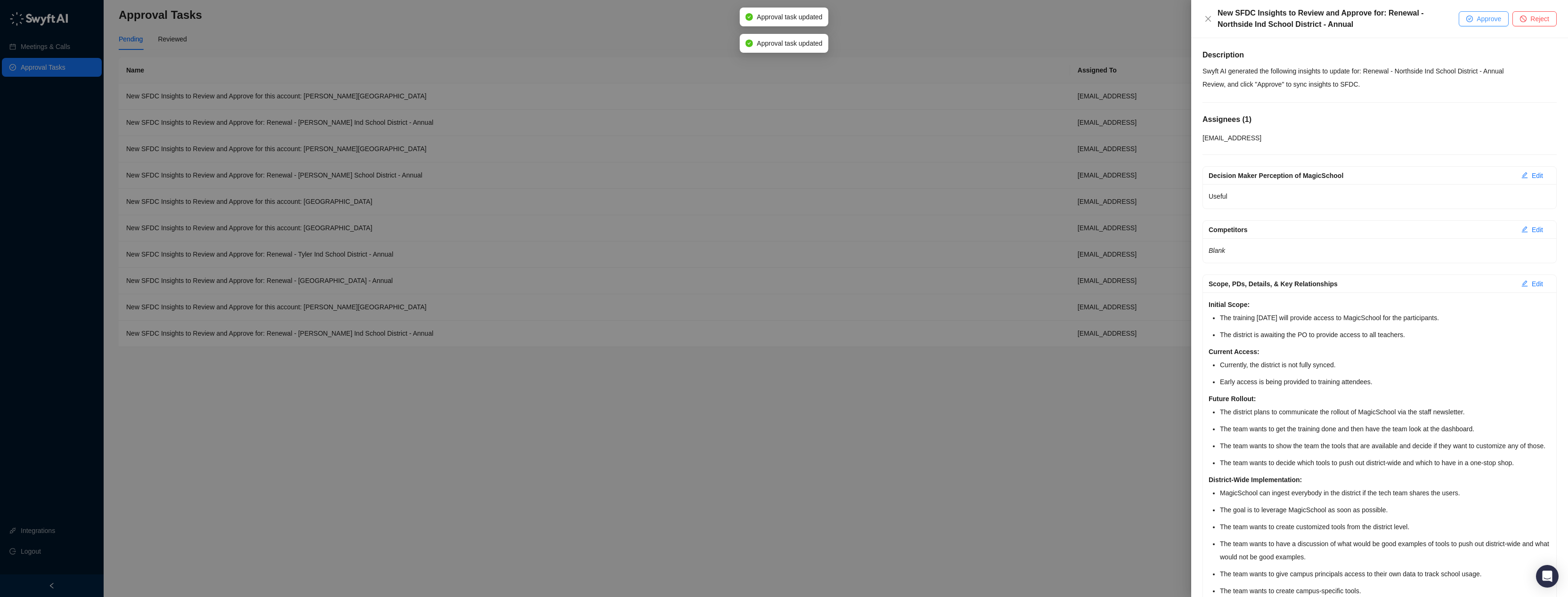
click at [1480, 21] on span "Approve" at bounding box center [1488, 19] width 24 height 10
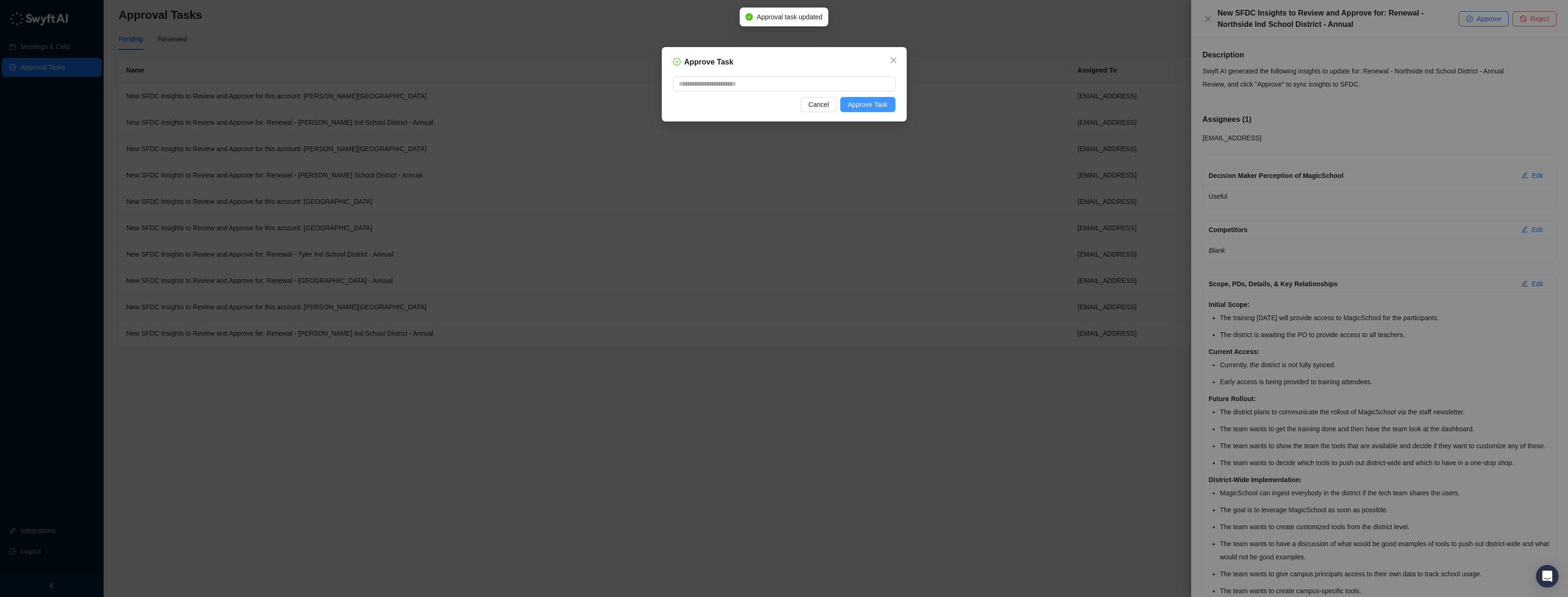
click at [878, 103] on span "Approve Task" at bounding box center [868, 104] width 40 height 10
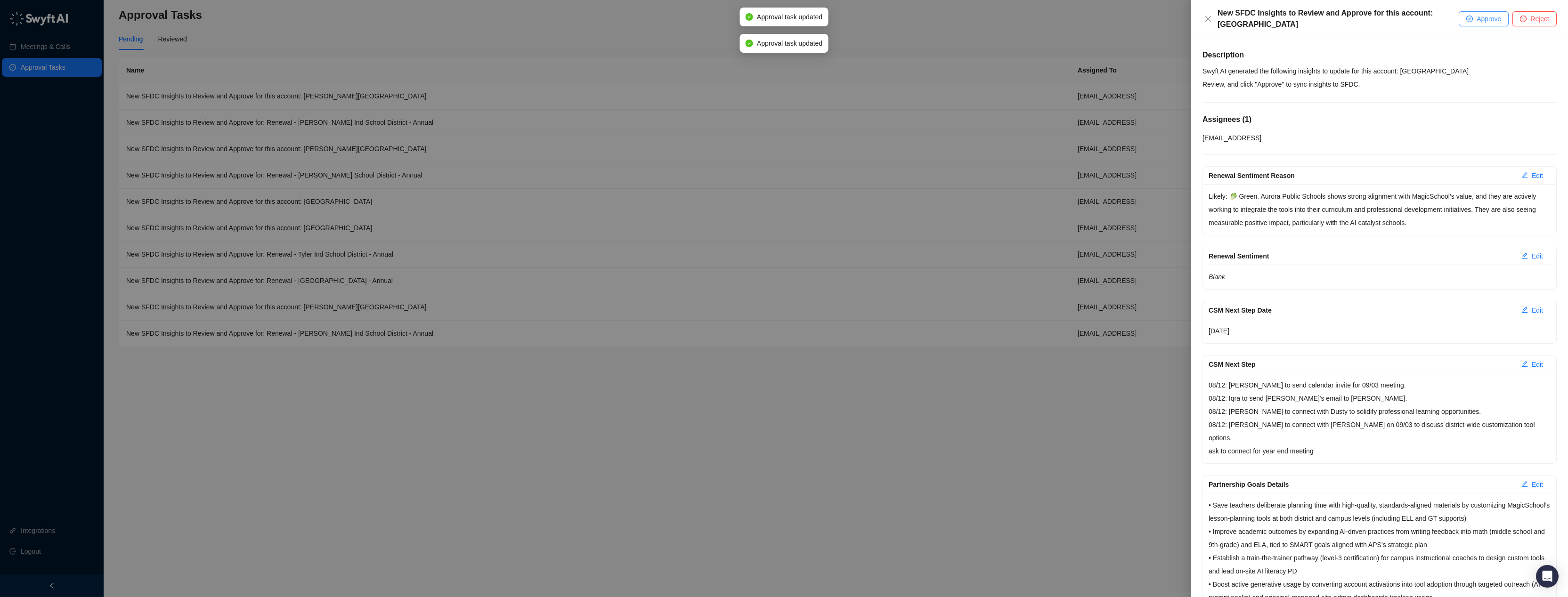
click at [1476, 19] on span "Approve" at bounding box center [1488, 19] width 24 height 10
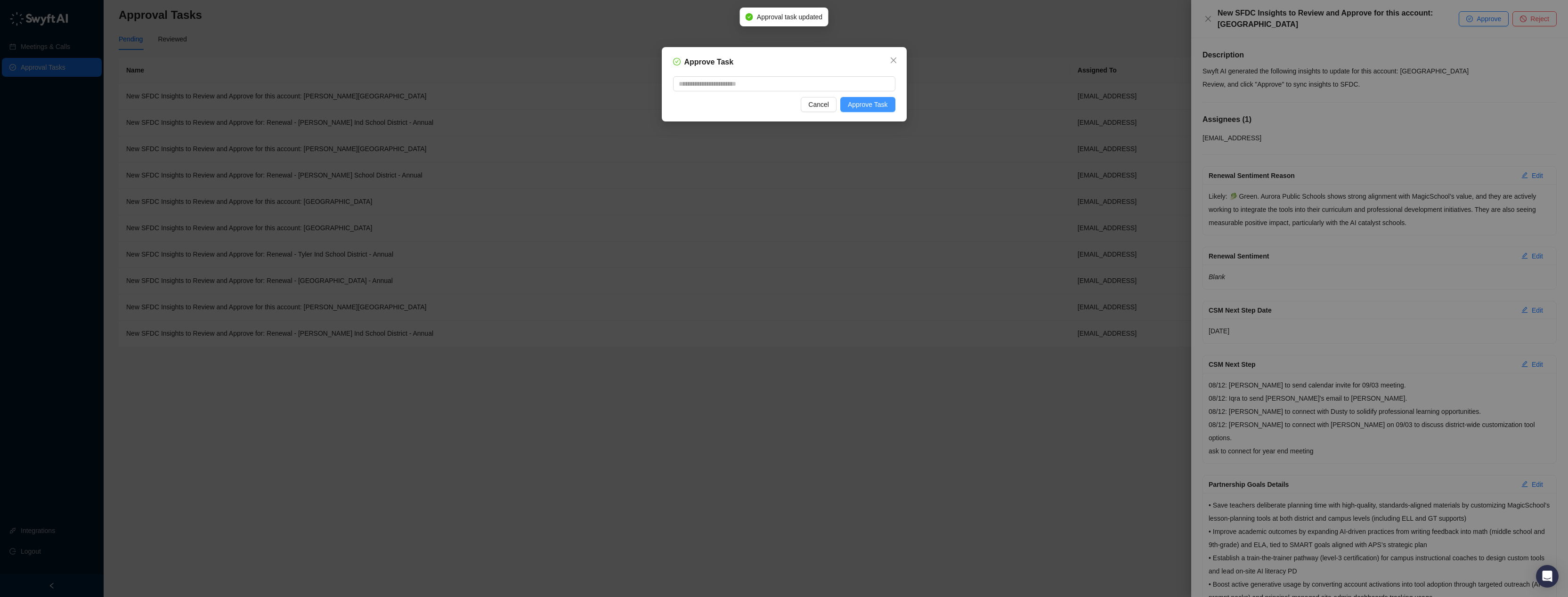
click at [894, 106] on button "Approve Task" at bounding box center [867, 105] width 55 height 15
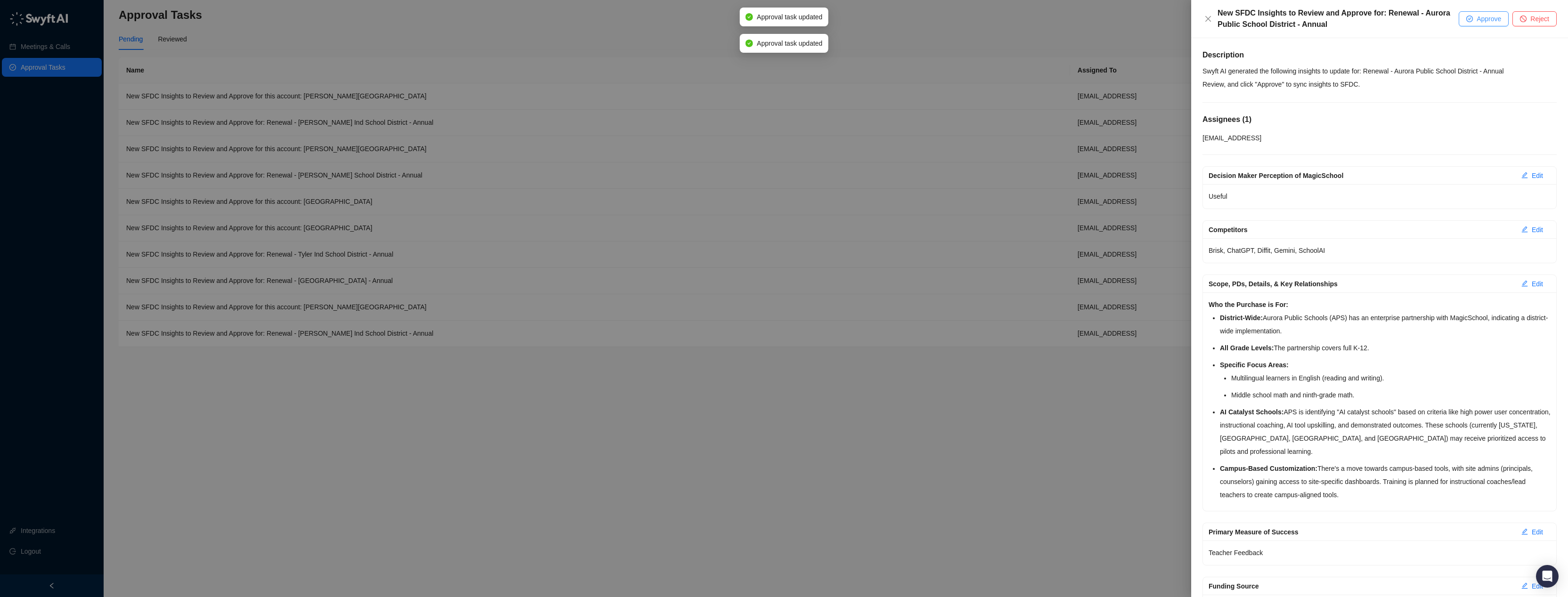
click at [1491, 15] on span "Approve" at bounding box center [1488, 19] width 24 height 10
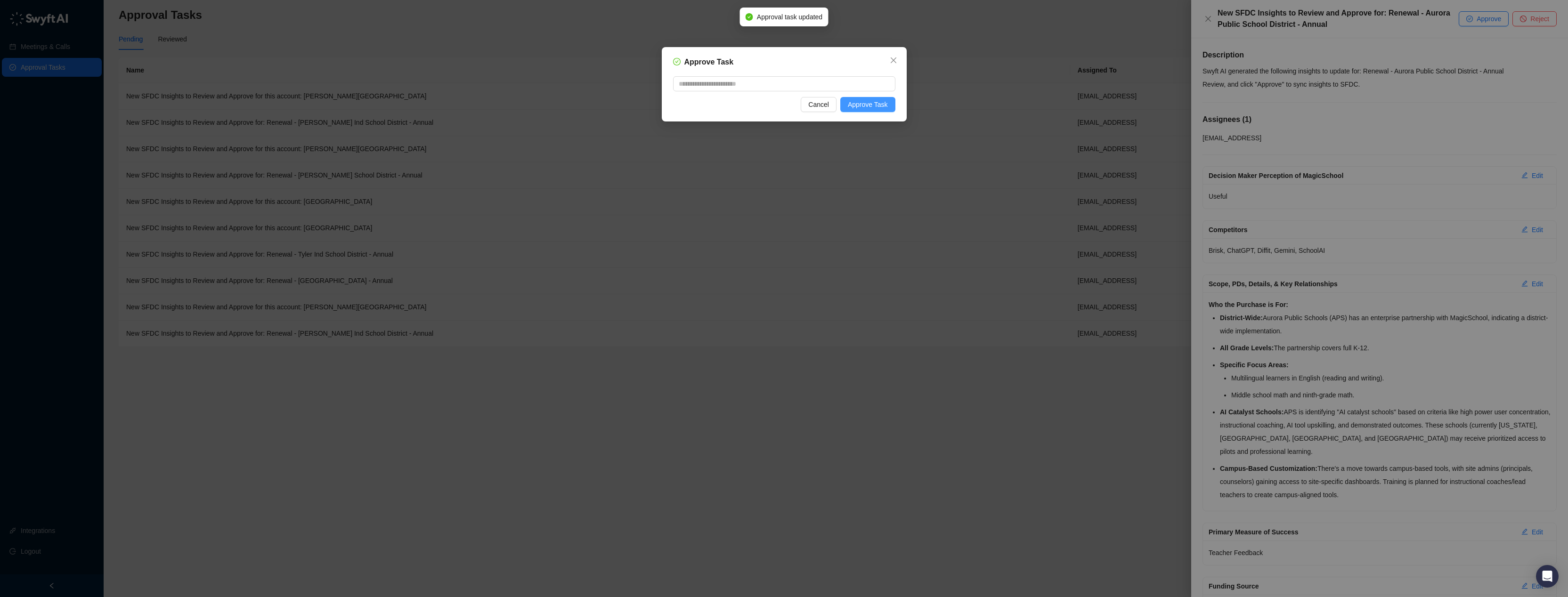
click at [888, 102] on button "Approve Task" at bounding box center [867, 105] width 55 height 15
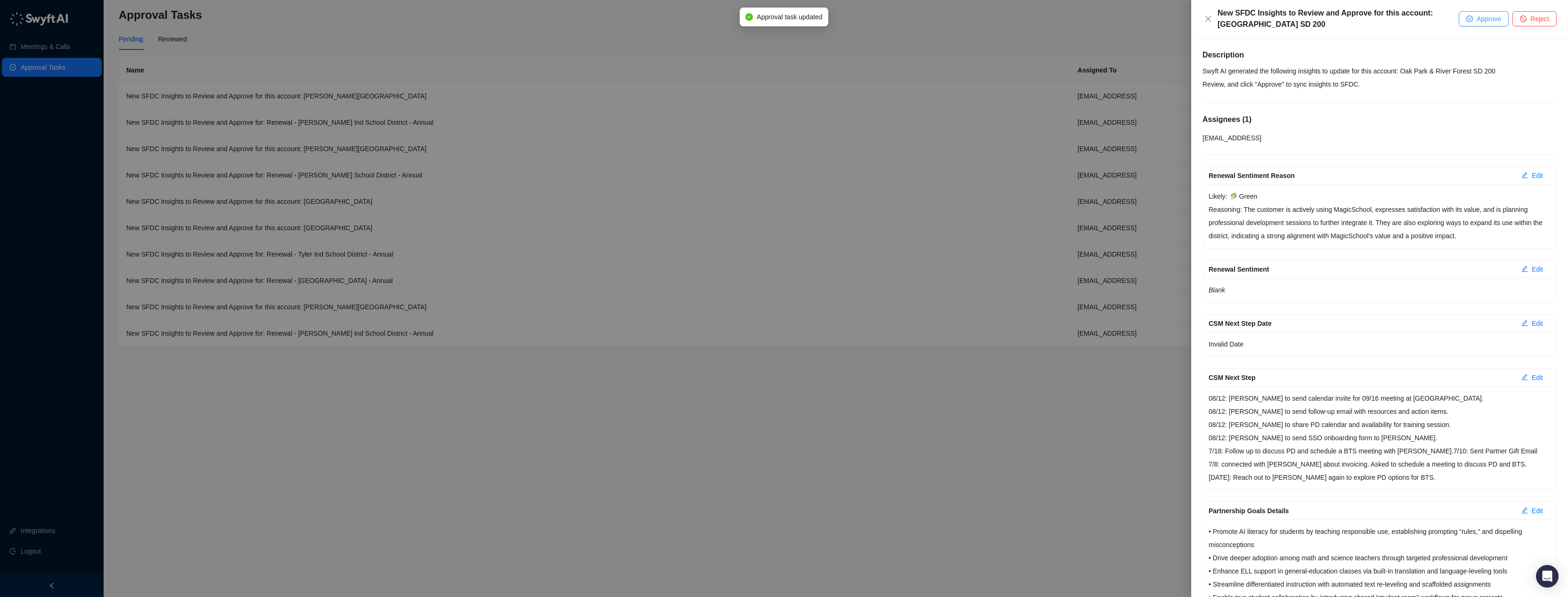
click at [1481, 22] on span "Approve" at bounding box center [1488, 19] width 24 height 10
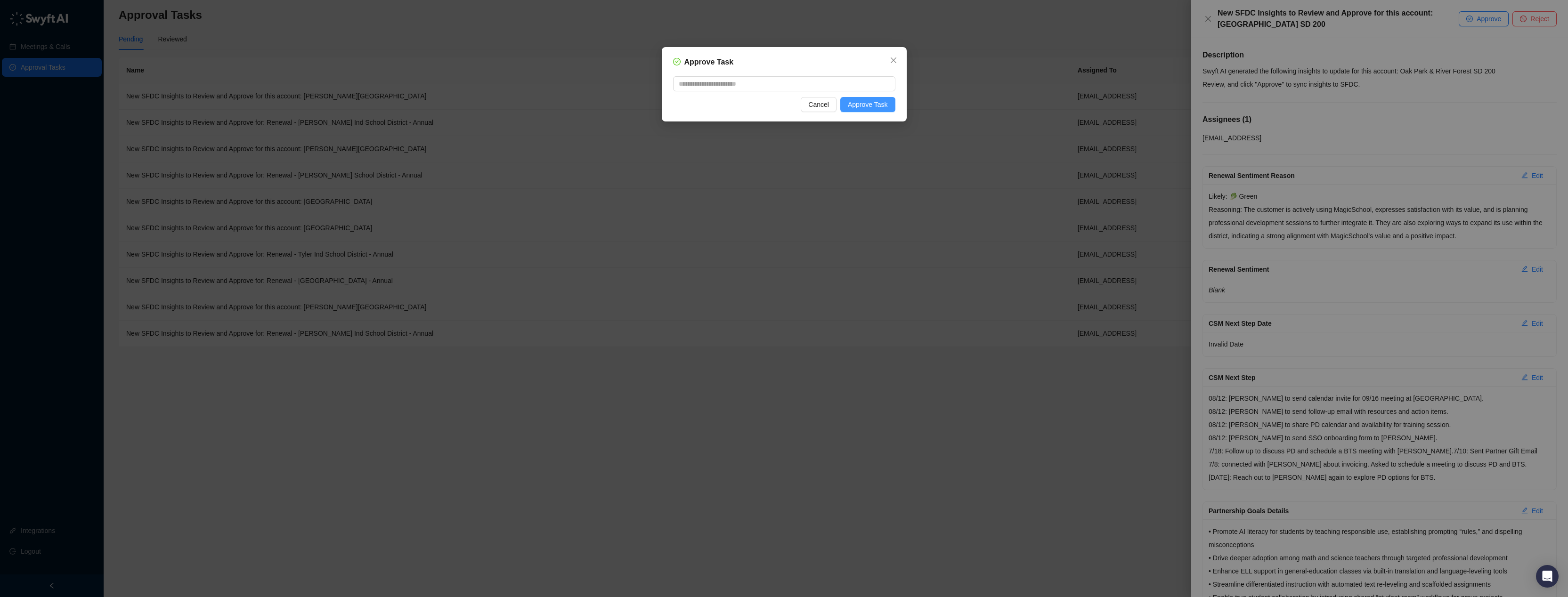
click at [888, 100] on button "Approve Task" at bounding box center [867, 105] width 55 height 15
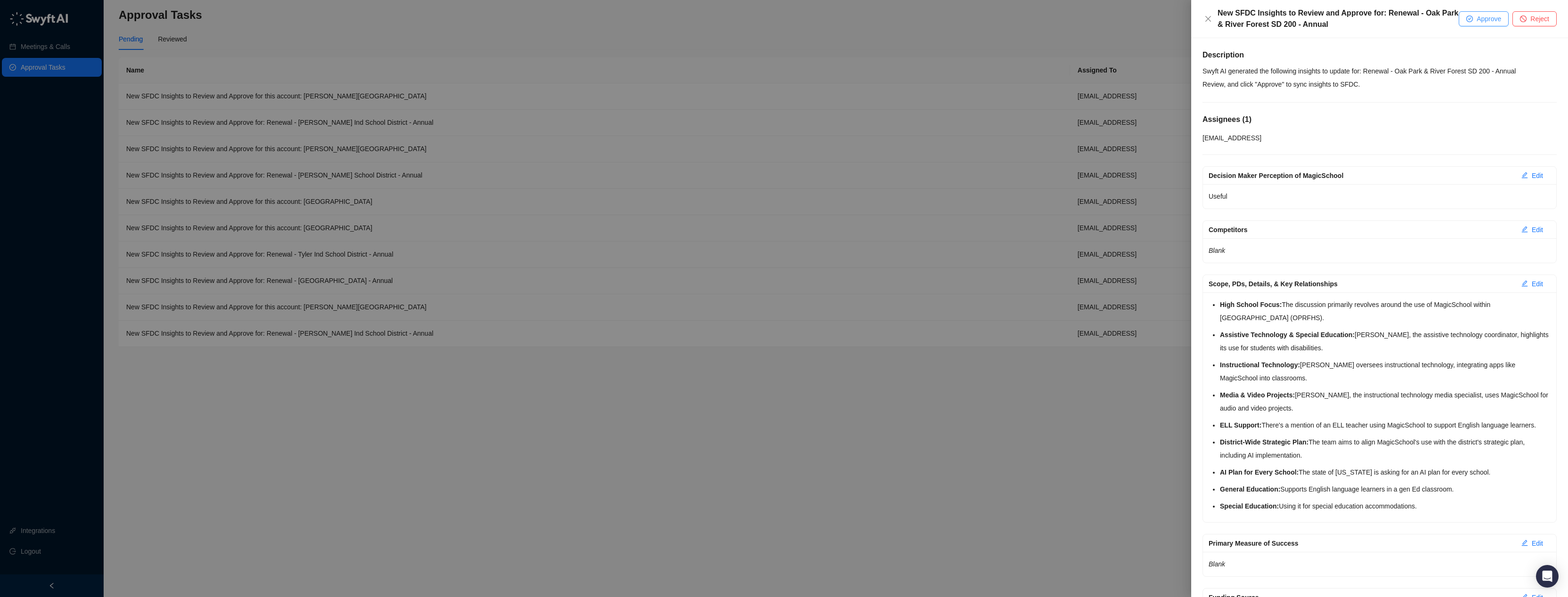
click at [1460, 15] on button "Approve" at bounding box center [1484, 19] width 50 height 15
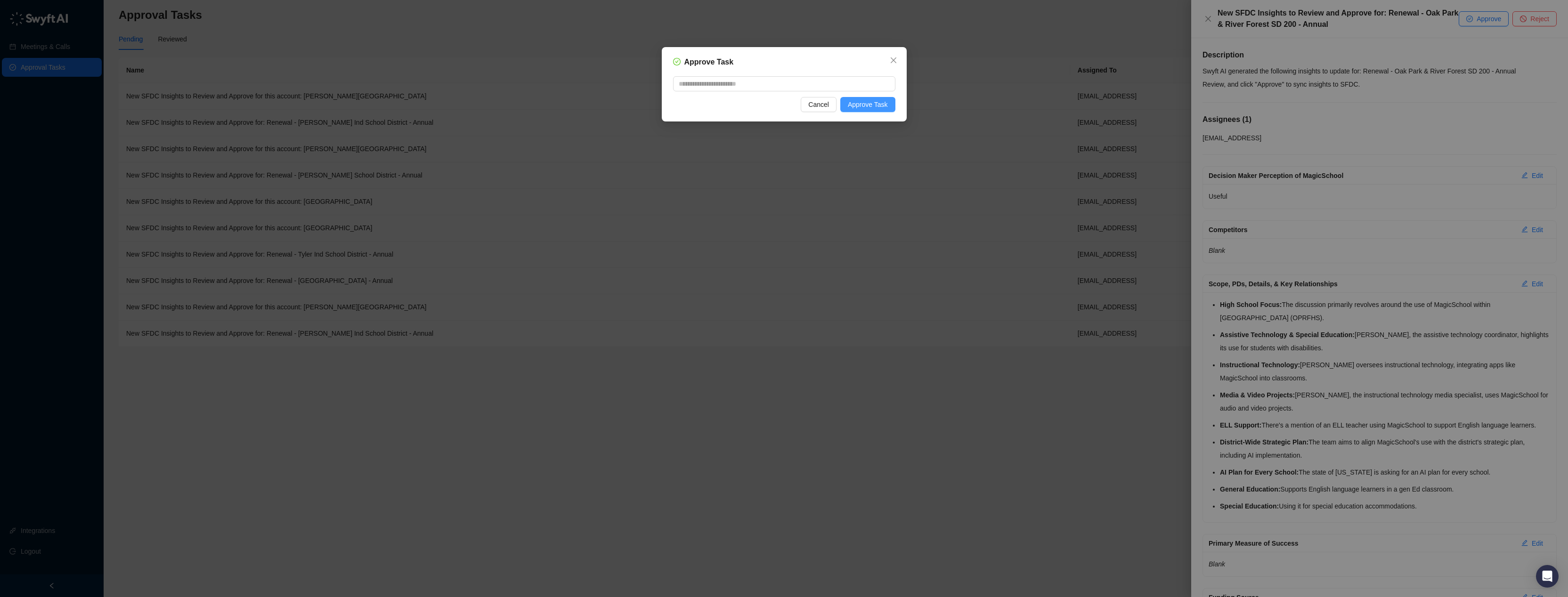
click at [849, 97] on button "Approve Task" at bounding box center [867, 105] width 55 height 15
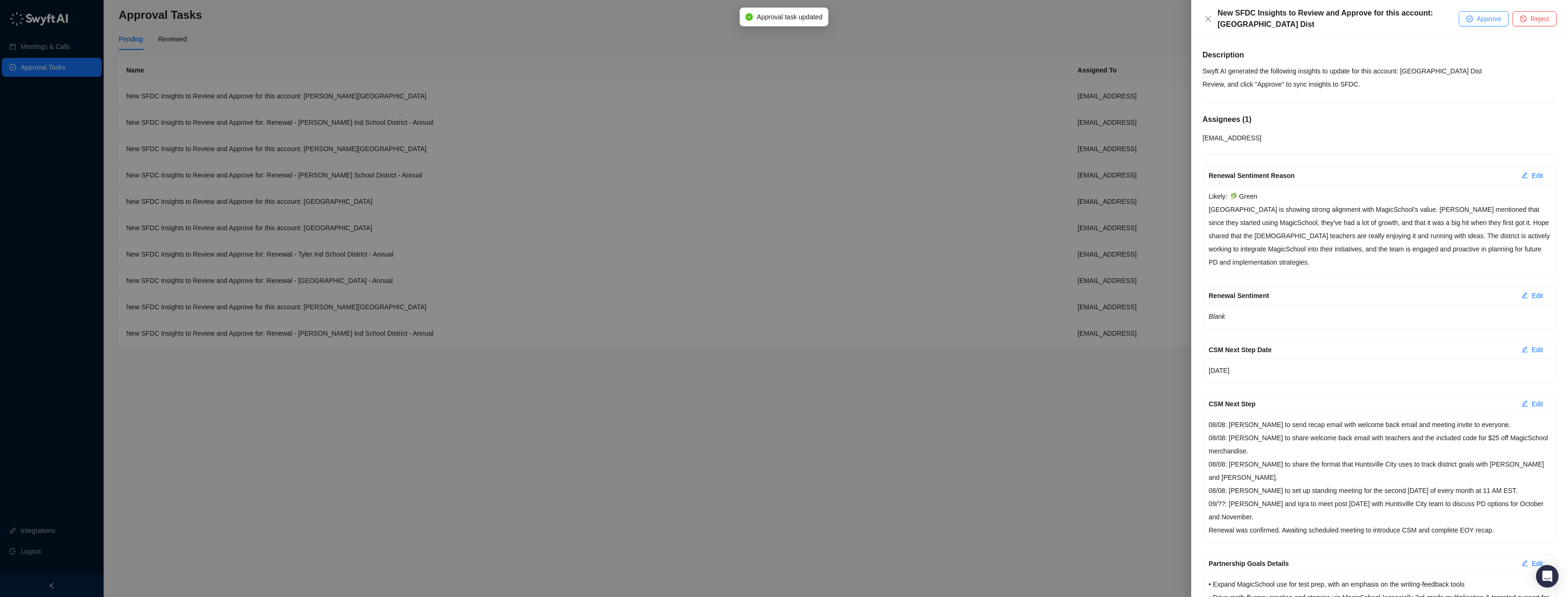
click at [1494, 19] on span "Approve" at bounding box center [1488, 19] width 24 height 10
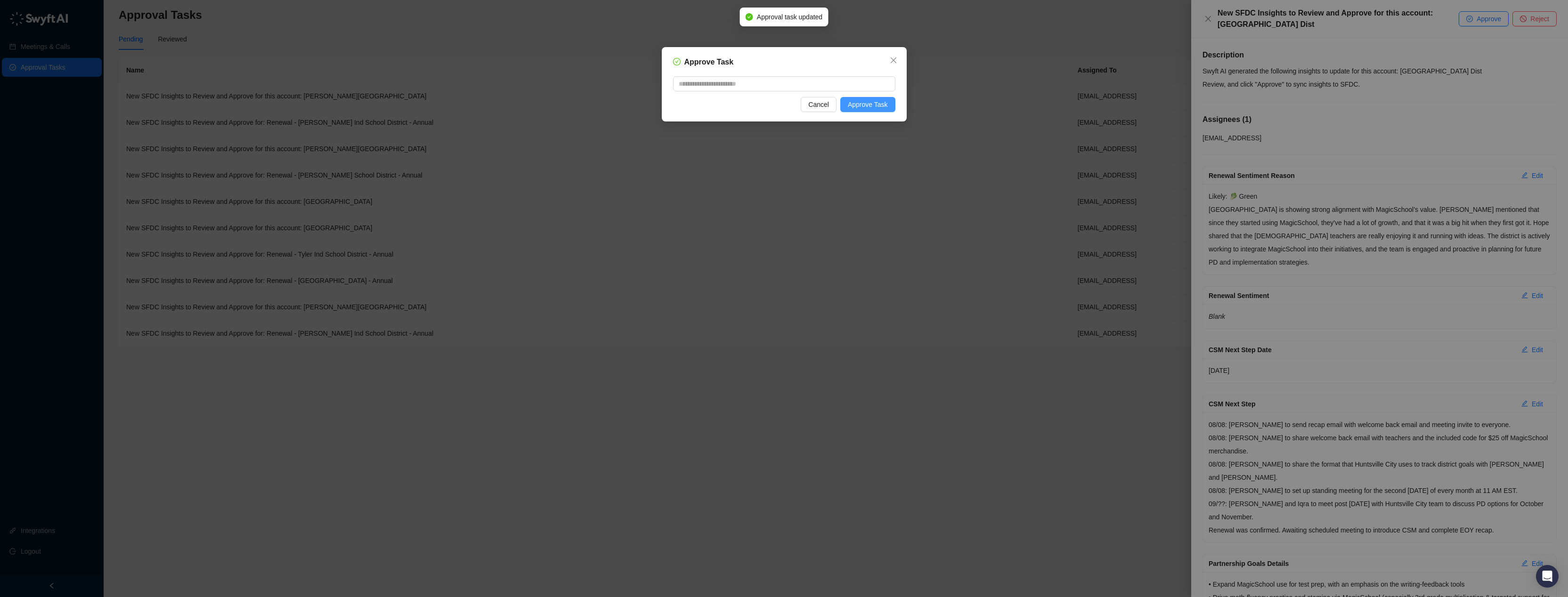
click at [889, 101] on button "Approve Task" at bounding box center [867, 105] width 55 height 15
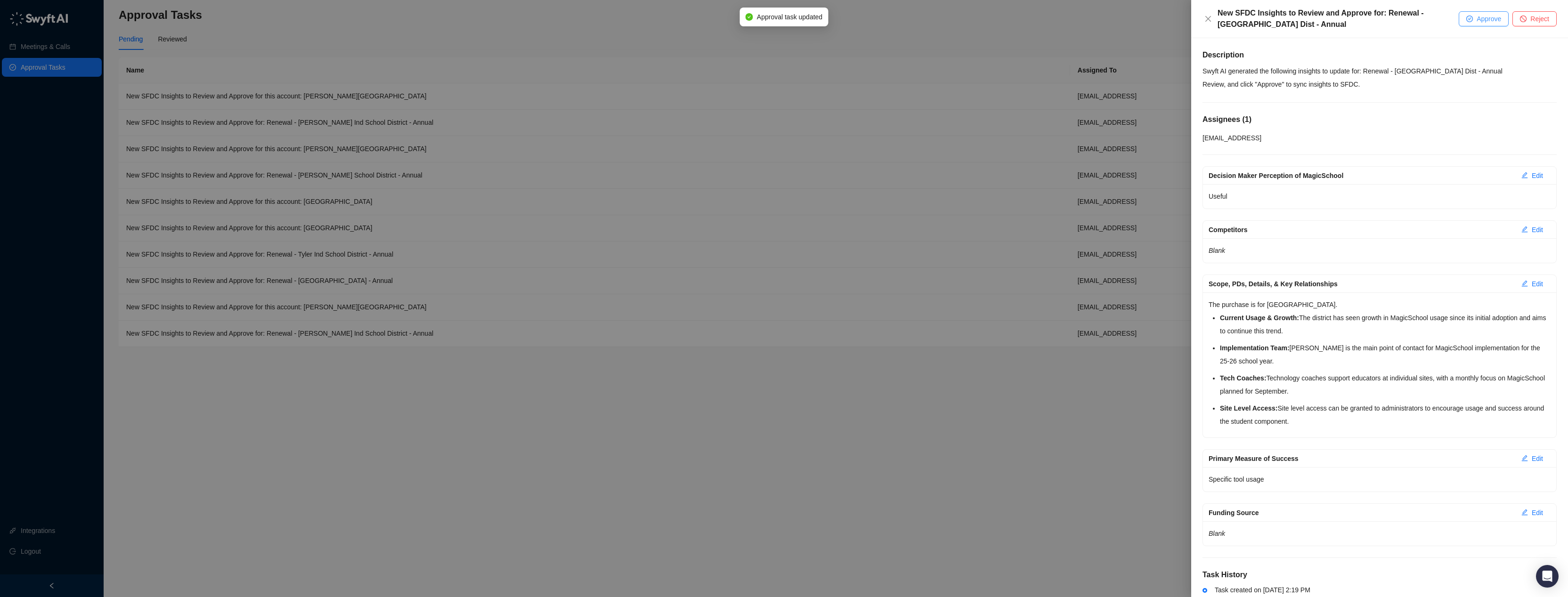
click at [1469, 14] on button "Approve" at bounding box center [1484, 19] width 50 height 15
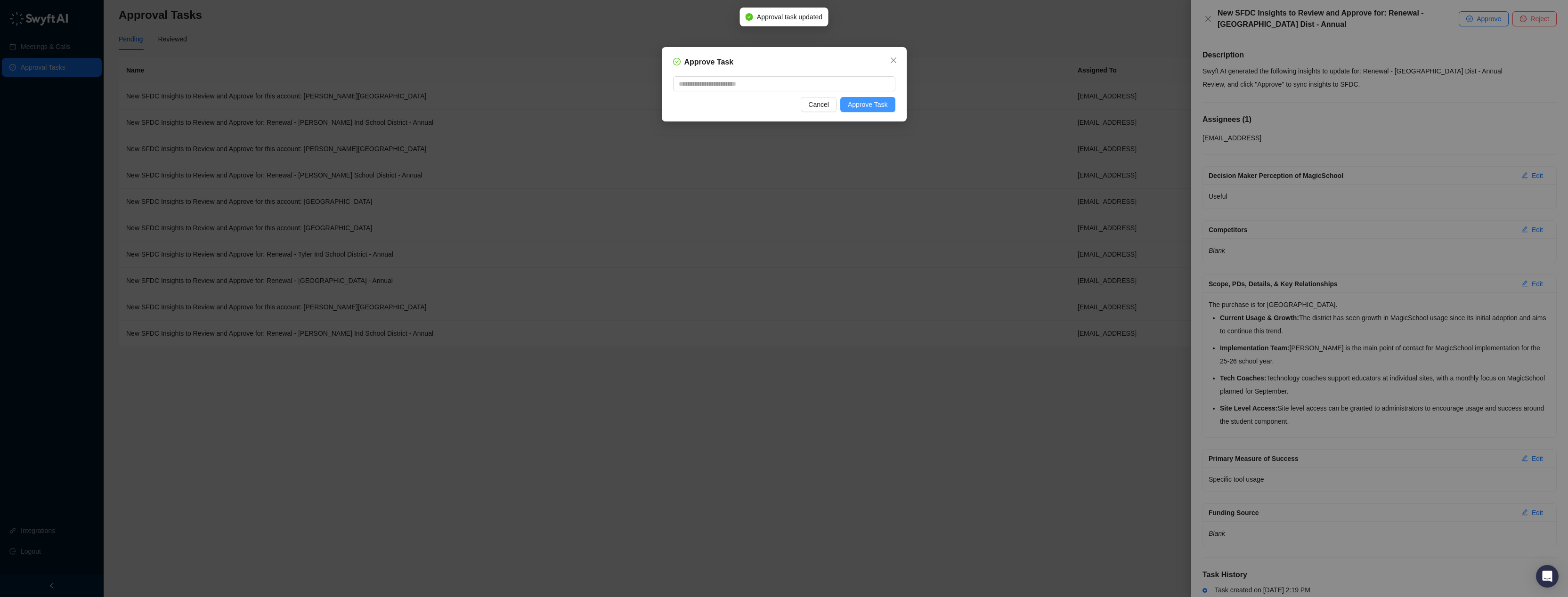
click at [881, 108] on span "Approve Task" at bounding box center [868, 104] width 40 height 10
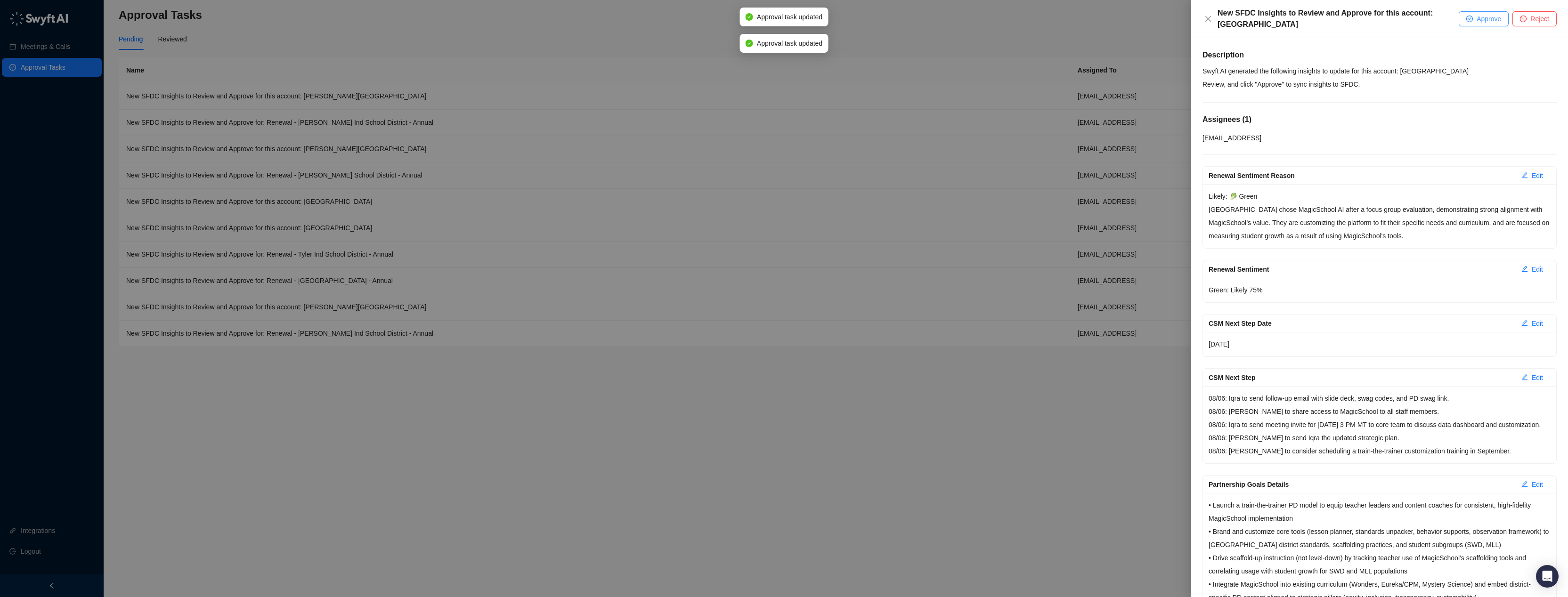
click at [1498, 17] on span "Approve" at bounding box center [1488, 19] width 24 height 10
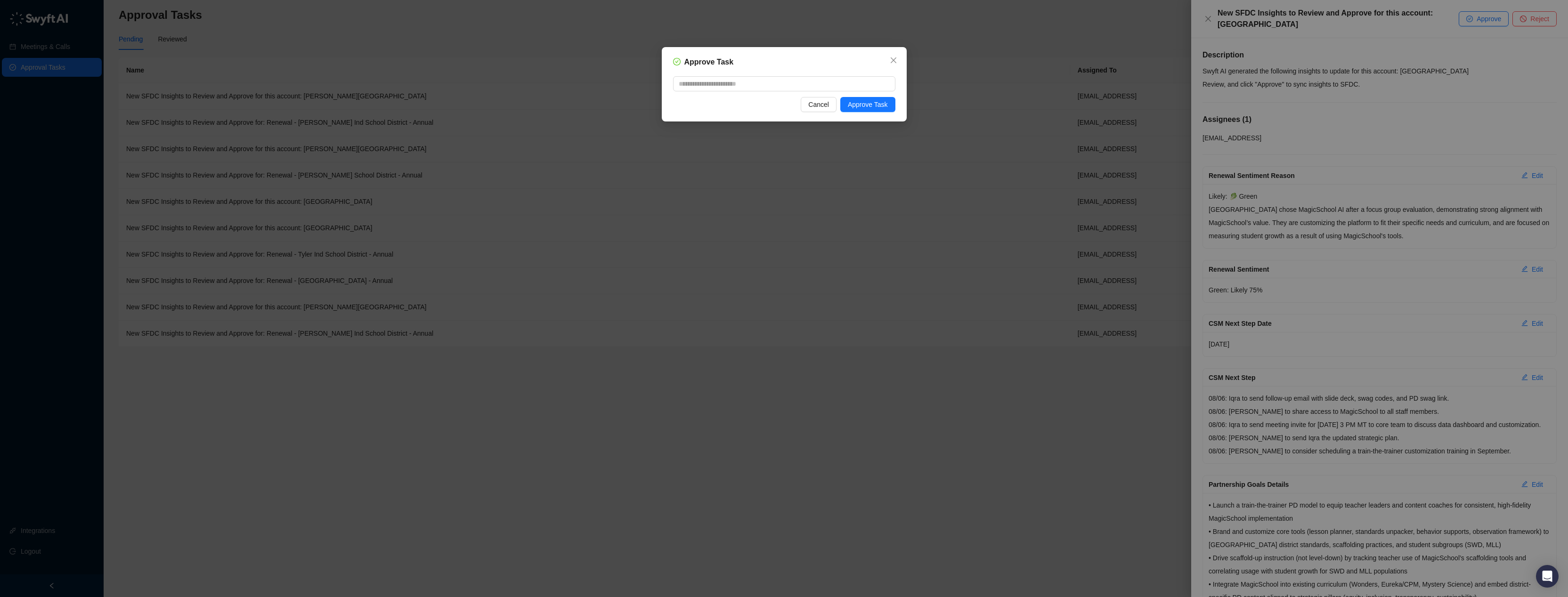
click at [860, 93] on div "Approve Task Cancel Approve Task" at bounding box center [784, 84] width 245 height 74
click at [860, 99] on button "Approve Task" at bounding box center [867, 105] width 55 height 15
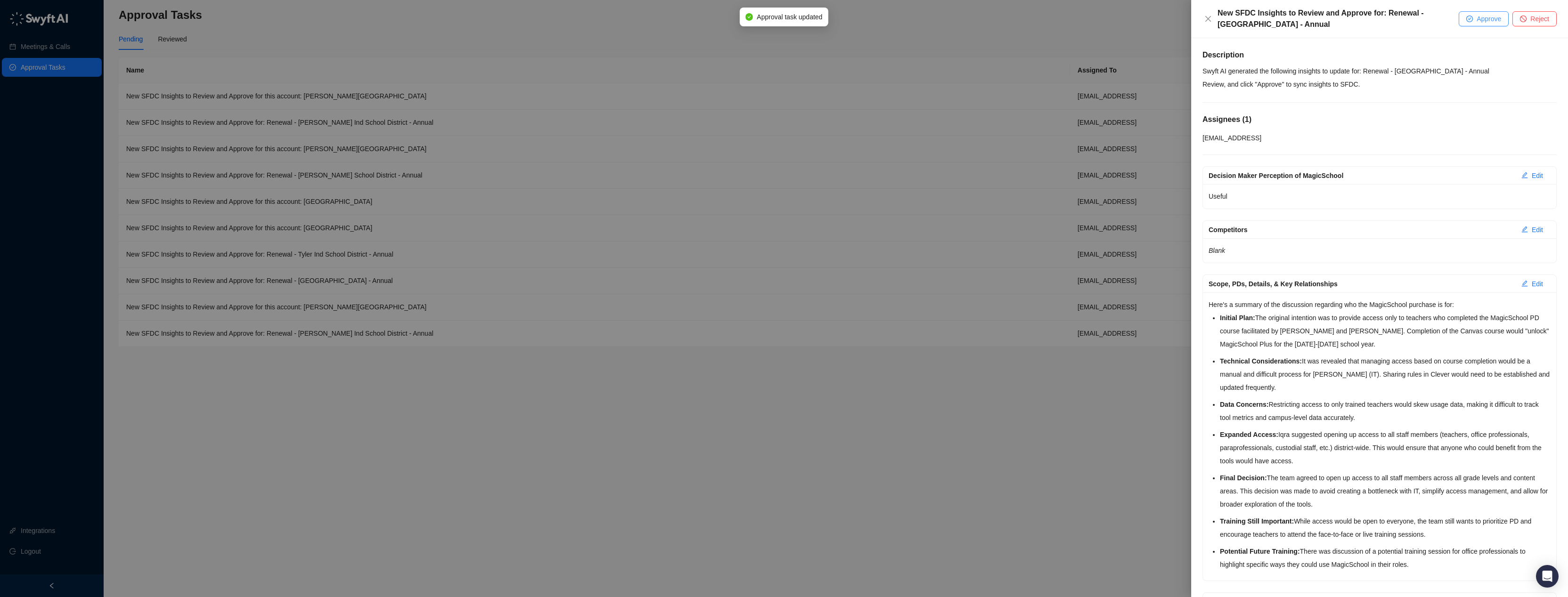
click at [1476, 18] on span "Approve" at bounding box center [1488, 19] width 24 height 10
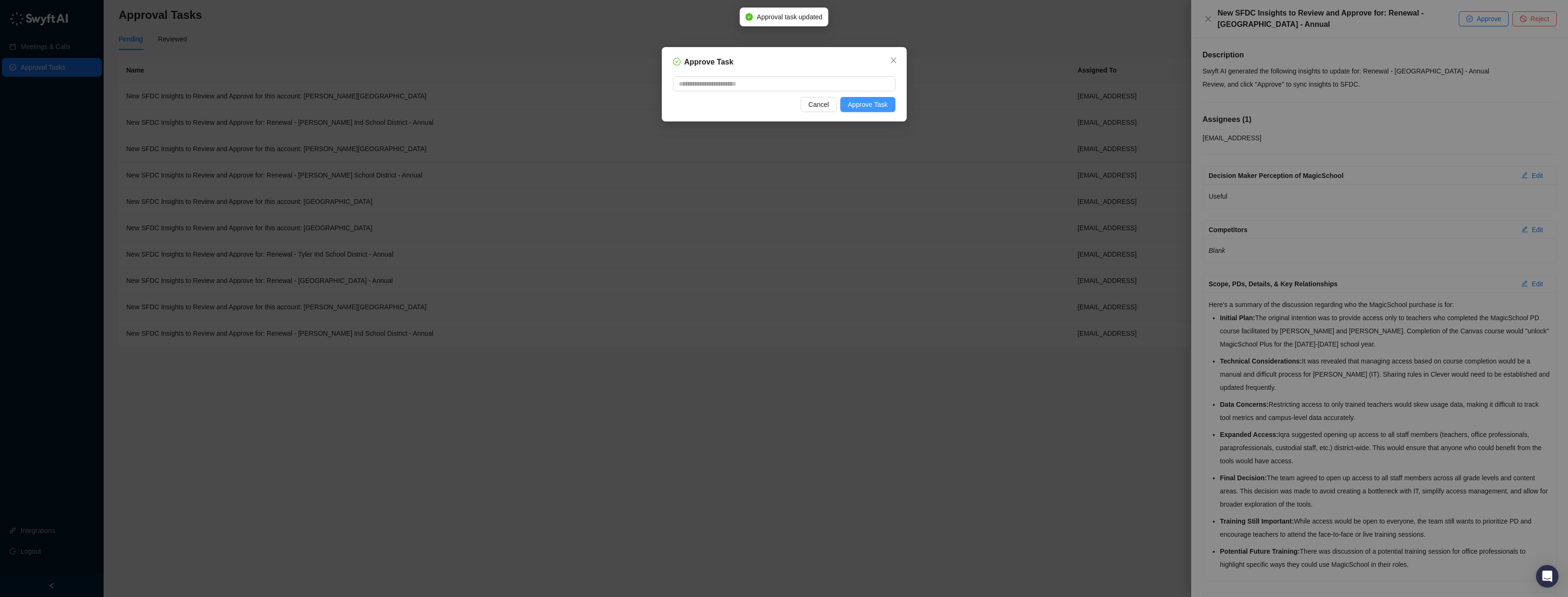
click at [884, 105] on span "Approve Task" at bounding box center [868, 104] width 40 height 10
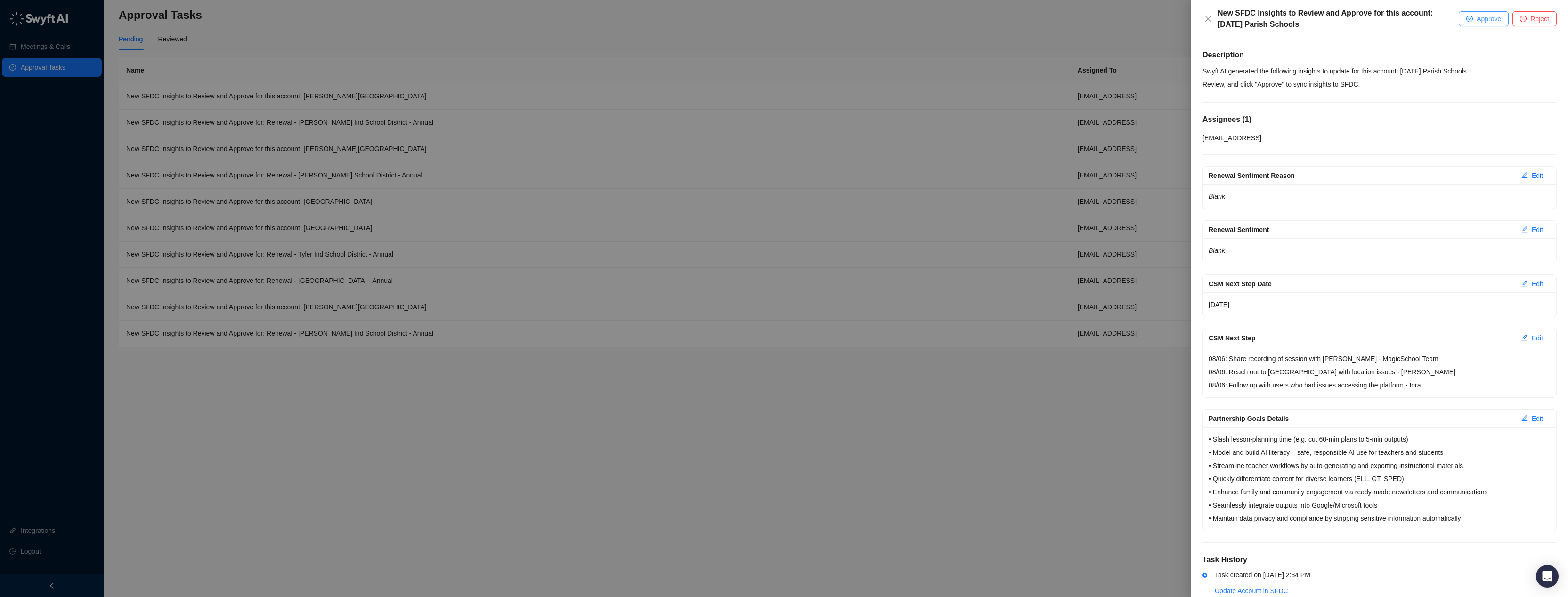
click at [1493, 20] on span "Approve" at bounding box center [1488, 19] width 24 height 10
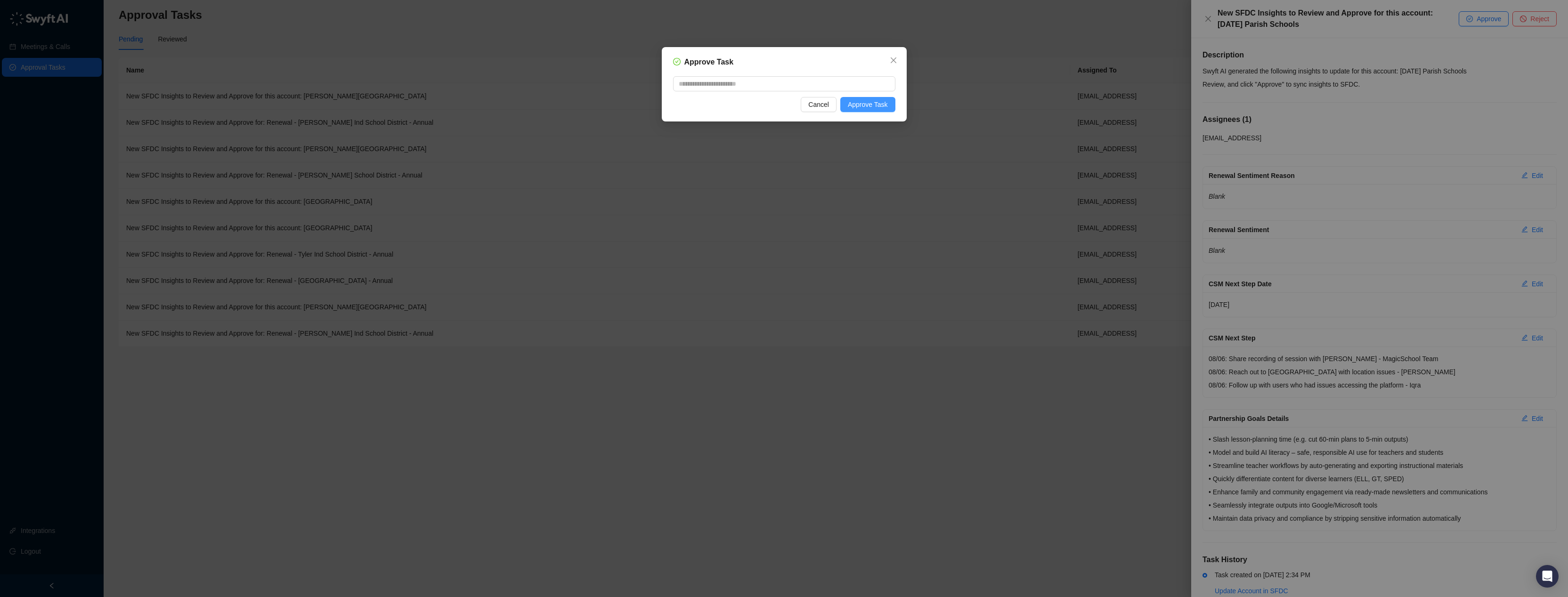
click at [855, 104] on span "Approve Task" at bounding box center [868, 104] width 40 height 10
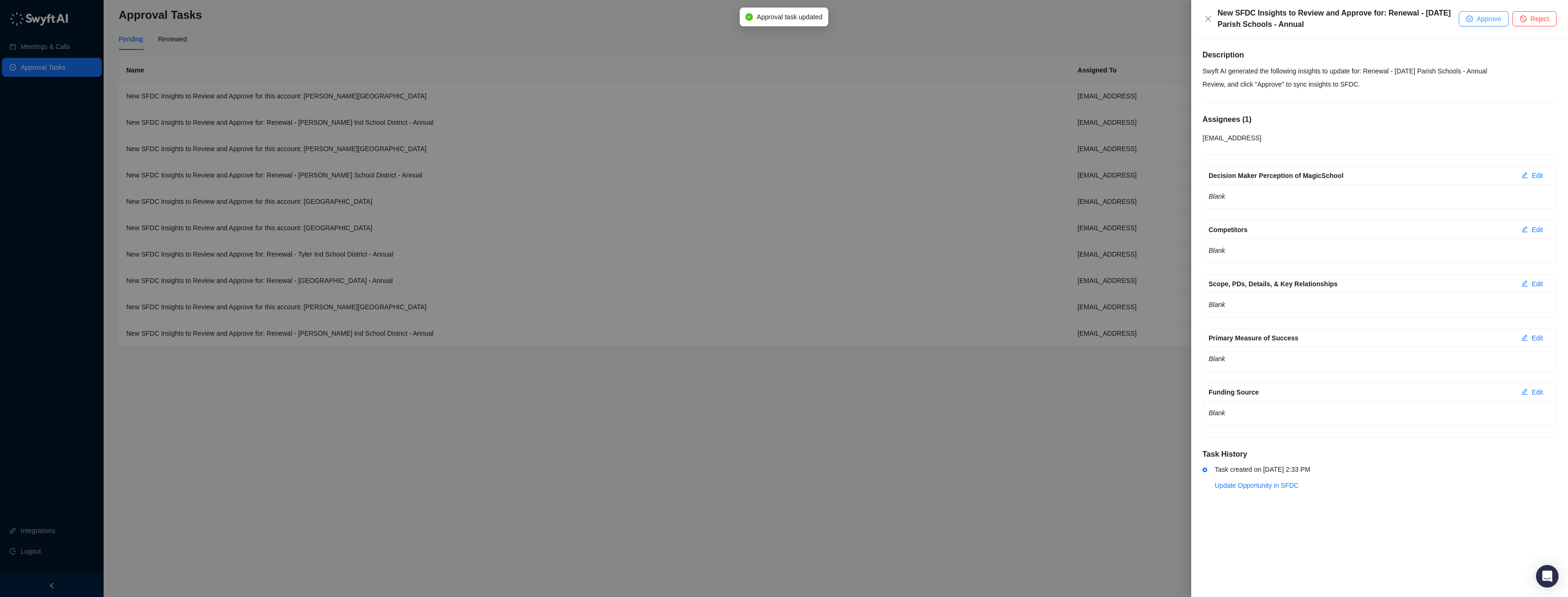
click at [1483, 23] on span "Approve" at bounding box center [1488, 19] width 24 height 10
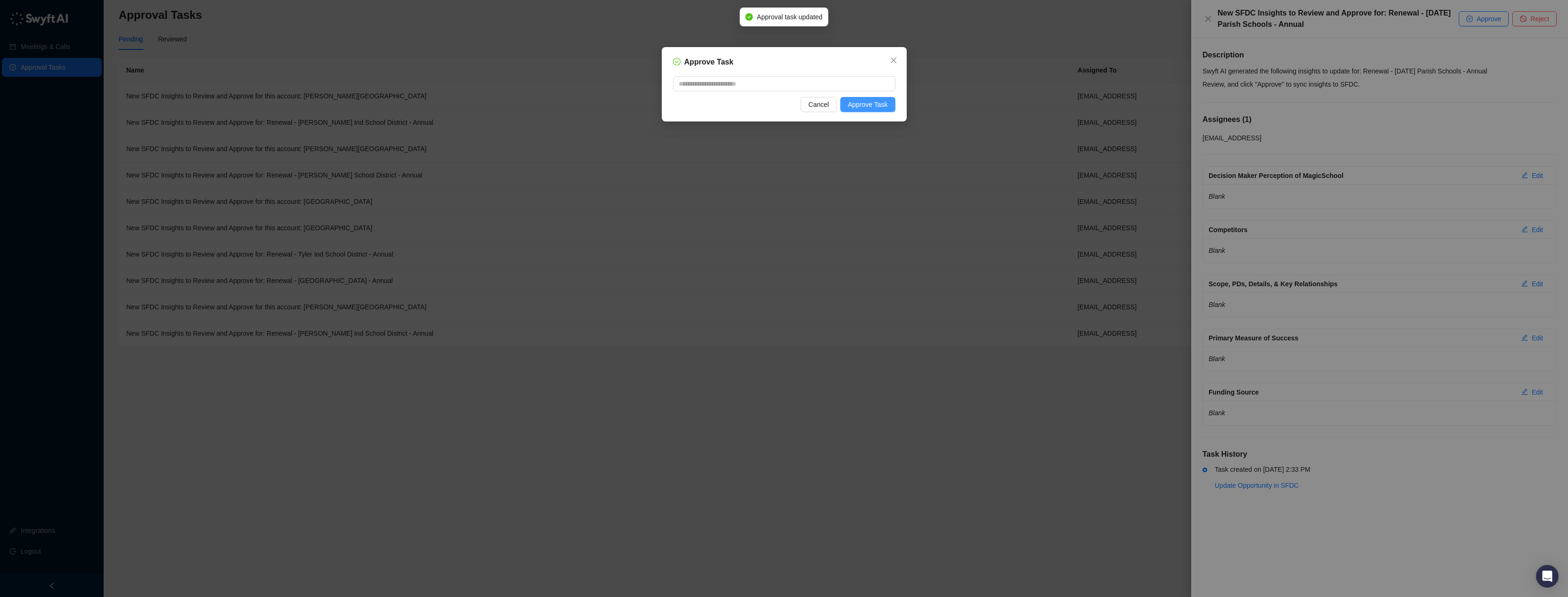
click at [874, 101] on span "Approve Task" at bounding box center [868, 104] width 40 height 10
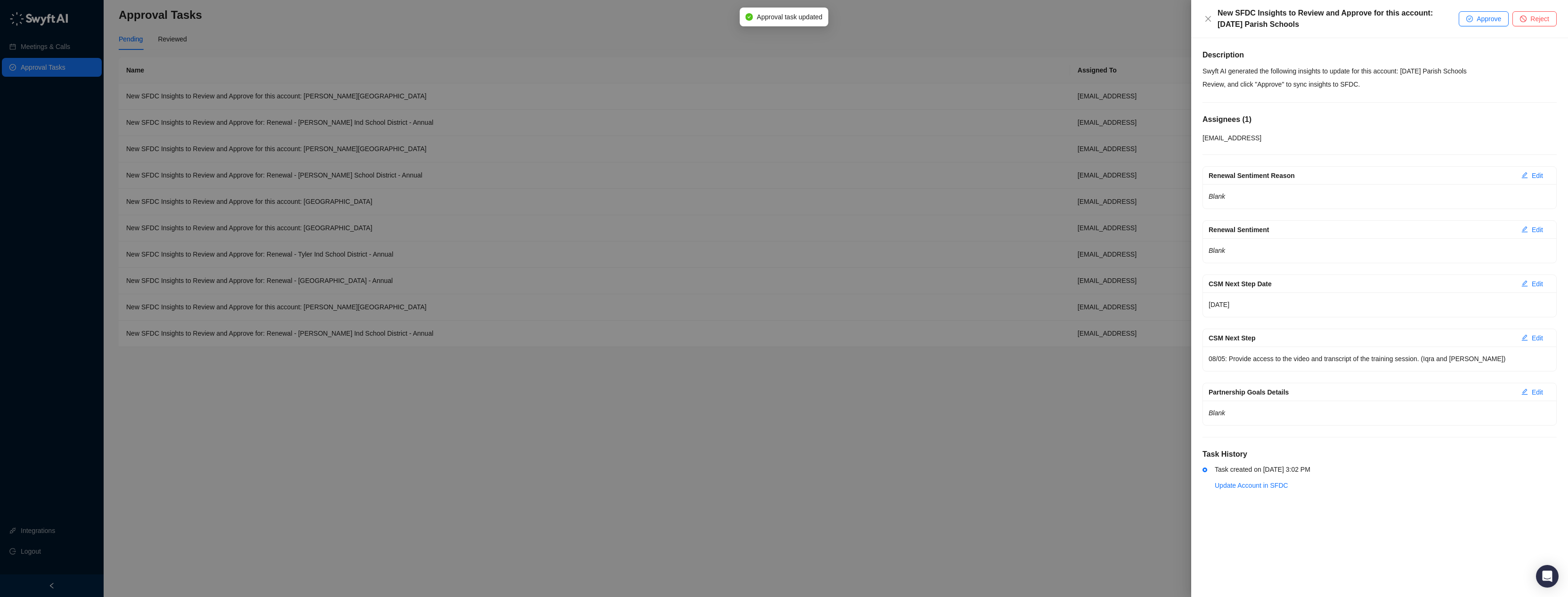
click at [1483, 19] on span "Approve" at bounding box center [1488, 19] width 24 height 10
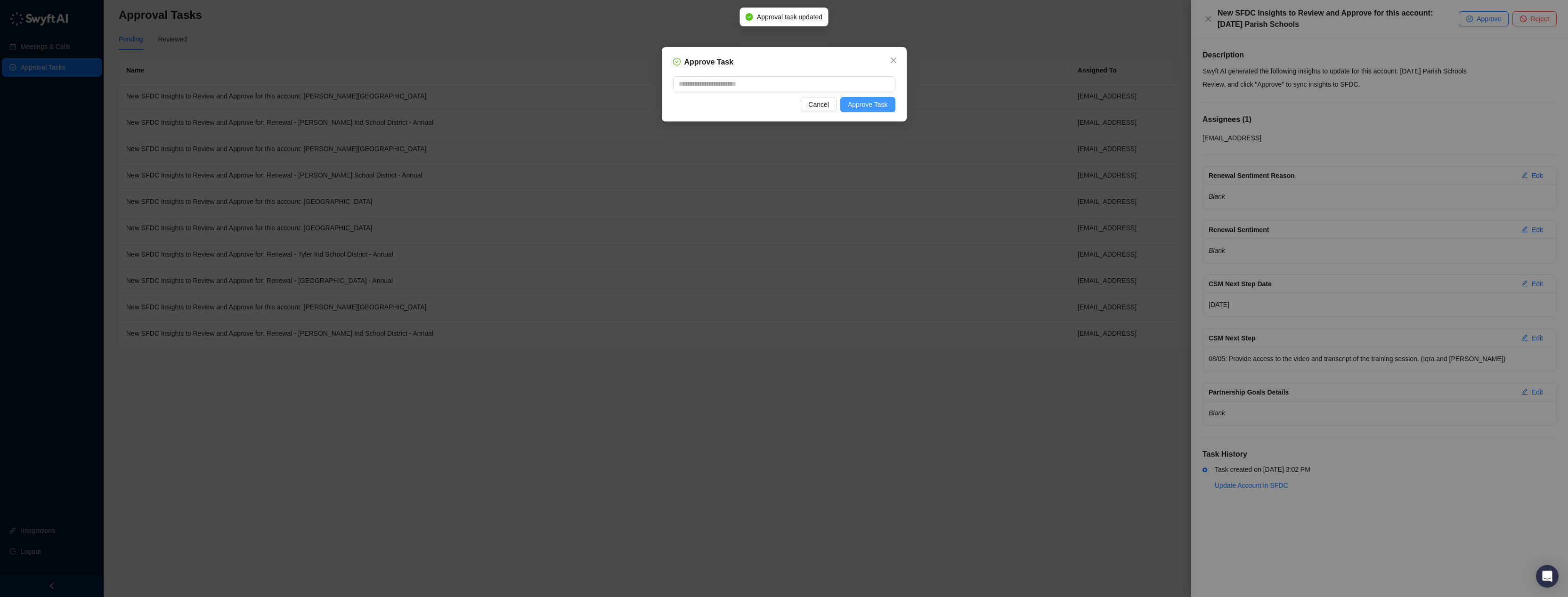
click at [871, 107] on span "Approve Task" at bounding box center [868, 104] width 40 height 10
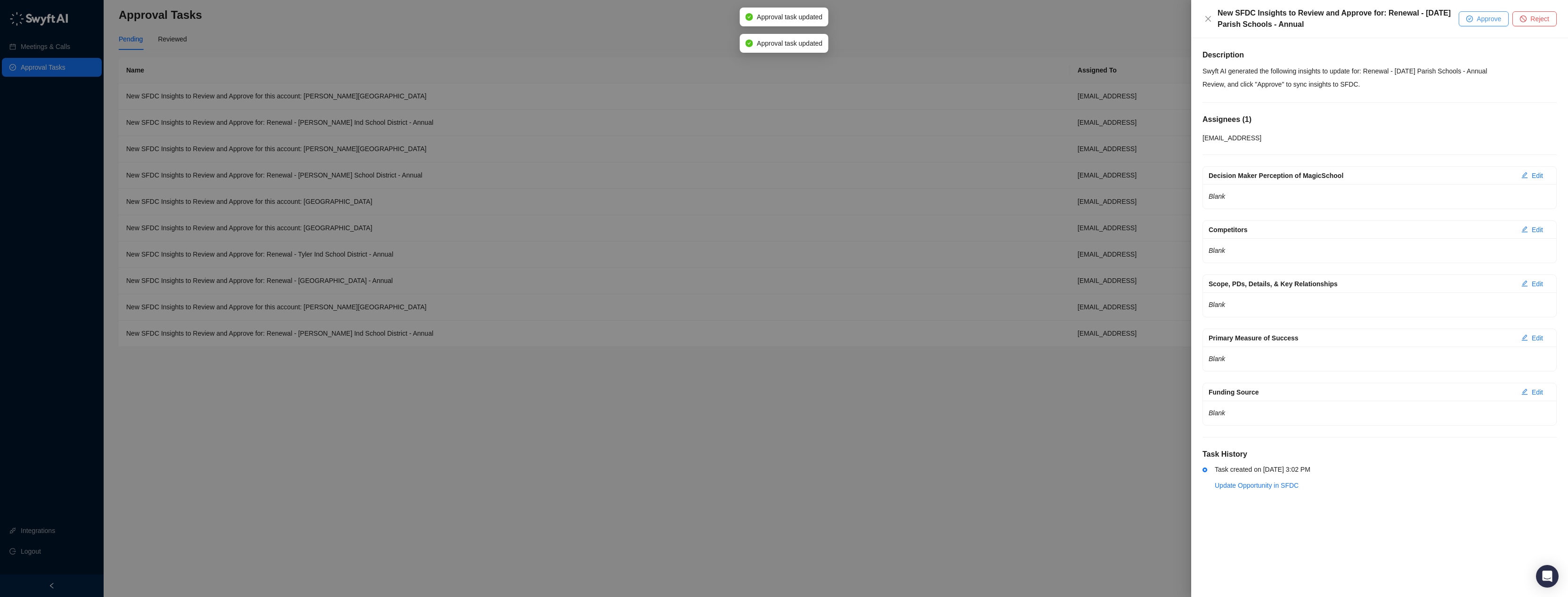
click at [1483, 19] on span "Approve" at bounding box center [1488, 19] width 24 height 10
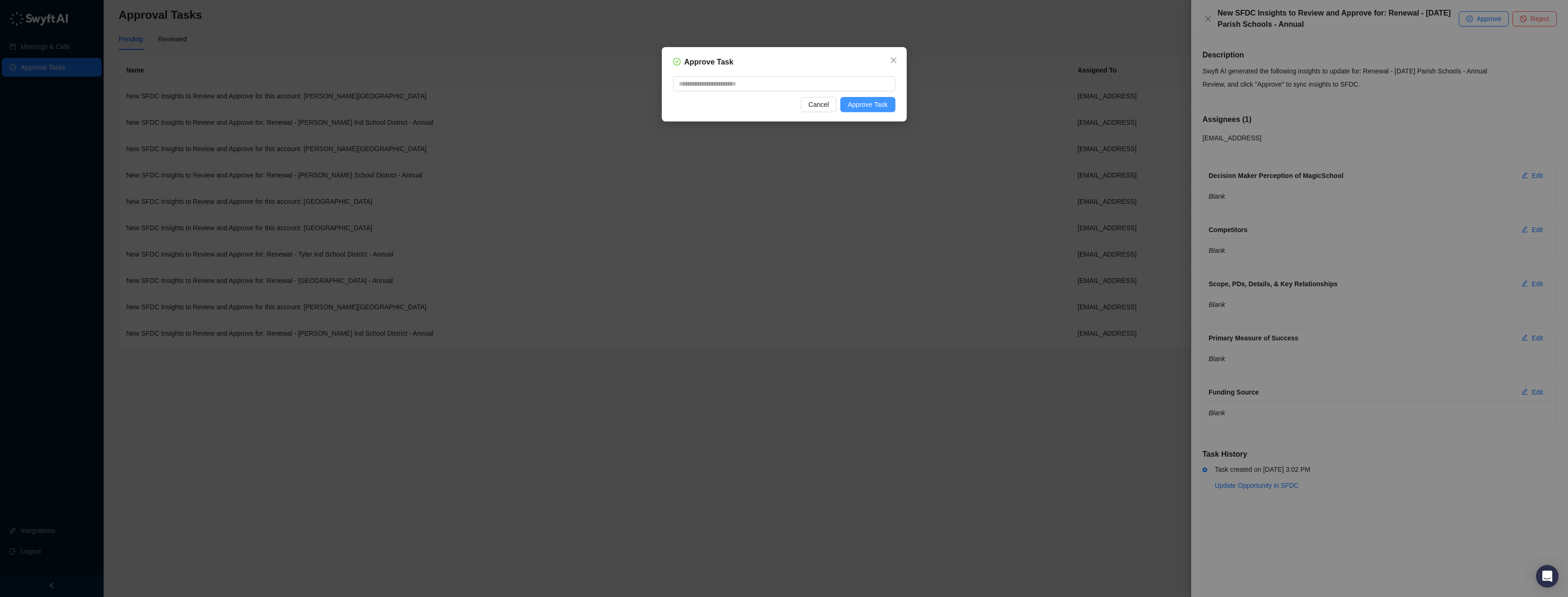
click at [863, 102] on span "Approve Task" at bounding box center [868, 104] width 40 height 10
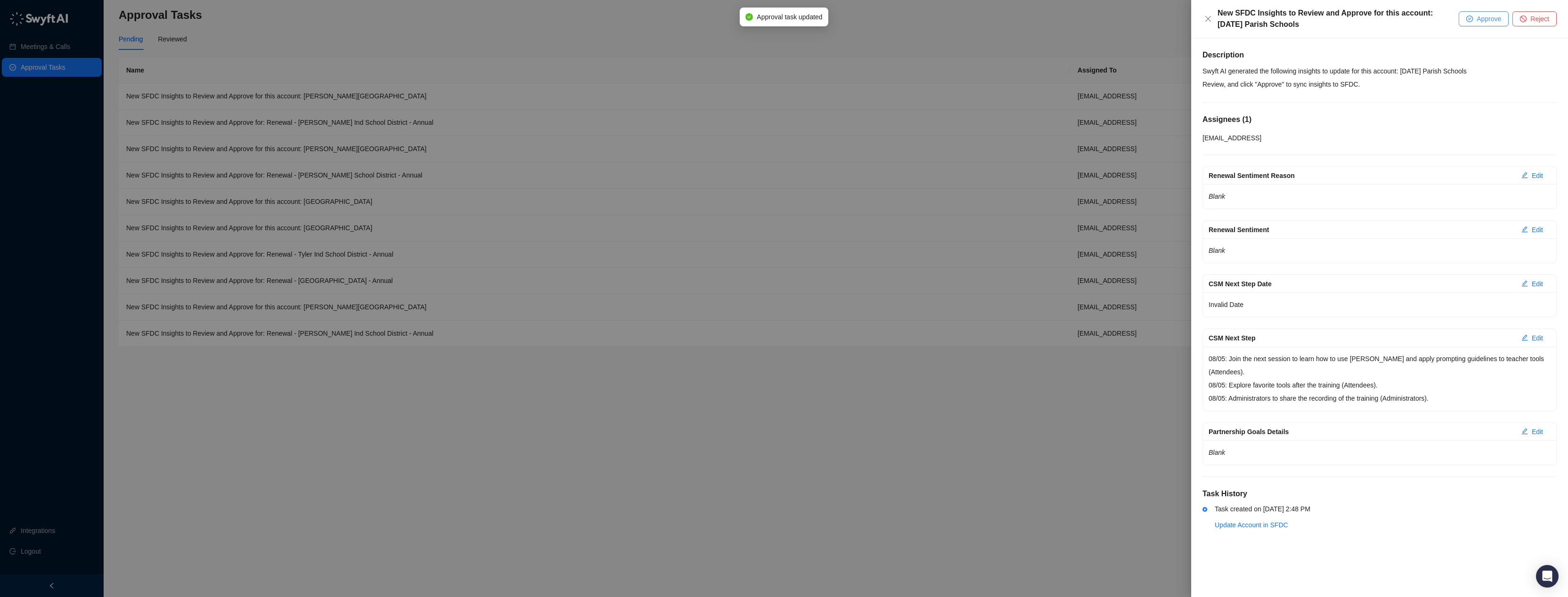
click at [1484, 19] on span "Approve" at bounding box center [1488, 19] width 24 height 10
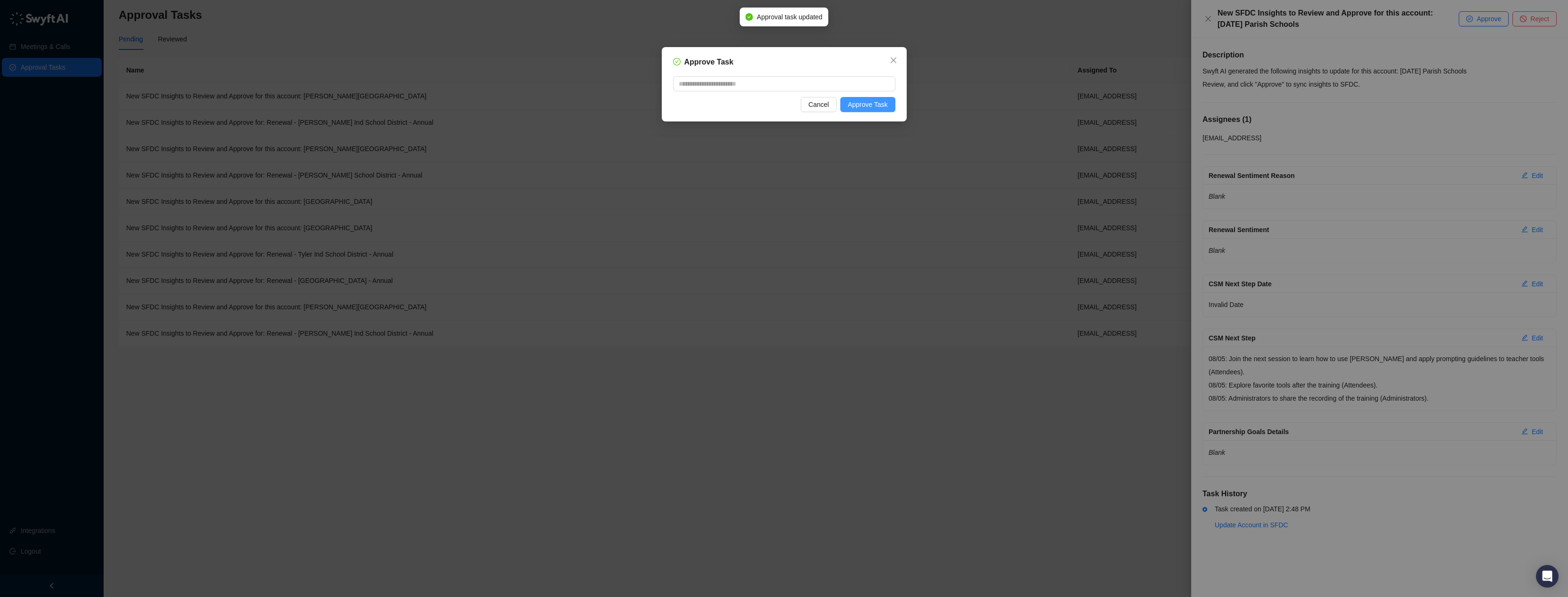
click at [894, 103] on button "Approve Task" at bounding box center [867, 105] width 55 height 15
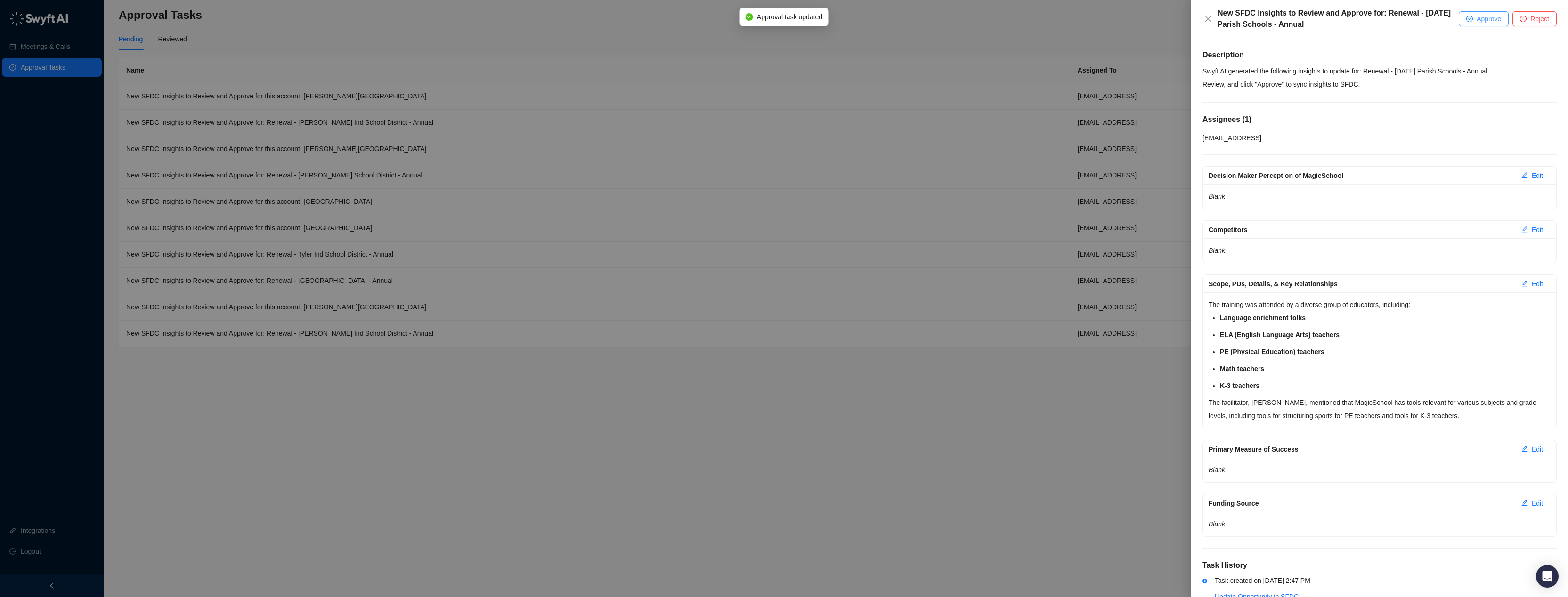
click at [1485, 22] on span "Approve" at bounding box center [1488, 19] width 24 height 10
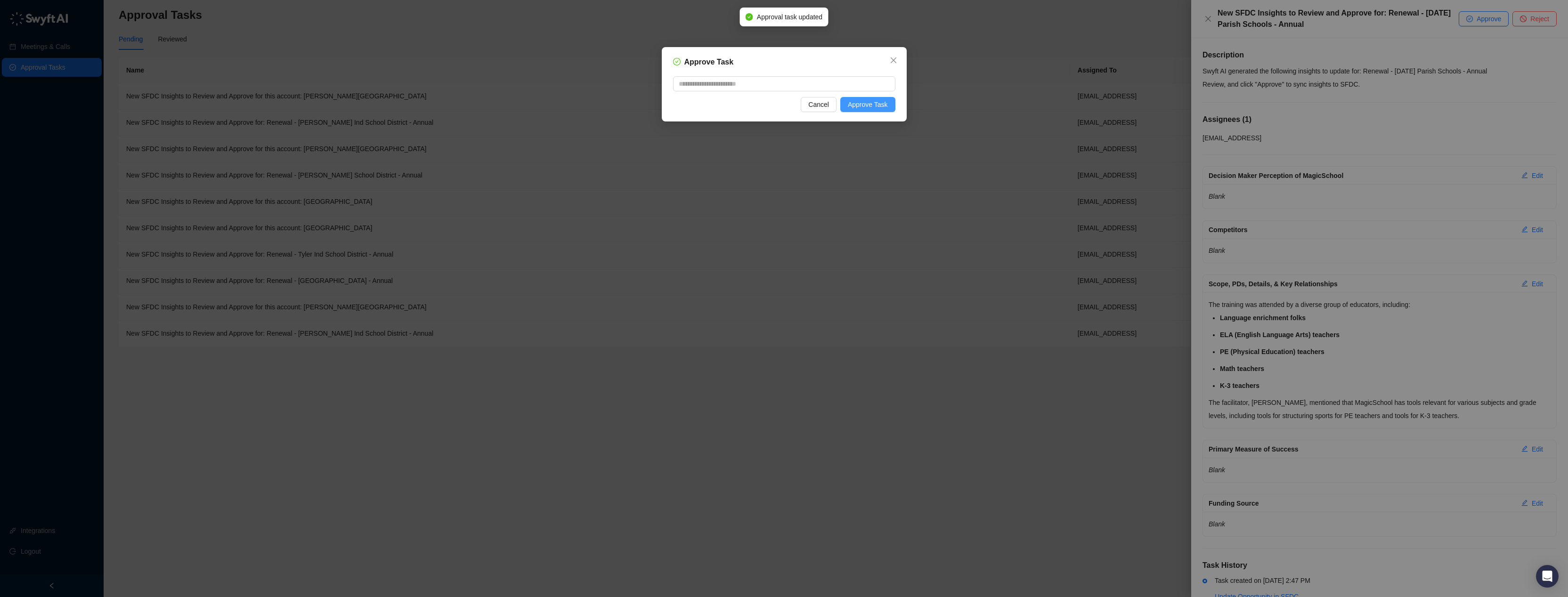
click at [871, 100] on span "Approve Task" at bounding box center [868, 104] width 40 height 10
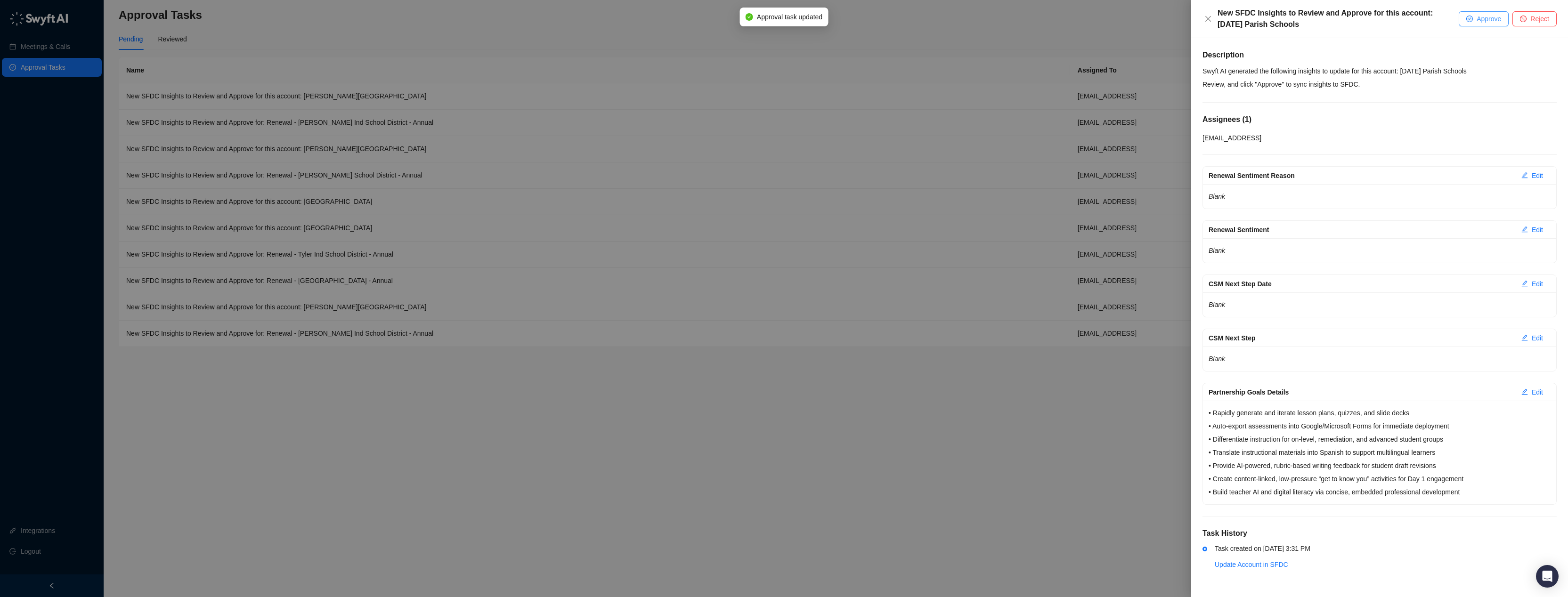
click at [1476, 11] on button "Approve" at bounding box center [1484, 19] width 50 height 15
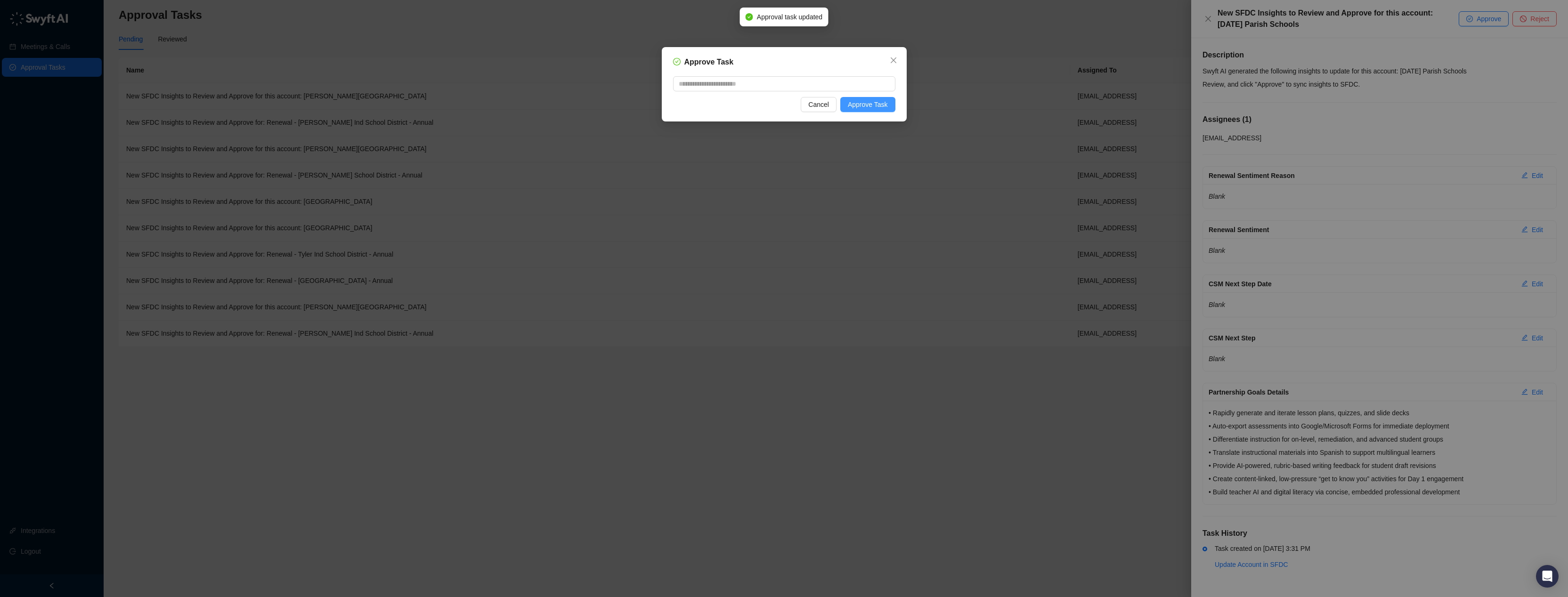
click at [883, 108] on span "Approve Task" at bounding box center [868, 104] width 40 height 10
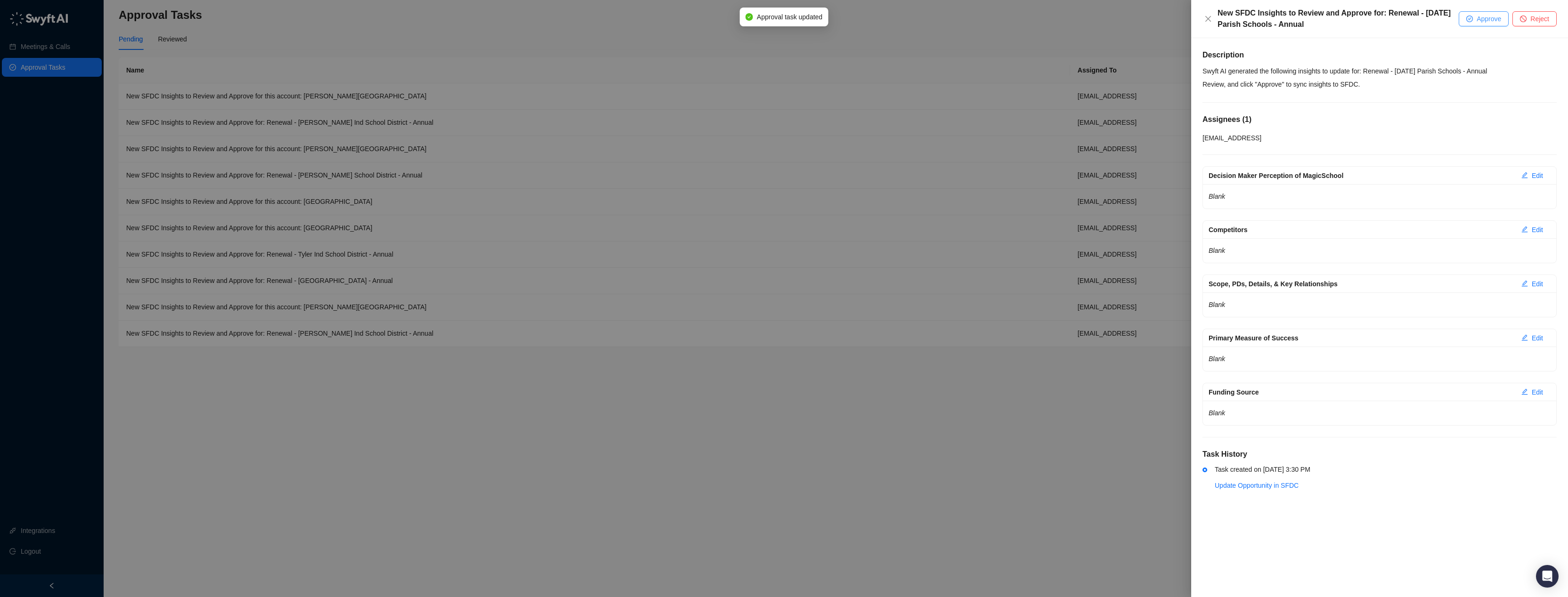
click at [1488, 19] on span "Approve" at bounding box center [1488, 19] width 24 height 10
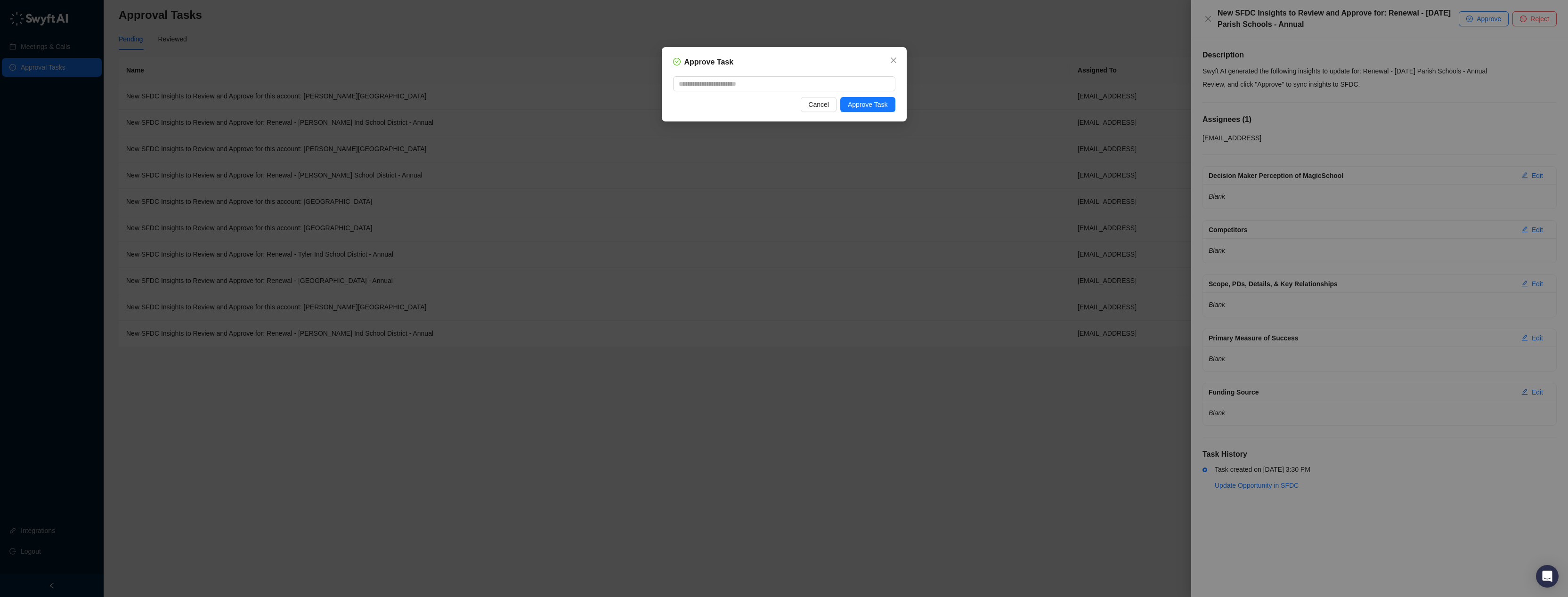
drag, startPoint x: 881, startPoint y: 106, endPoint x: 1251, endPoint y: 68, distance: 371.9
click at [881, 106] on span "Approve Task" at bounding box center [868, 104] width 40 height 10
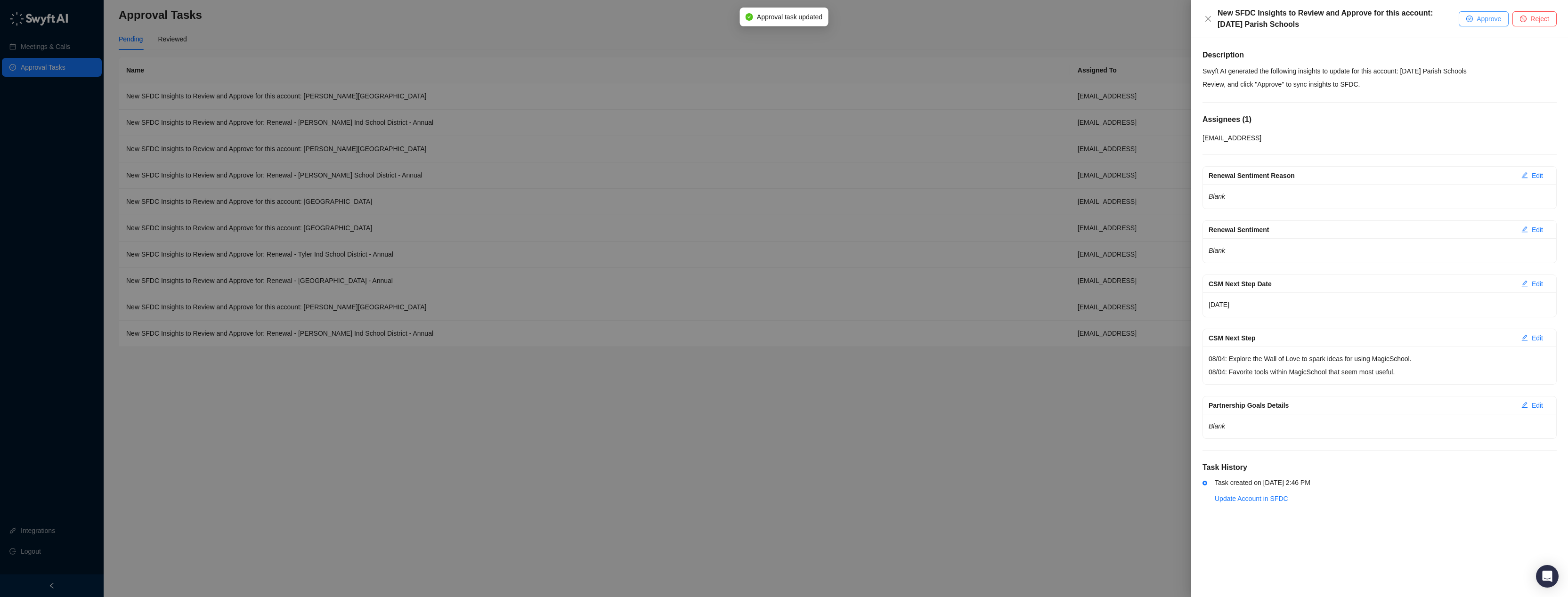
click at [1480, 23] on span "Approve" at bounding box center [1488, 19] width 24 height 10
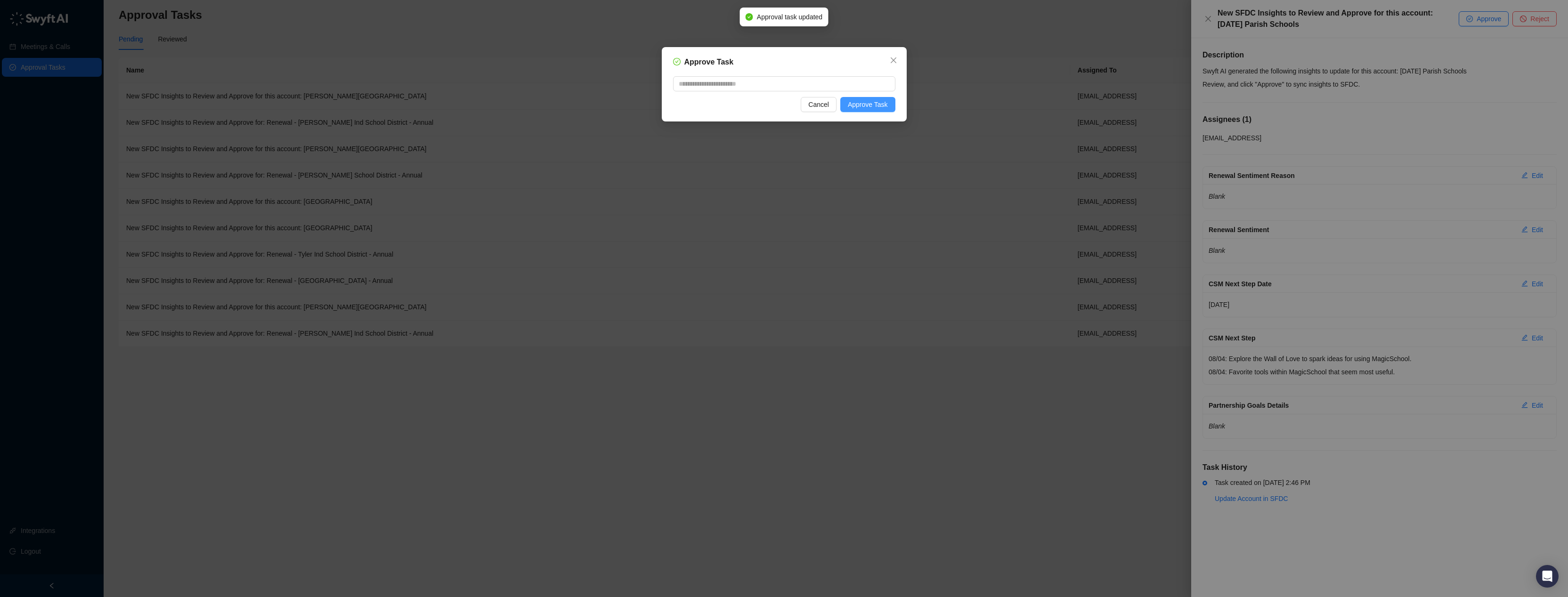
click at [883, 102] on span "Approve Task" at bounding box center [868, 104] width 40 height 10
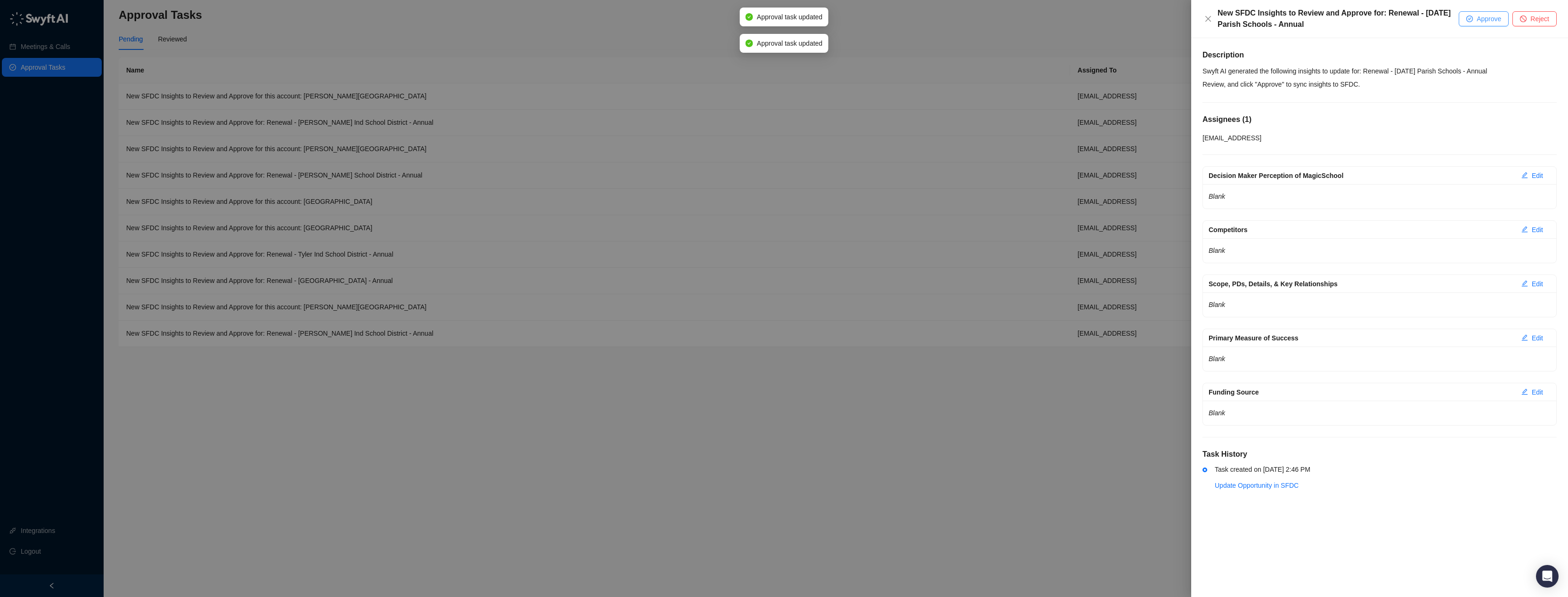
click at [1460, 18] on button "Approve" at bounding box center [1484, 19] width 50 height 15
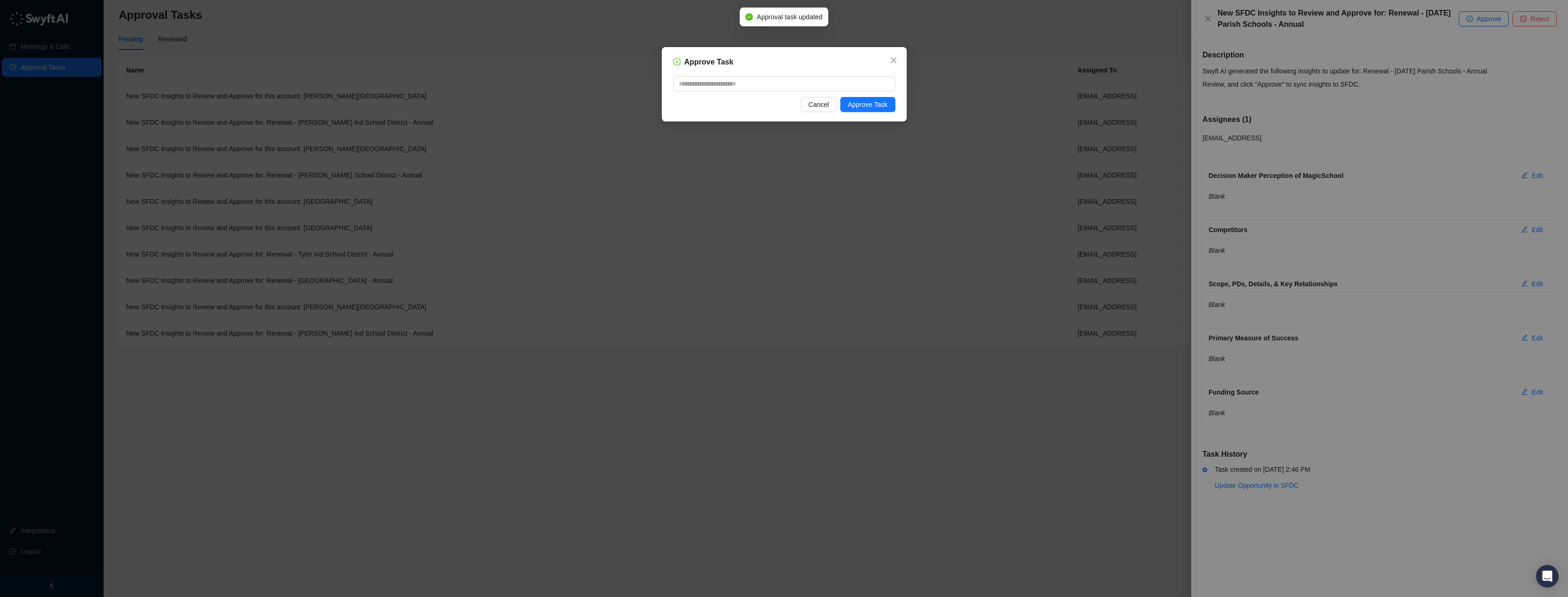
drag, startPoint x: 887, startPoint y: 101, endPoint x: 954, endPoint y: 83, distance: 69.4
click at [887, 101] on span "Approve Task" at bounding box center [868, 104] width 40 height 10
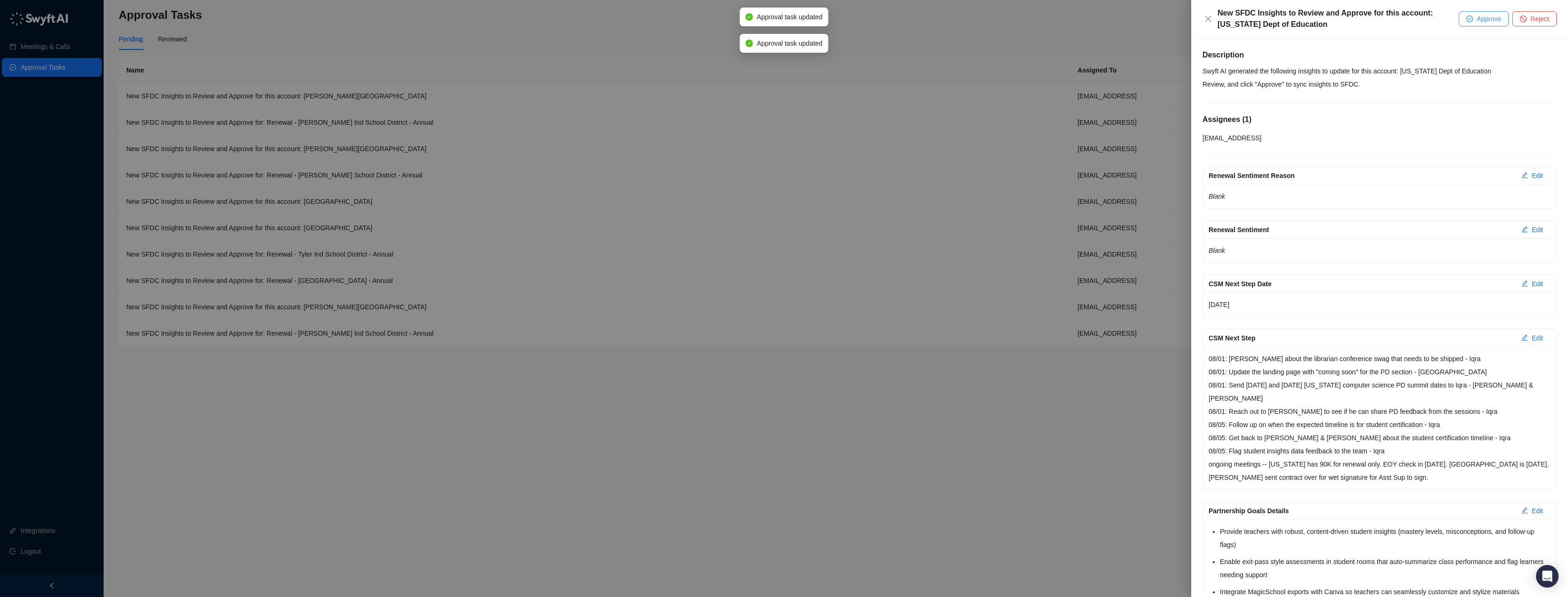
click at [1479, 14] on span "Approve" at bounding box center [1488, 19] width 24 height 10
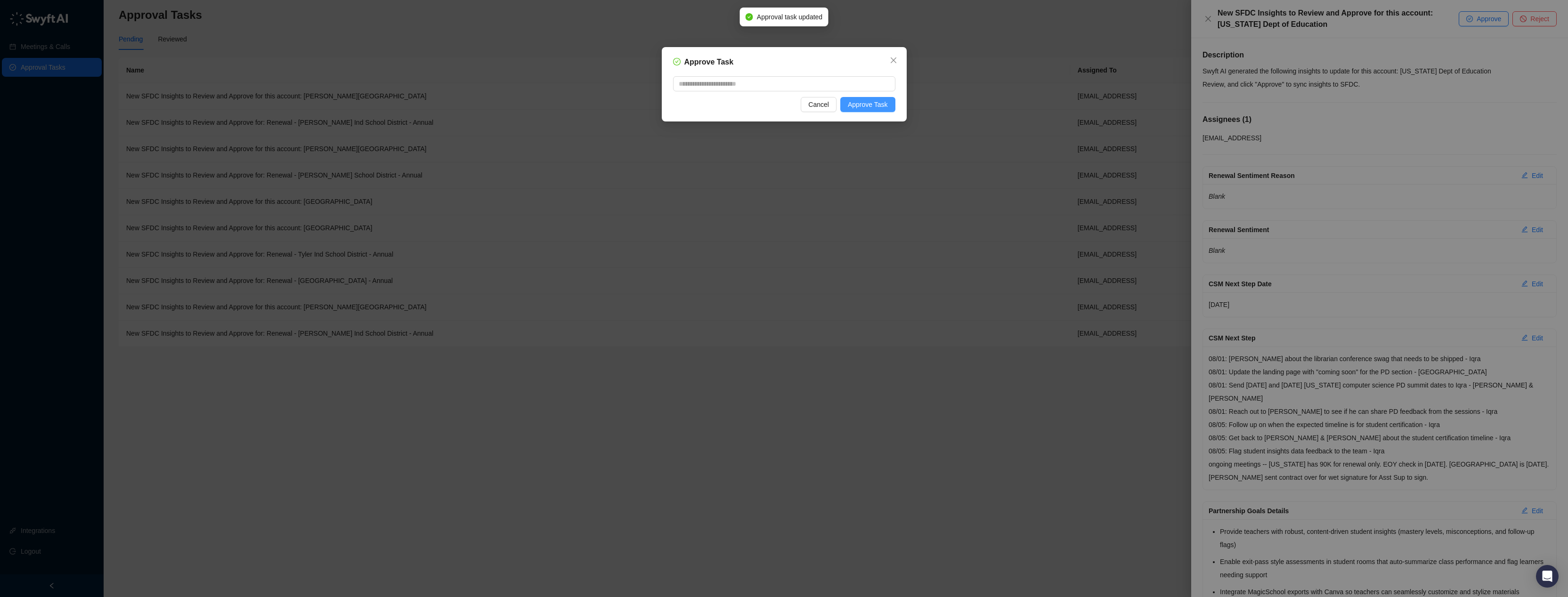
click at [881, 108] on span "Approve Task" at bounding box center [868, 104] width 40 height 10
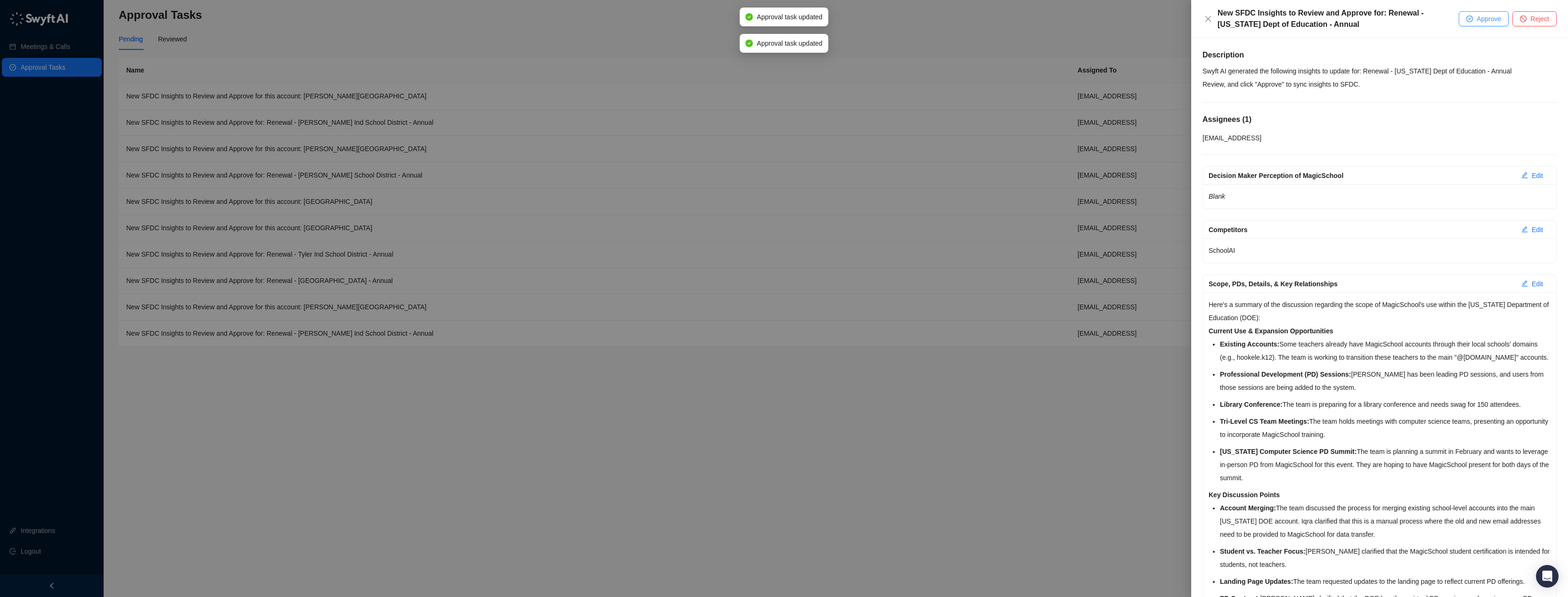
click at [1474, 17] on button "Approve" at bounding box center [1484, 19] width 50 height 15
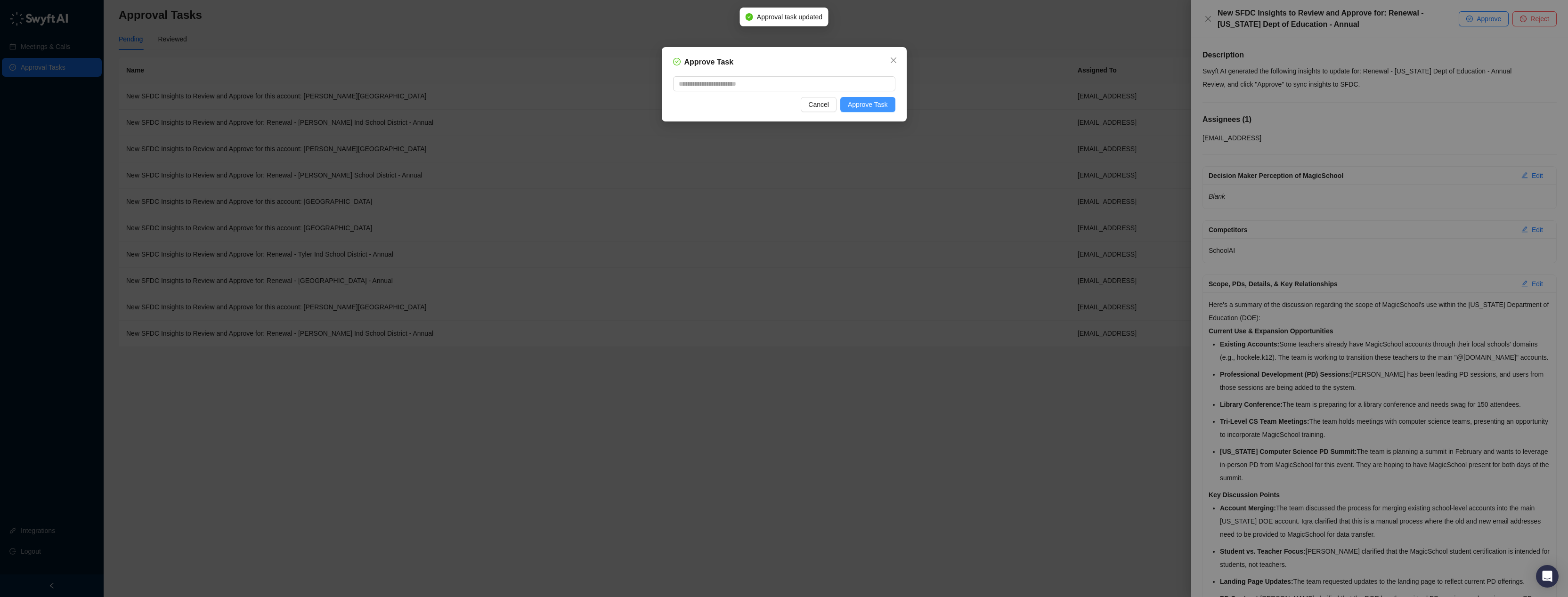
click at [878, 108] on span "Approve Task" at bounding box center [868, 104] width 40 height 10
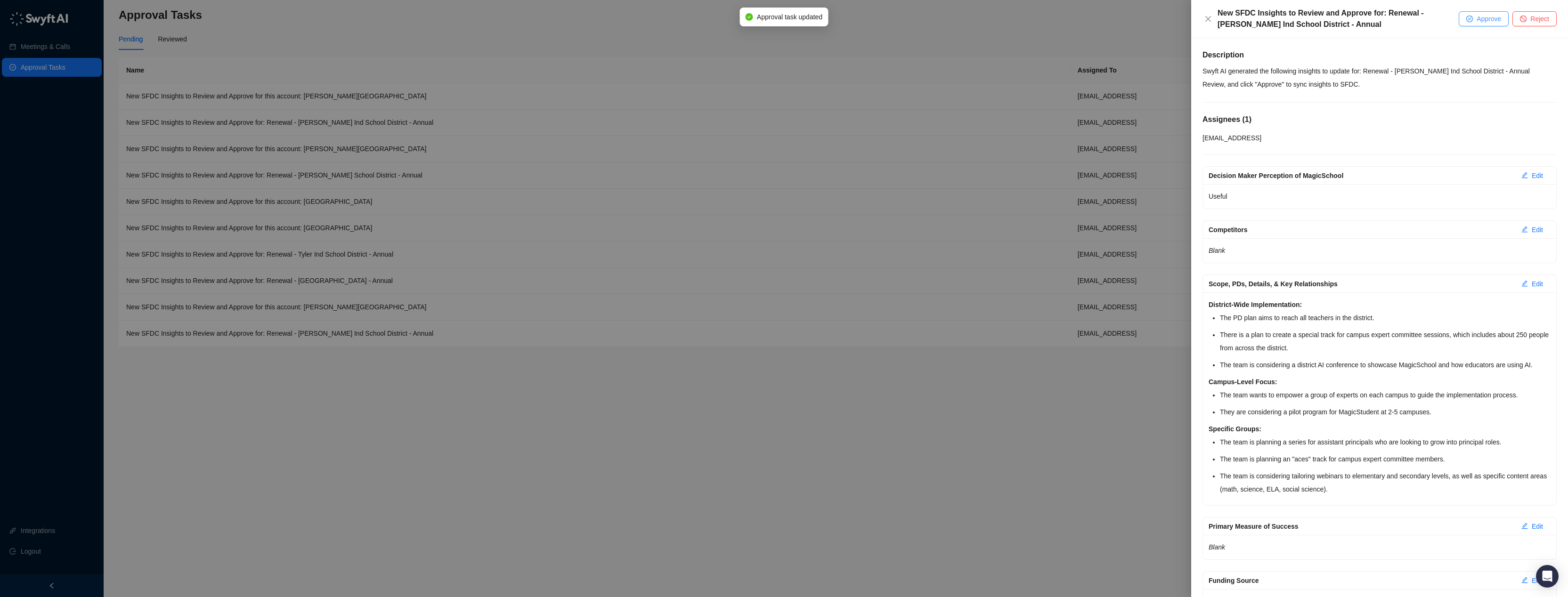
click at [1478, 22] on span "Approve" at bounding box center [1488, 19] width 24 height 10
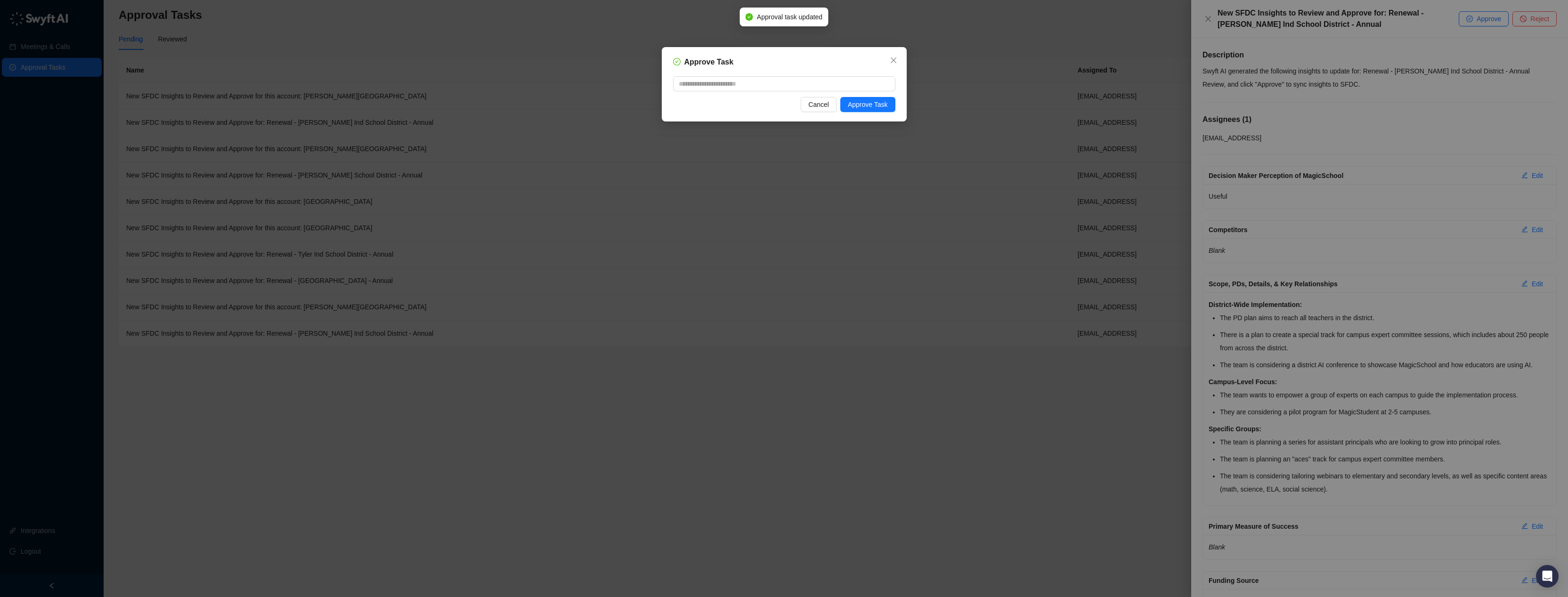
drag, startPoint x: 870, startPoint y: 103, endPoint x: 901, endPoint y: 99, distance: 31.3
click at [870, 103] on span "Approve Task" at bounding box center [868, 104] width 40 height 10
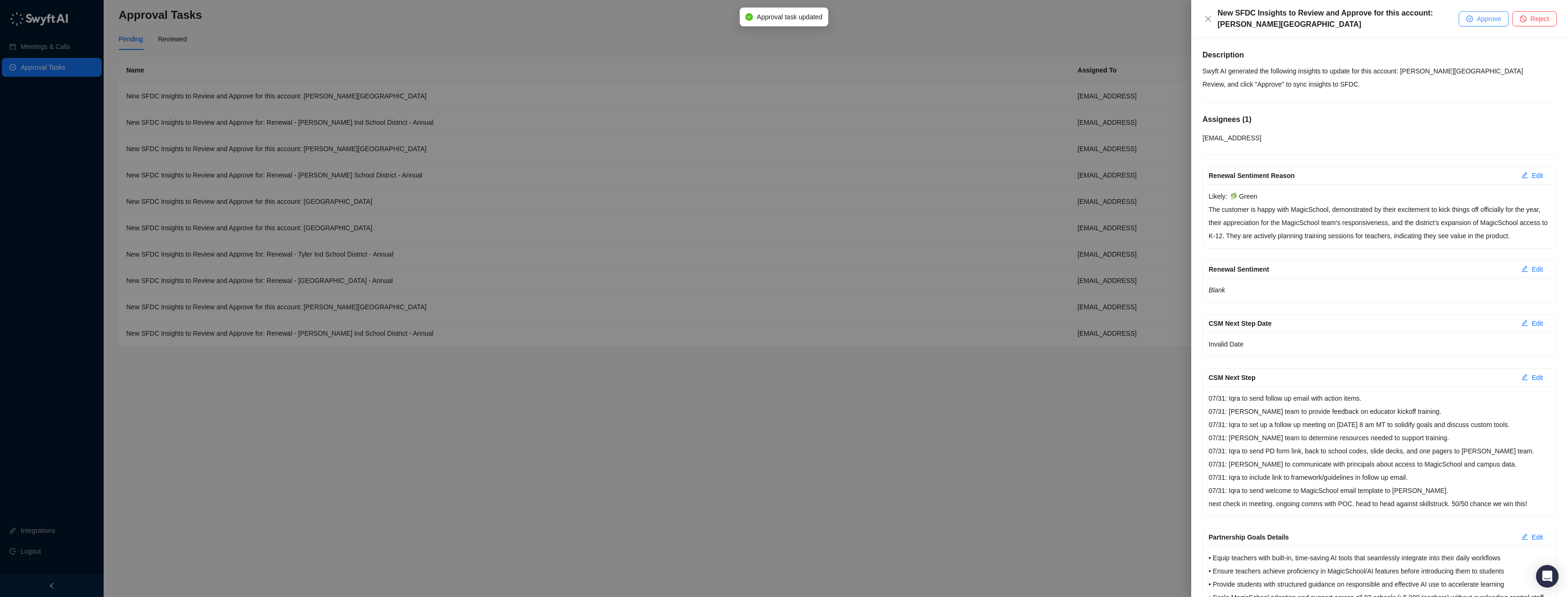
click at [1469, 17] on icon "check-circle" at bounding box center [1469, 19] width 6 height 6
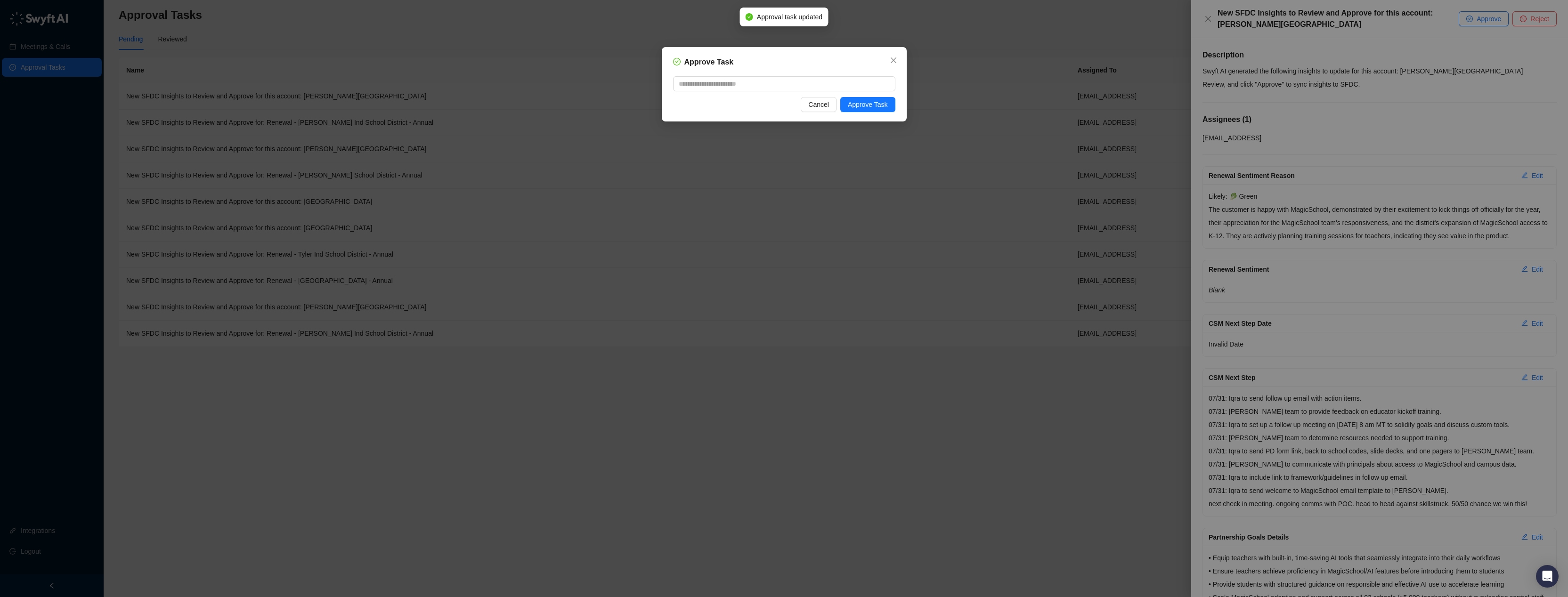
click at [838, 101] on div "Cancel Approve Task" at bounding box center [784, 105] width 222 height 15
click at [845, 102] on button "Approve Task" at bounding box center [867, 105] width 55 height 15
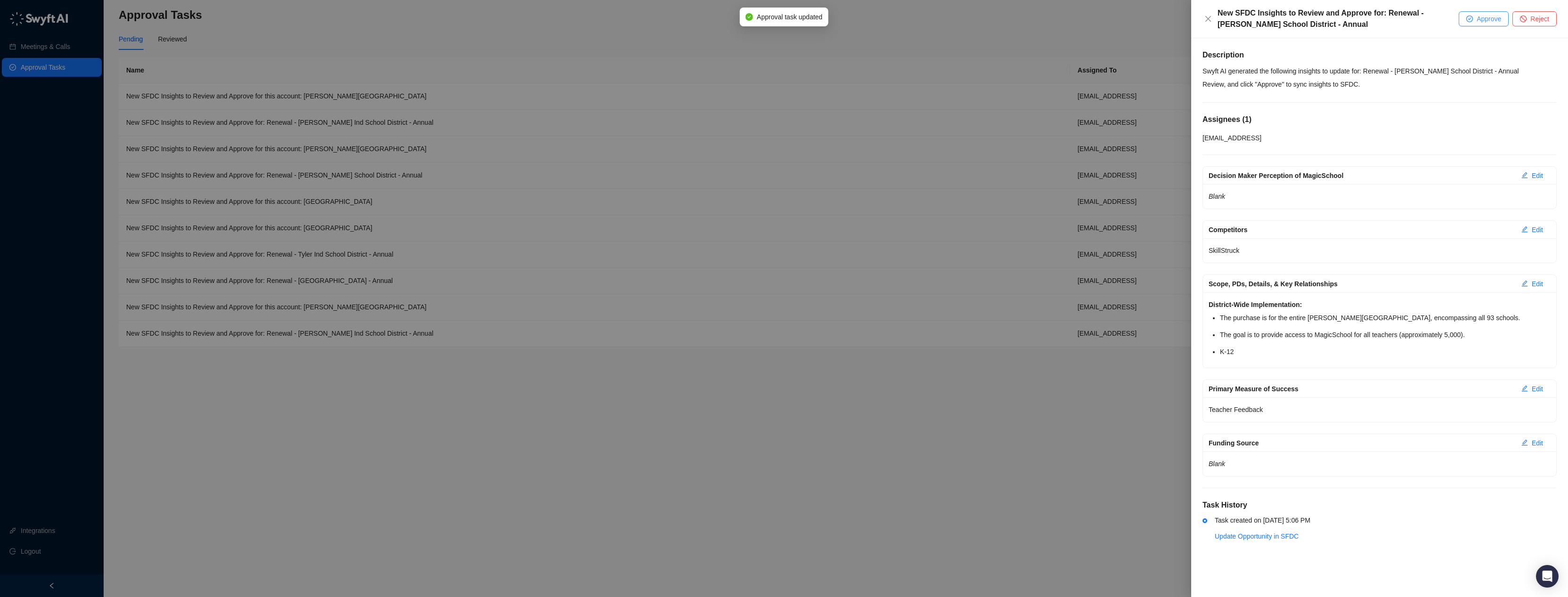
click at [1487, 19] on span "Approve" at bounding box center [1488, 19] width 24 height 10
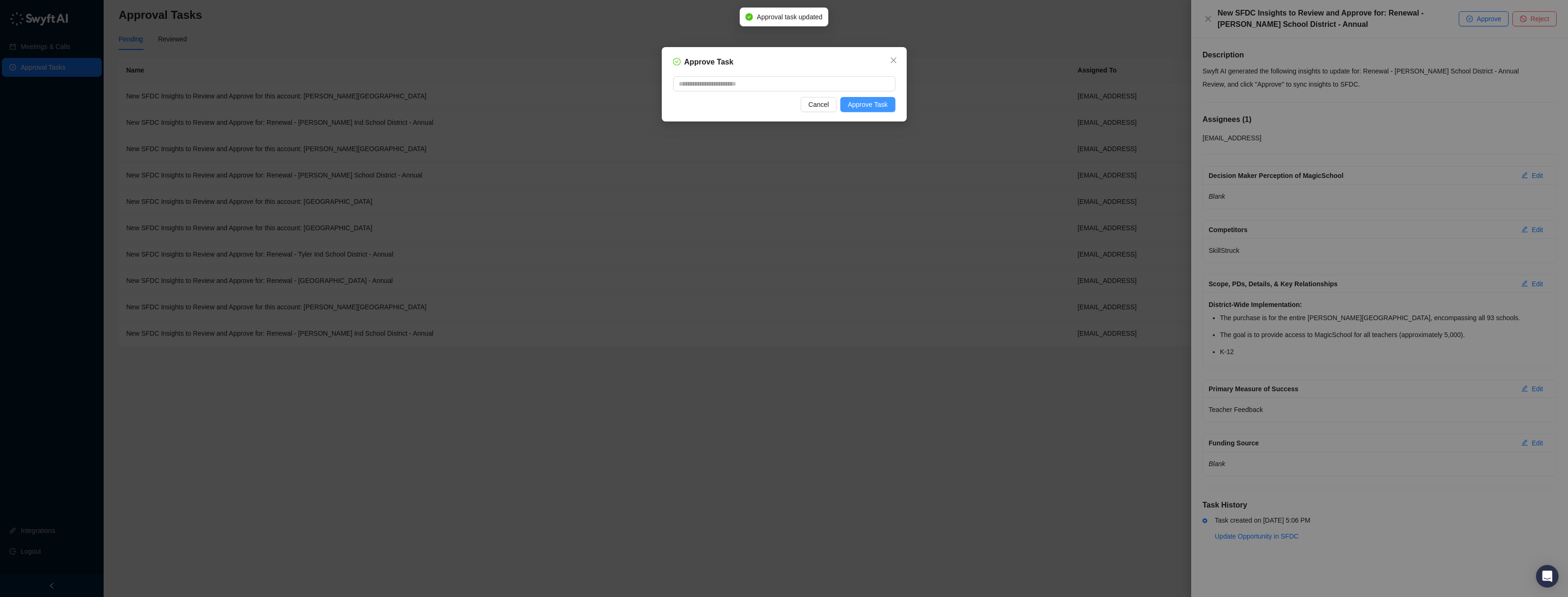
click at [874, 110] on button "Approve Task" at bounding box center [867, 105] width 55 height 15
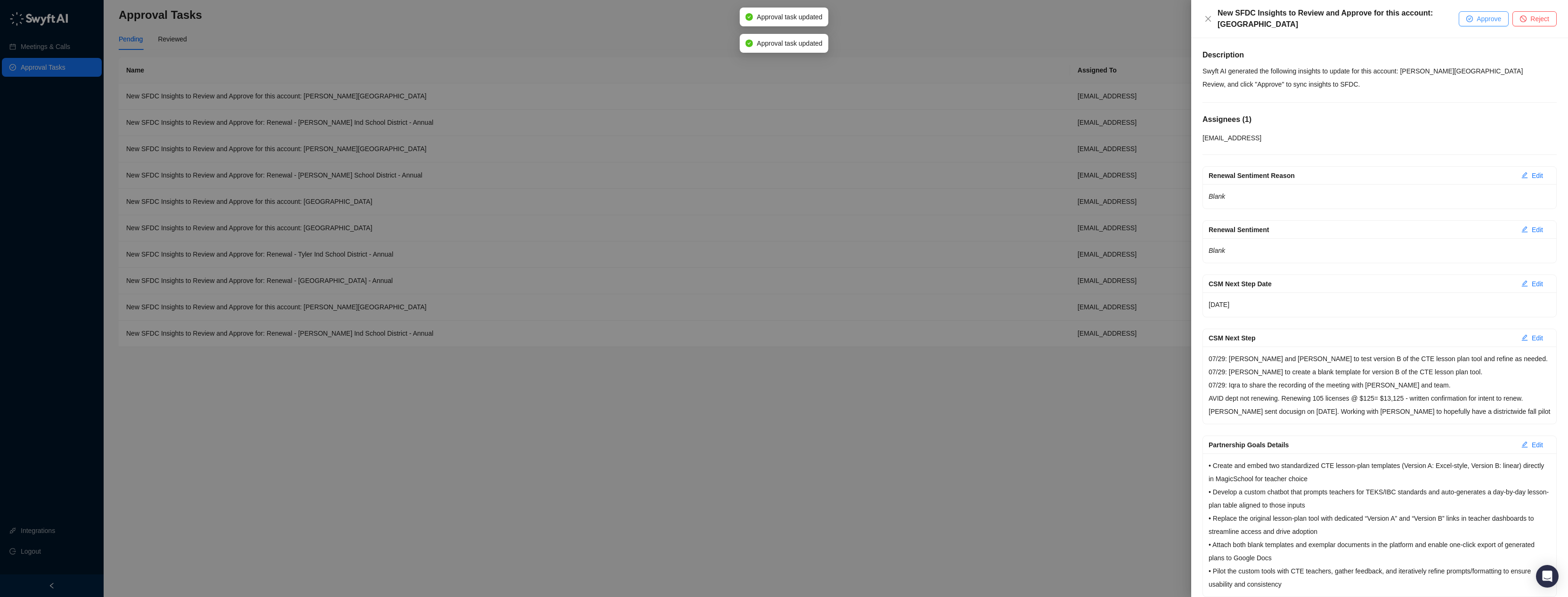
click at [1483, 22] on span "Approve" at bounding box center [1488, 19] width 24 height 10
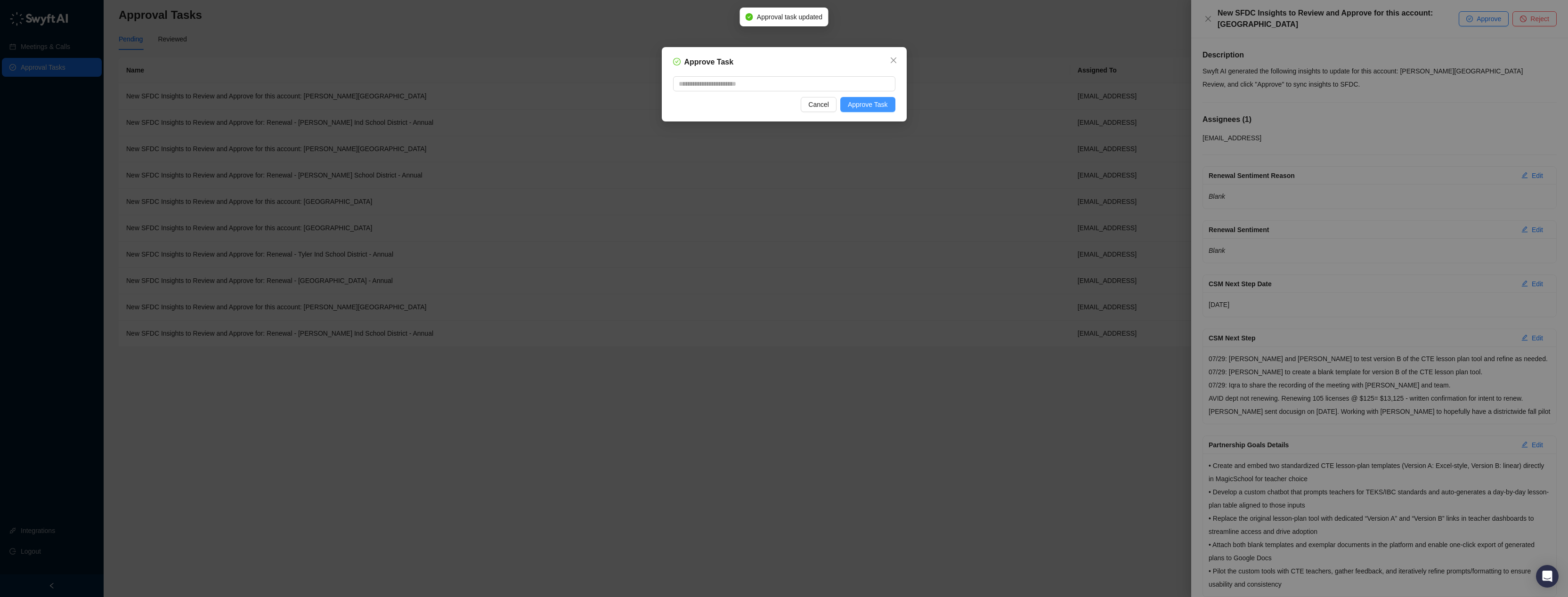
click at [886, 108] on span "Approve Task" at bounding box center [868, 104] width 40 height 10
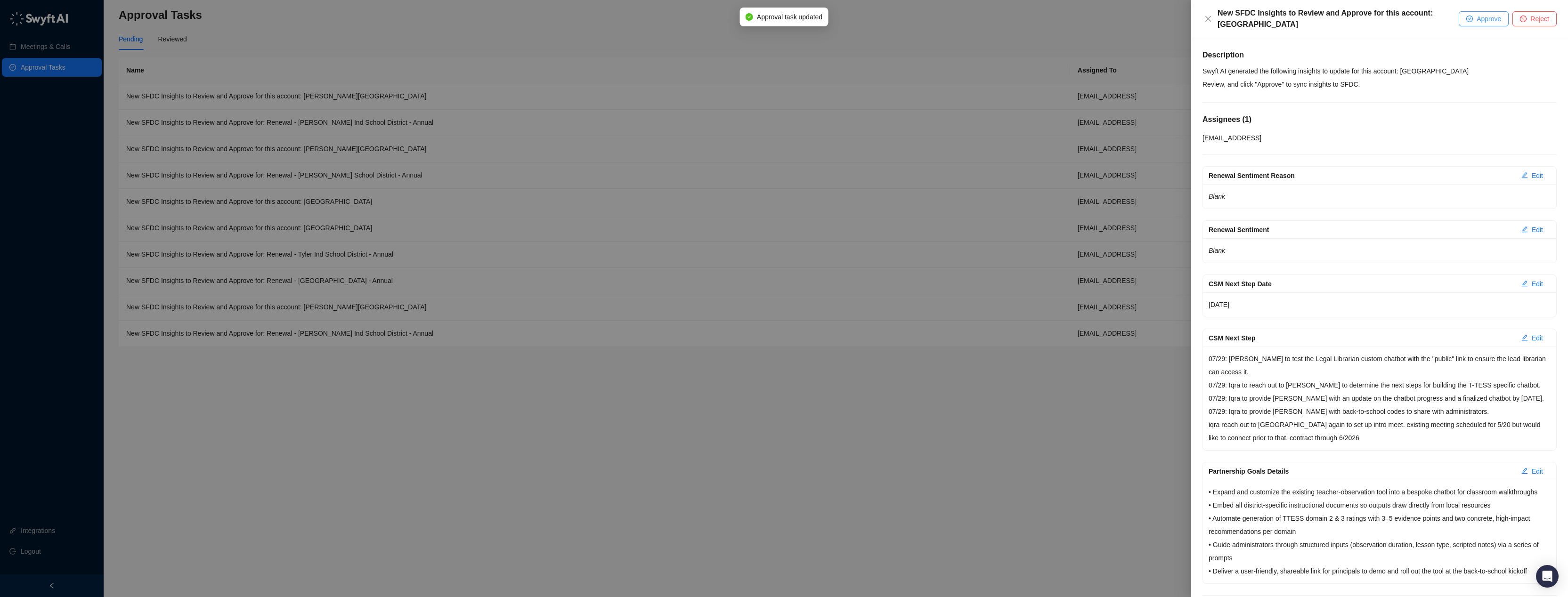
click at [1469, 23] on button "Approve" at bounding box center [1484, 19] width 50 height 15
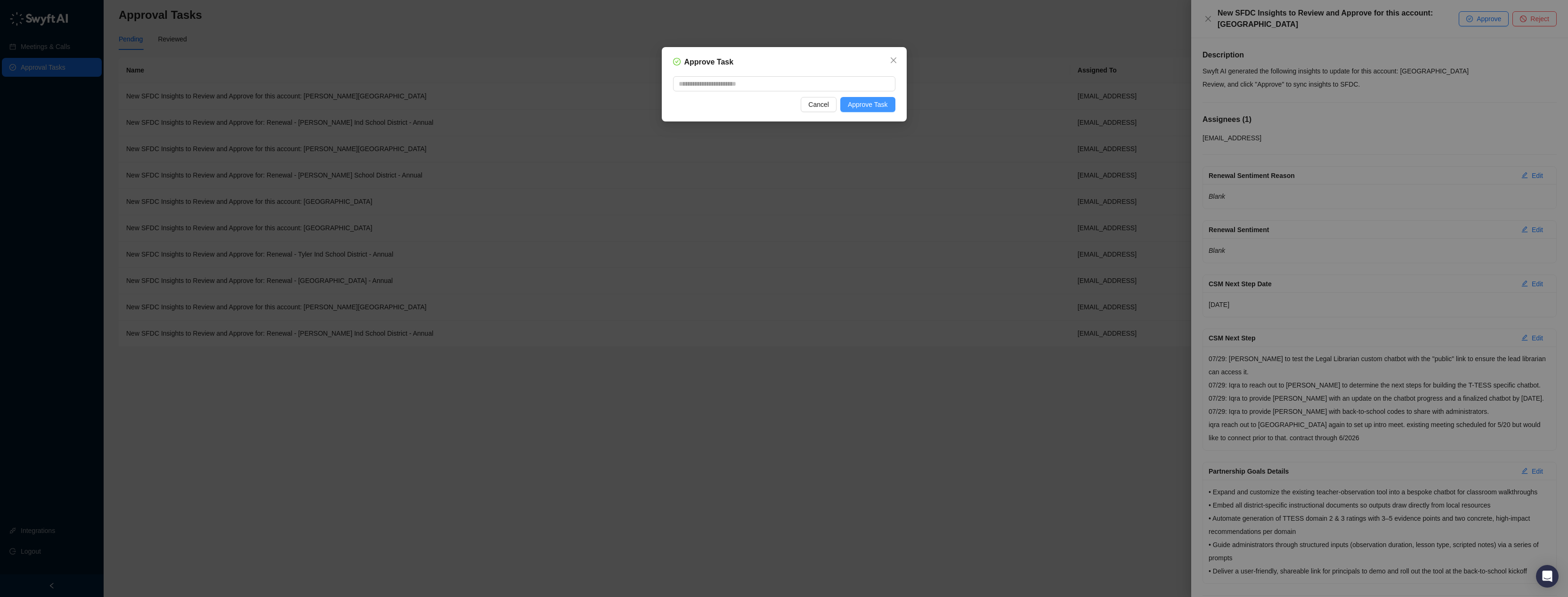
click at [878, 108] on span "Approve Task" at bounding box center [868, 104] width 40 height 10
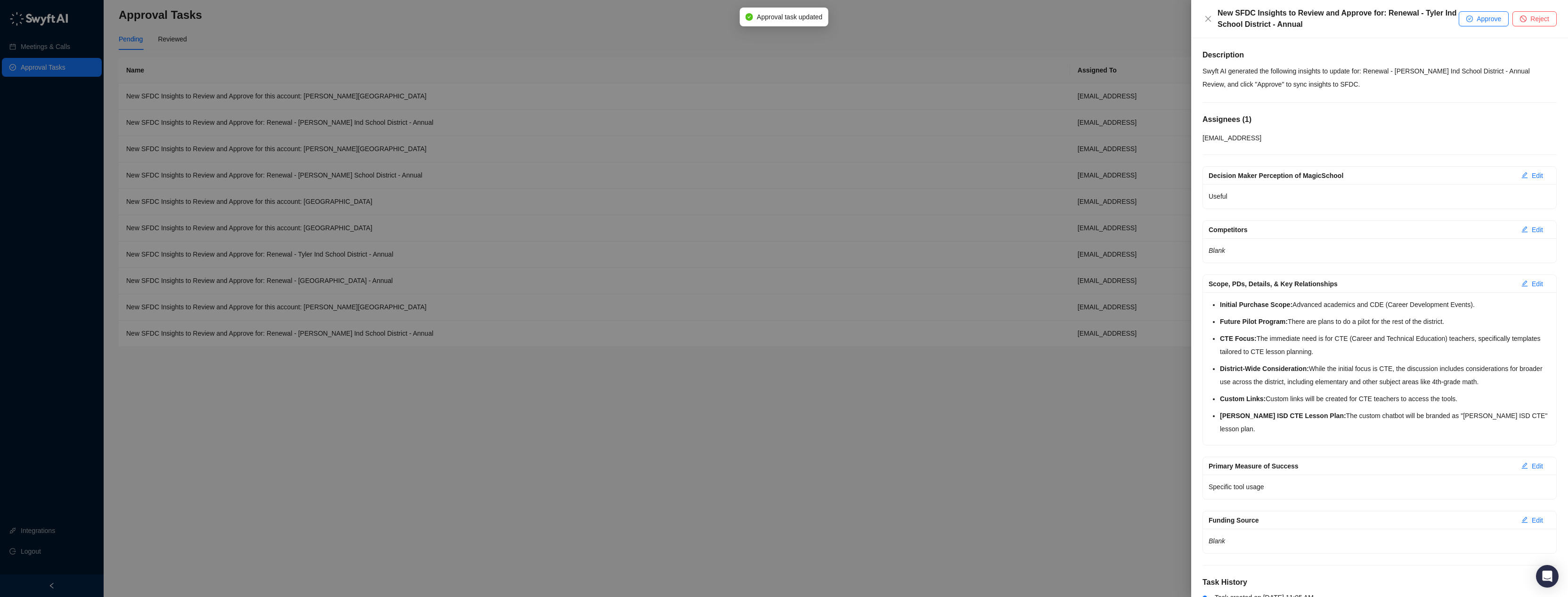
click at [1483, 18] on span "Approve" at bounding box center [1488, 19] width 24 height 10
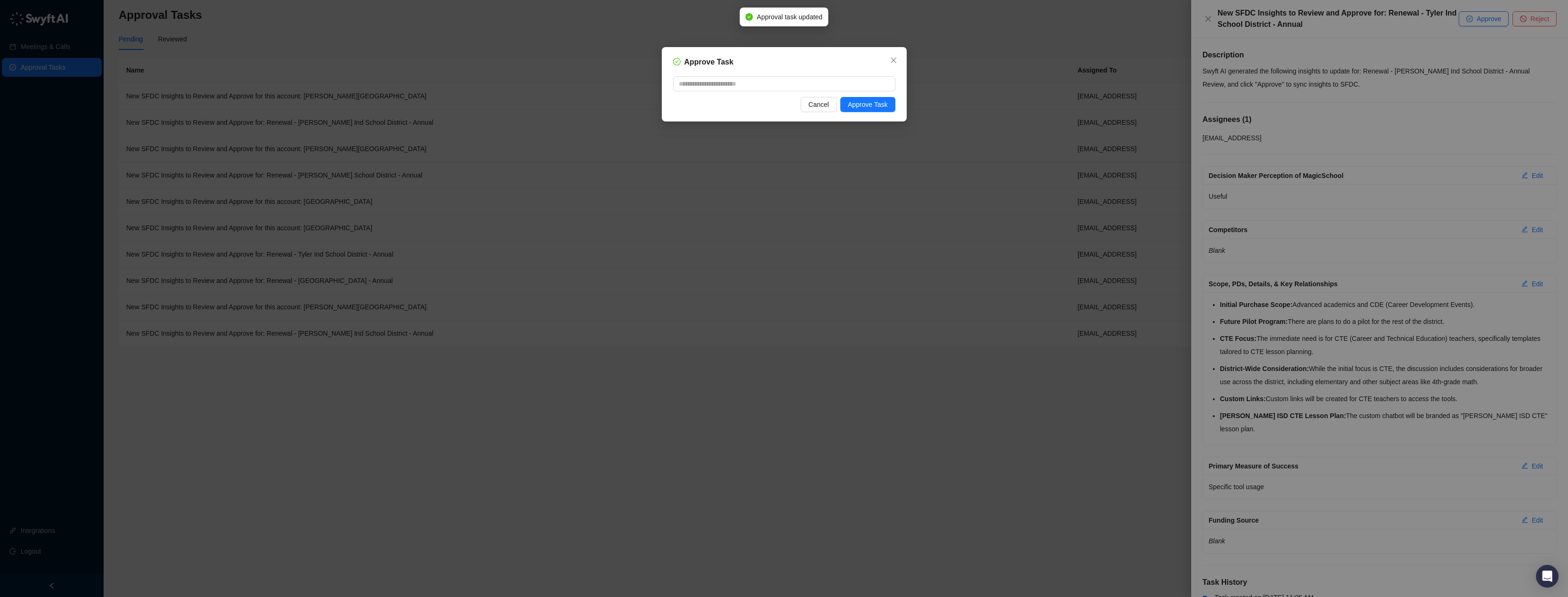
drag, startPoint x: 871, startPoint y: 108, endPoint x: 1233, endPoint y: 85, distance: 362.7
click at [871, 107] on span "Approve Task" at bounding box center [868, 104] width 40 height 10
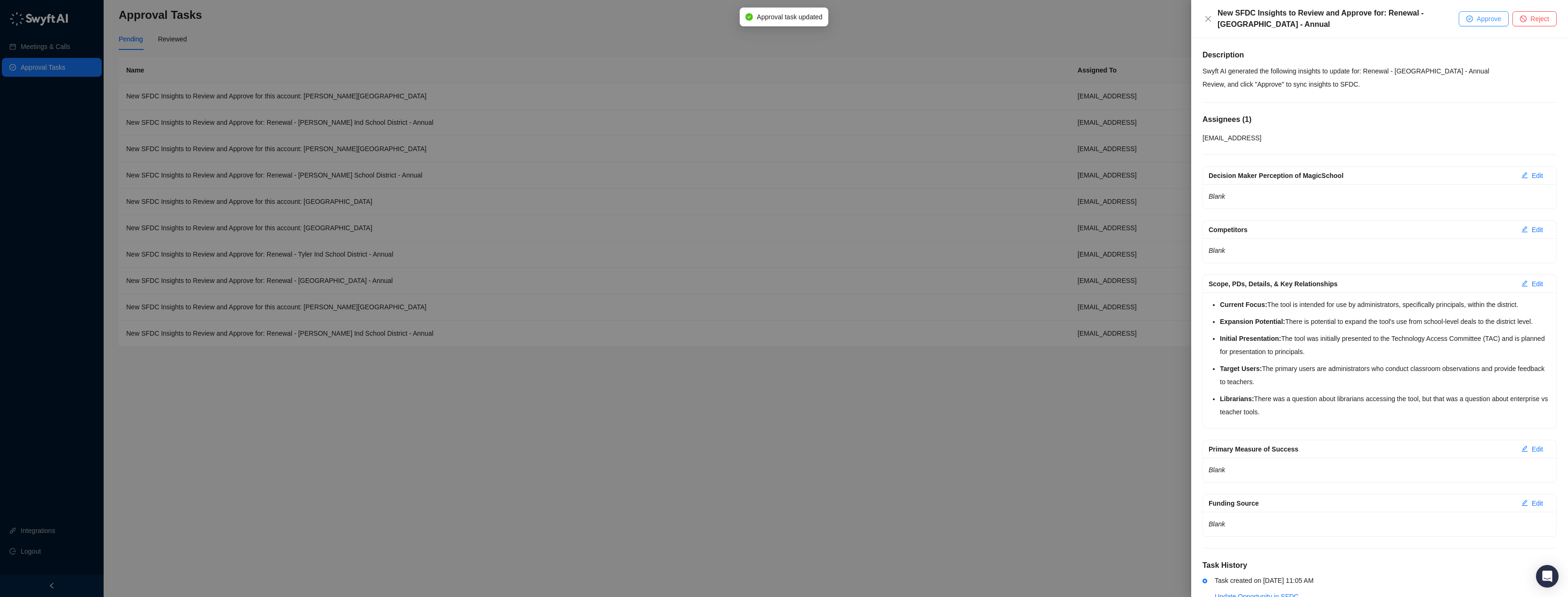
click at [1471, 17] on icon "check-circle" at bounding box center [1469, 18] width 6 height 6
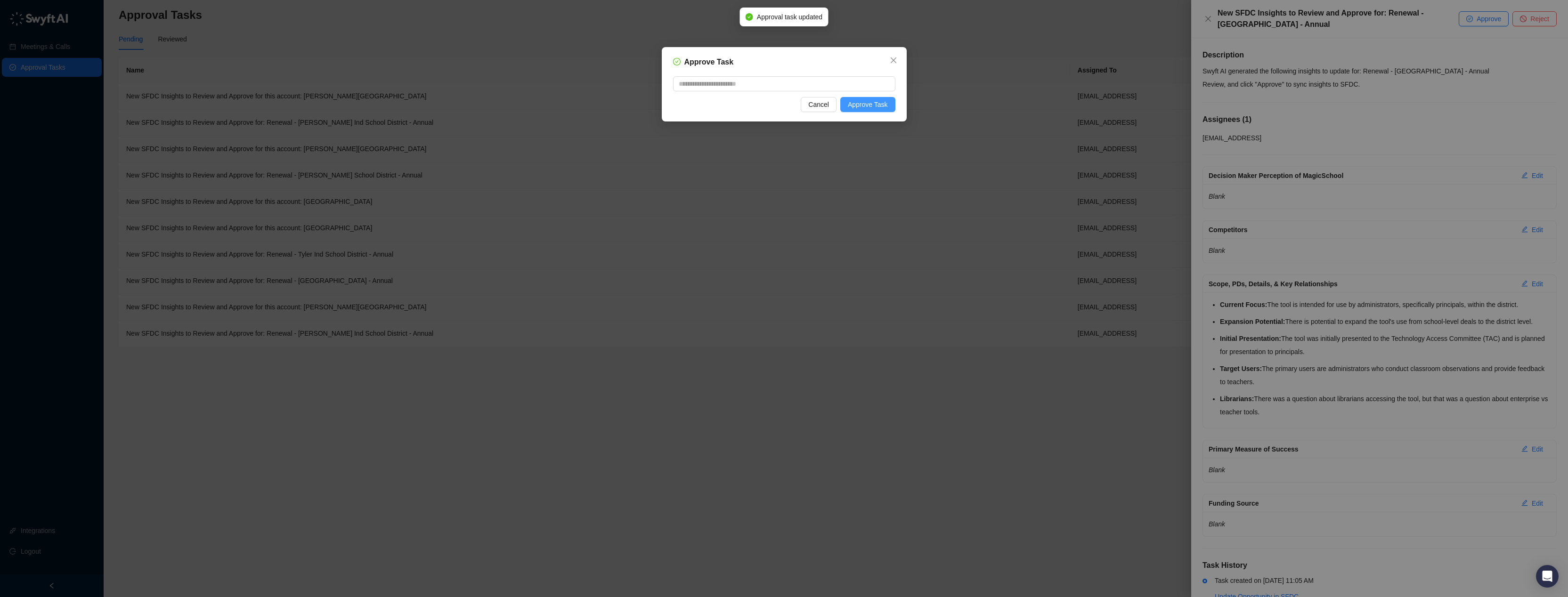
click at [869, 112] on button "Approve Task" at bounding box center [867, 105] width 55 height 15
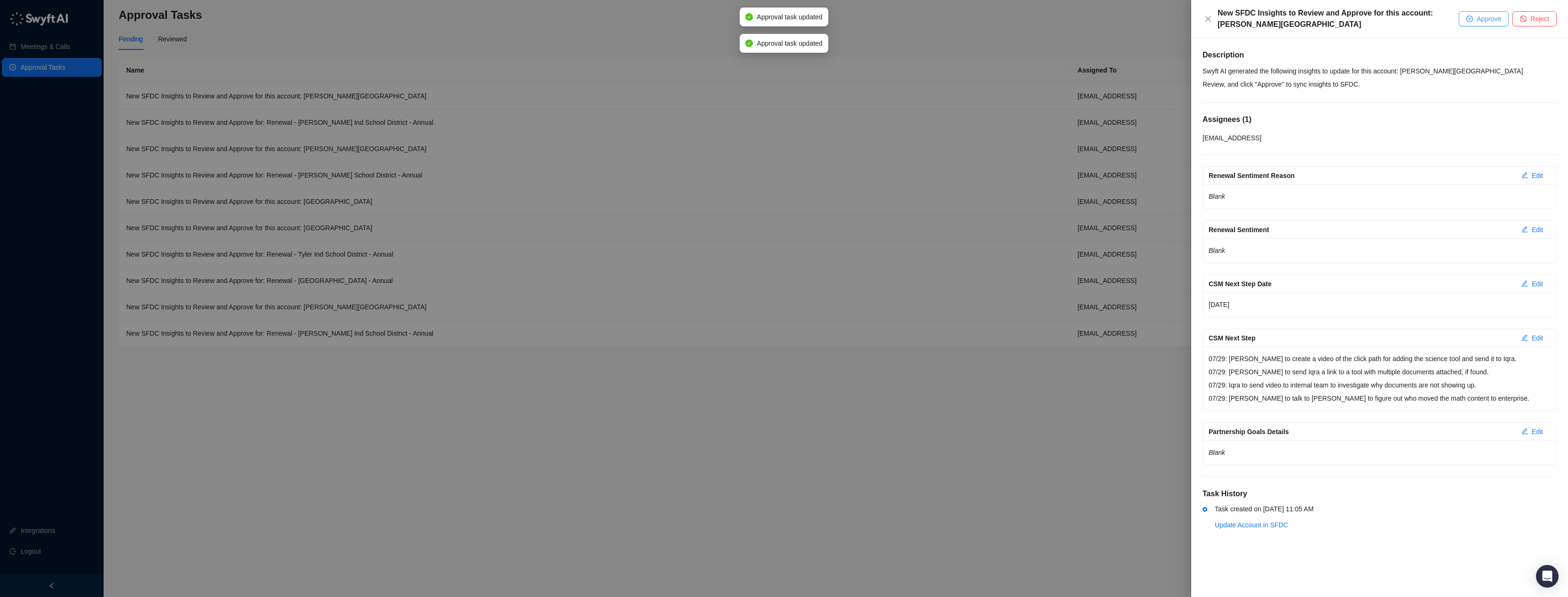
click at [1470, 19] on icon "check-circle" at bounding box center [1469, 19] width 6 height 6
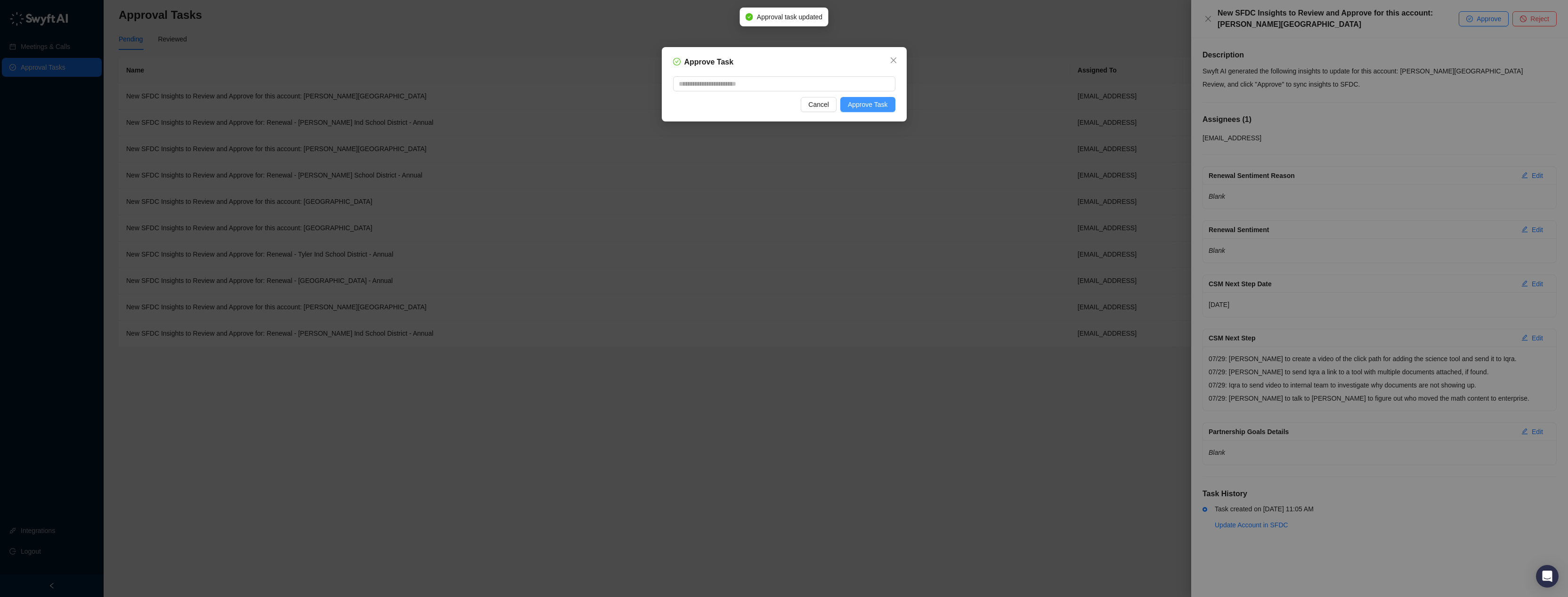
click at [868, 106] on span "Approve Task" at bounding box center [868, 104] width 40 height 10
